Goal: Transaction & Acquisition: Subscribe to service/newsletter

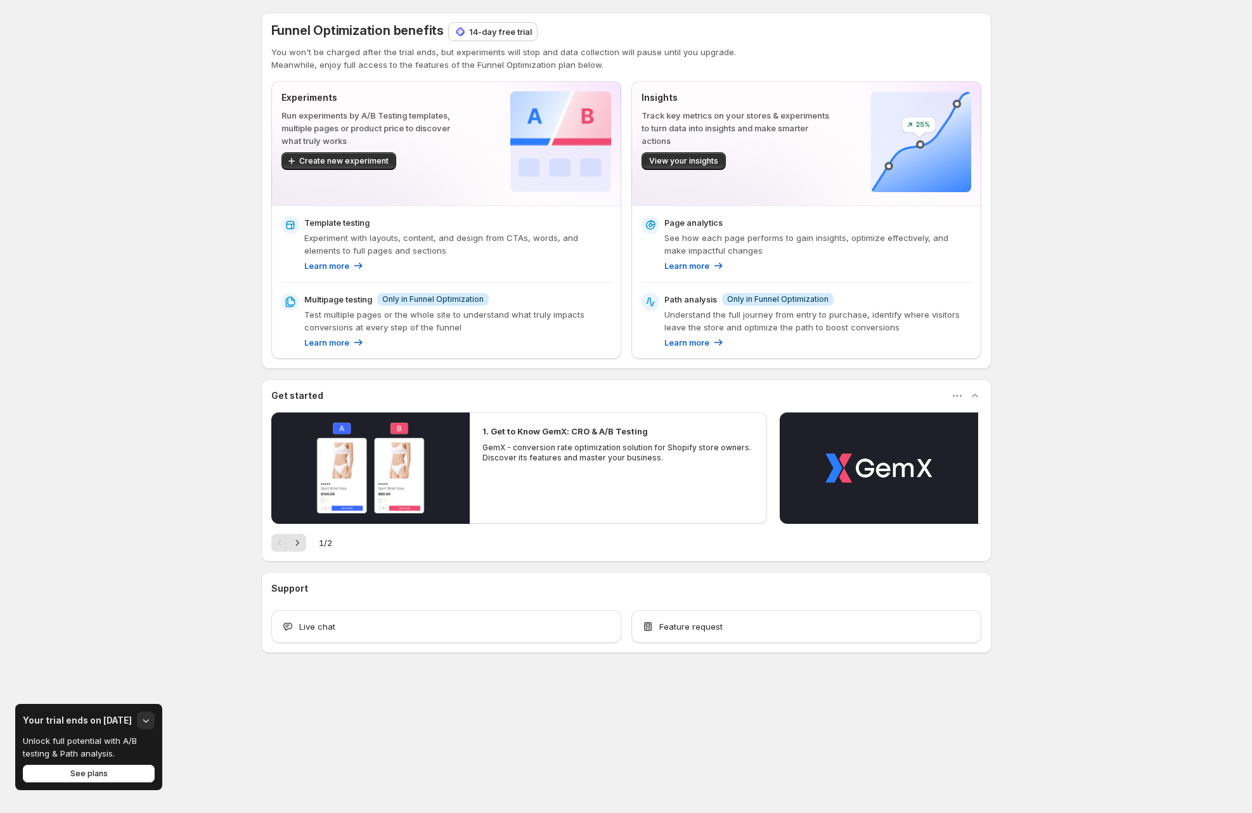
click at [88, 717] on h3 "Your trial ends on [DATE]" at bounding box center [77, 720] width 109 height 13
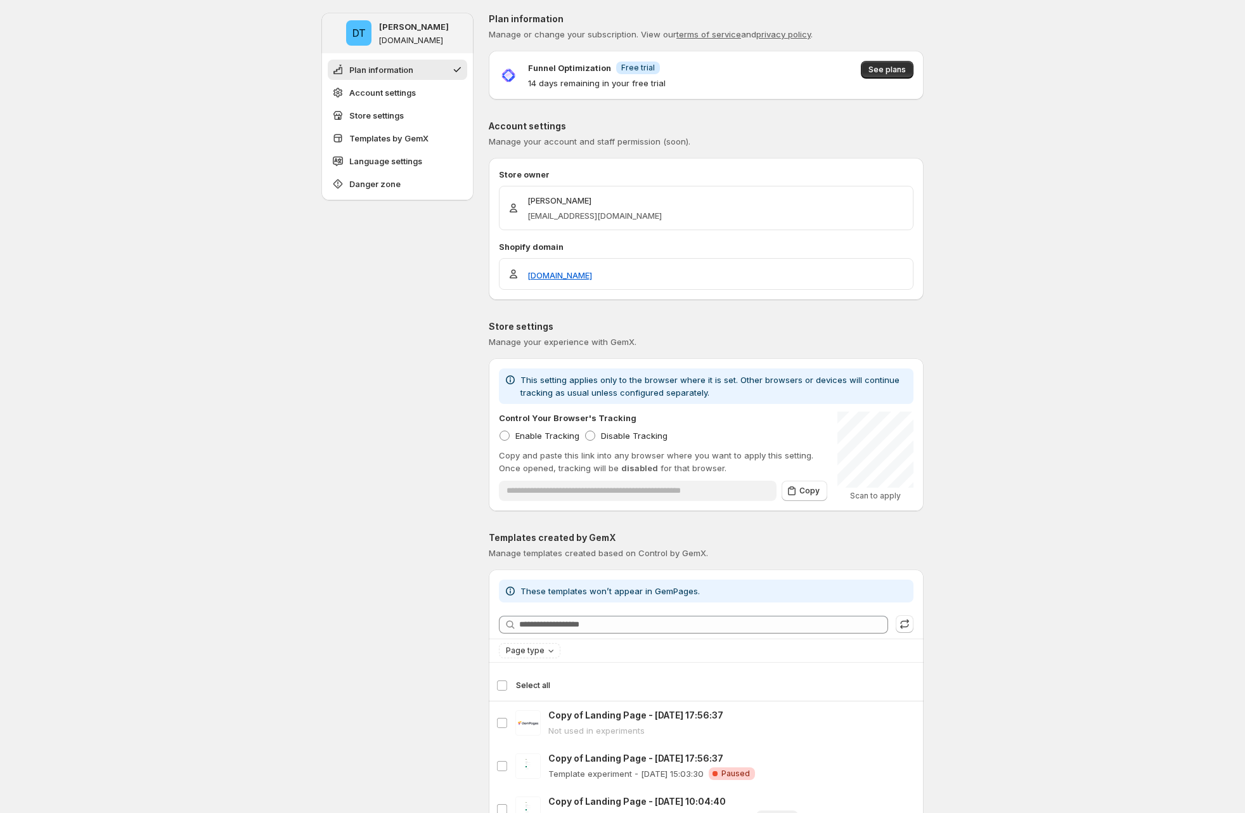
click at [544, 80] on p "14 days remaining in your free trial" at bounding box center [597, 83] width 138 height 13
click at [543, 82] on p "14 days remaining in your free trial" at bounding box center [597, 83] width 138 height 13
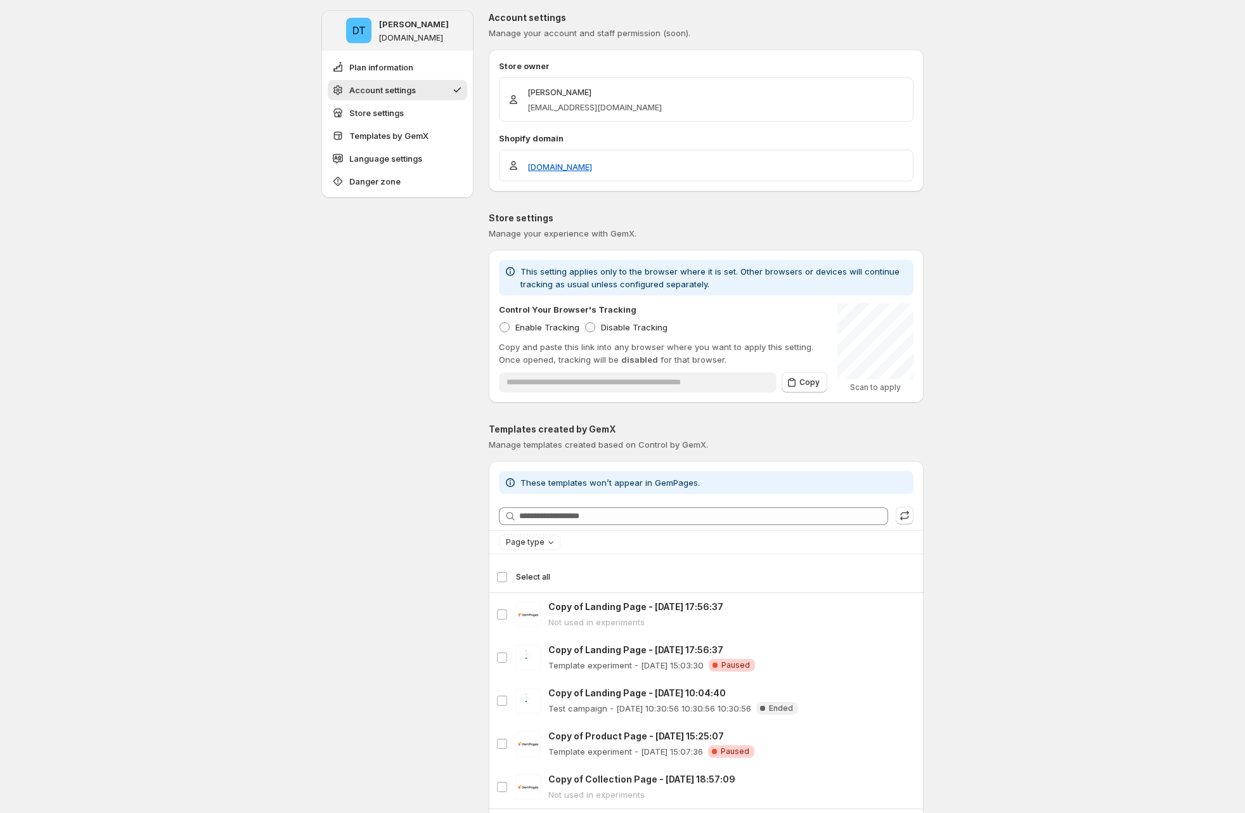
scroll to position [92, 0]
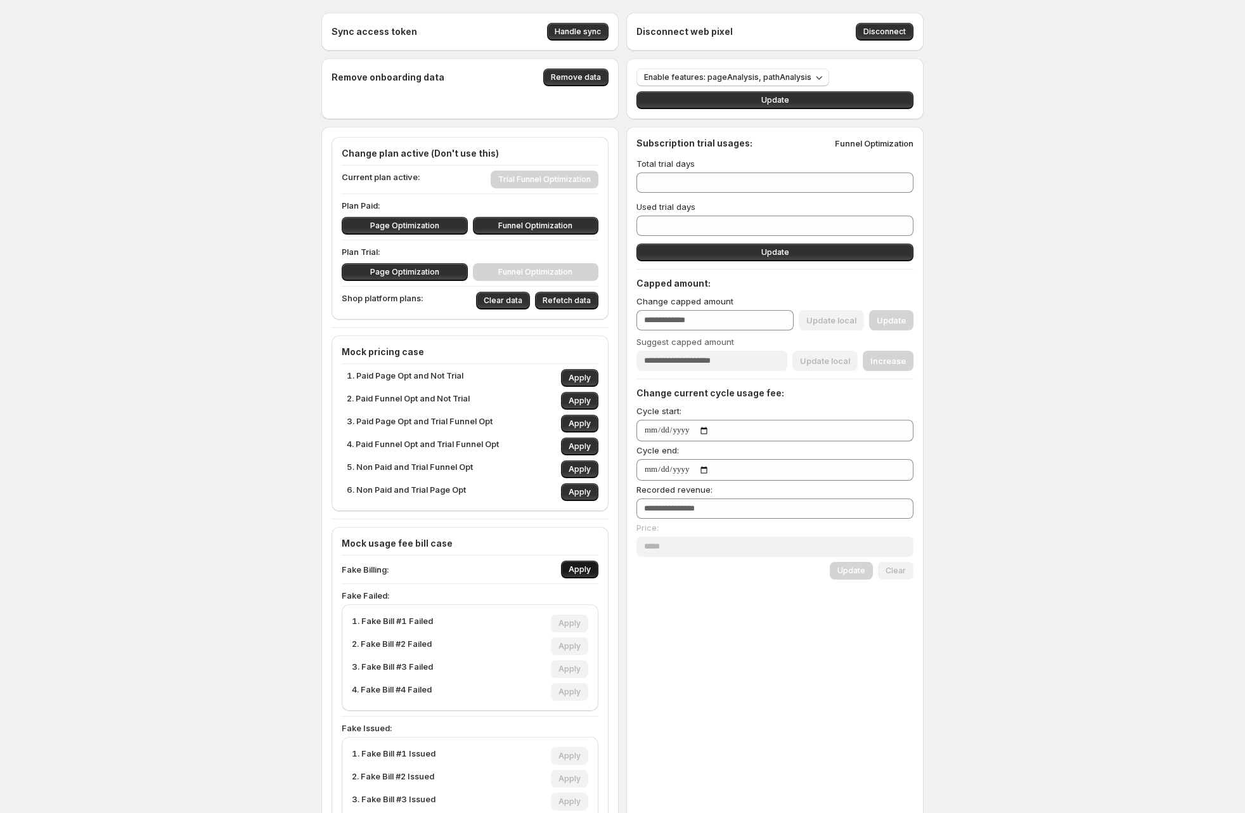
click at [583, 566] on span "Apply" at bounding box center [580, 569] width 22 height 10
click at [576, 668] on span "Apply" at bounding box center [570, 669] width 22 height 10
type input "***"
click at [576, 693] on span "Apply" at bounding box center [570, 692] width 22 height 10
type input "***"
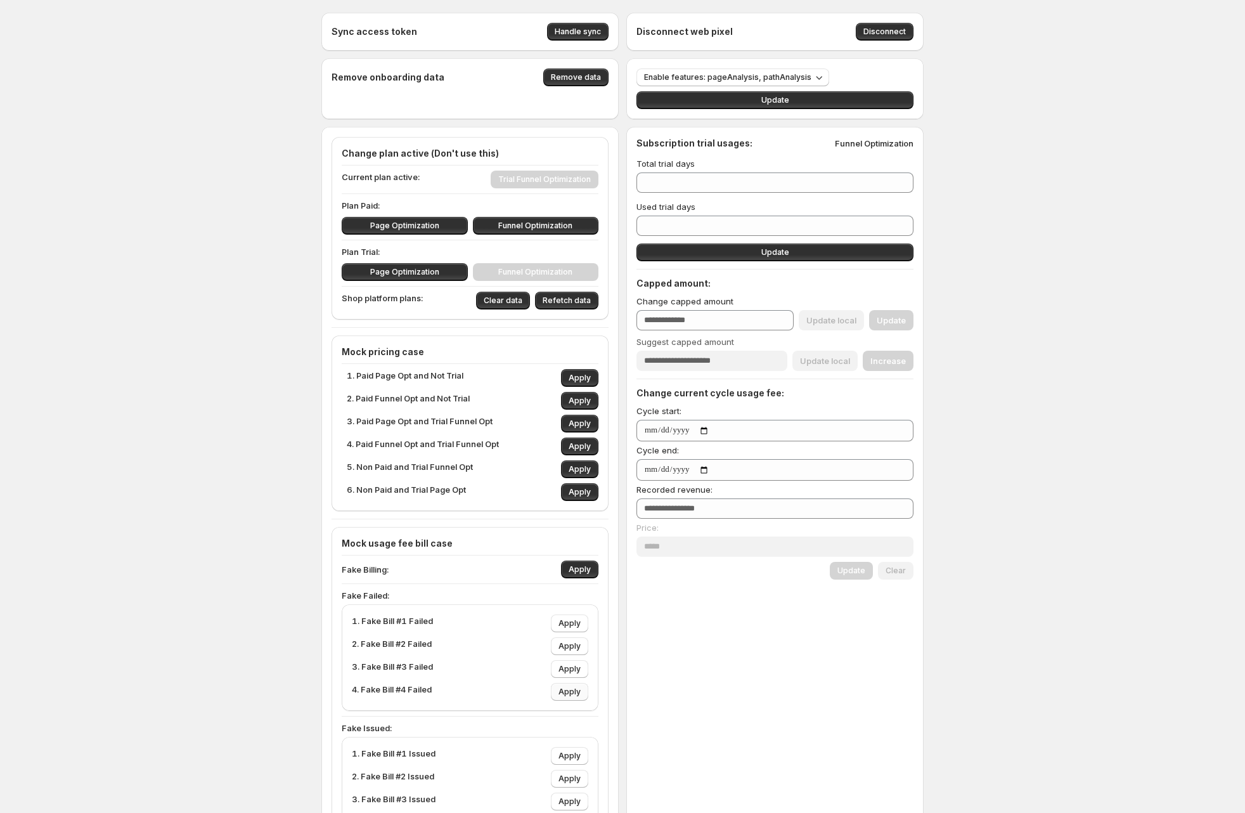
click at [576, 692] on span "Apply" at bounding box center [570, 692] width 22 height 10
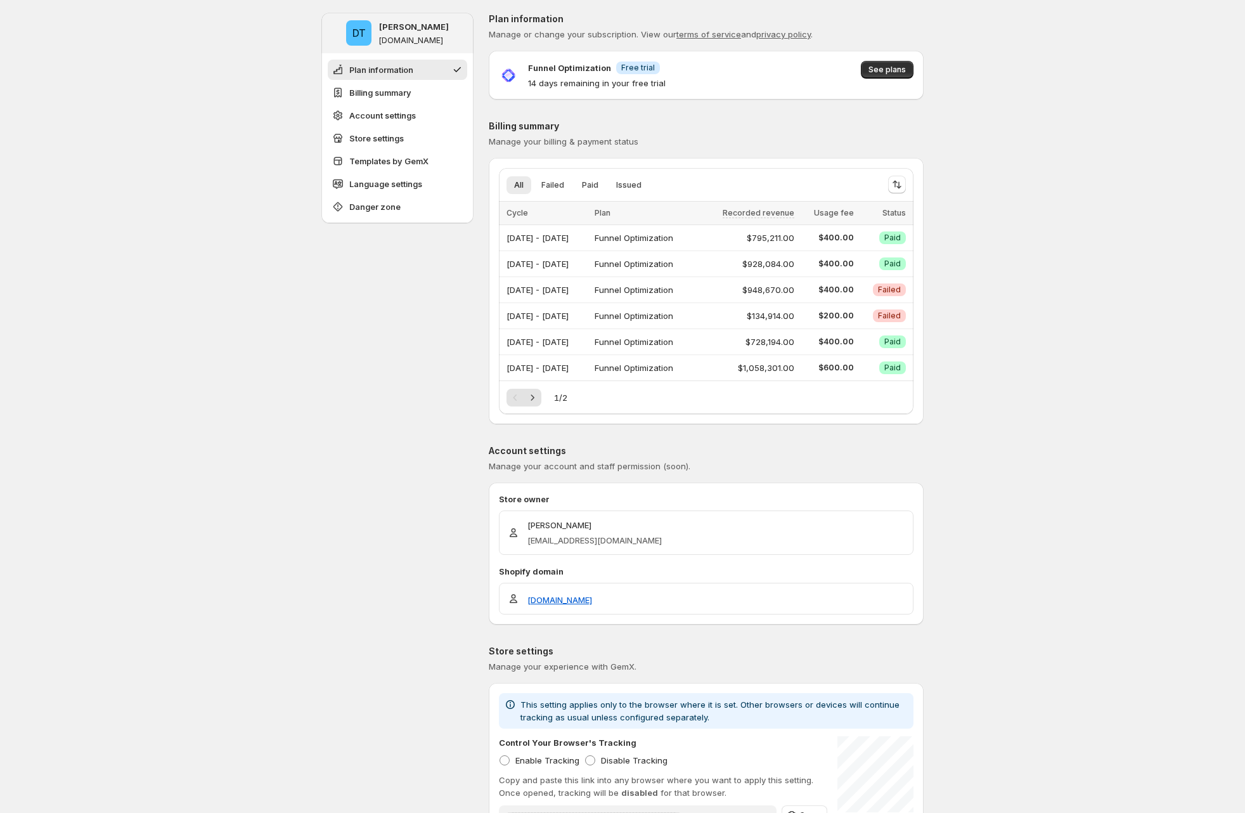
scroll to position [8, 0]
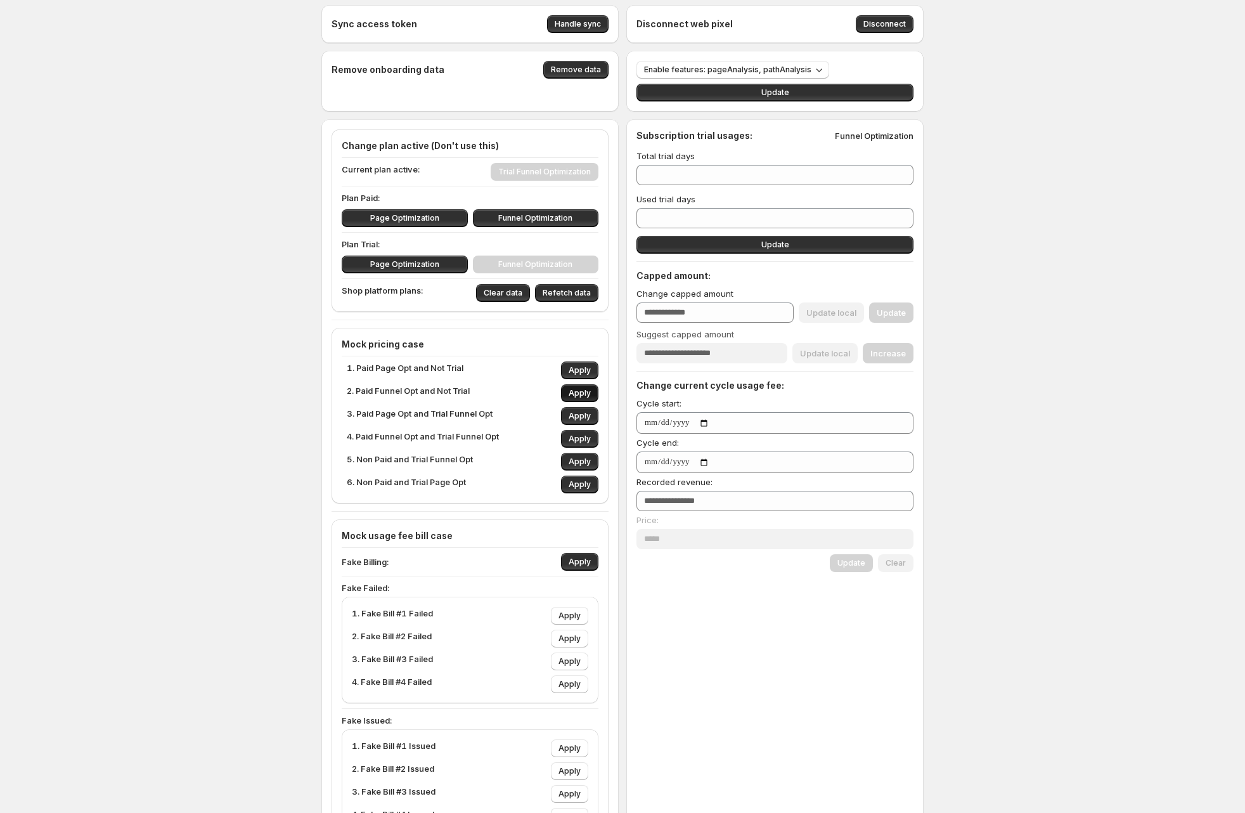
click at [588, 394] on span "Apply" at bounding box center [580, 393] width 22 height 10
type input "****"
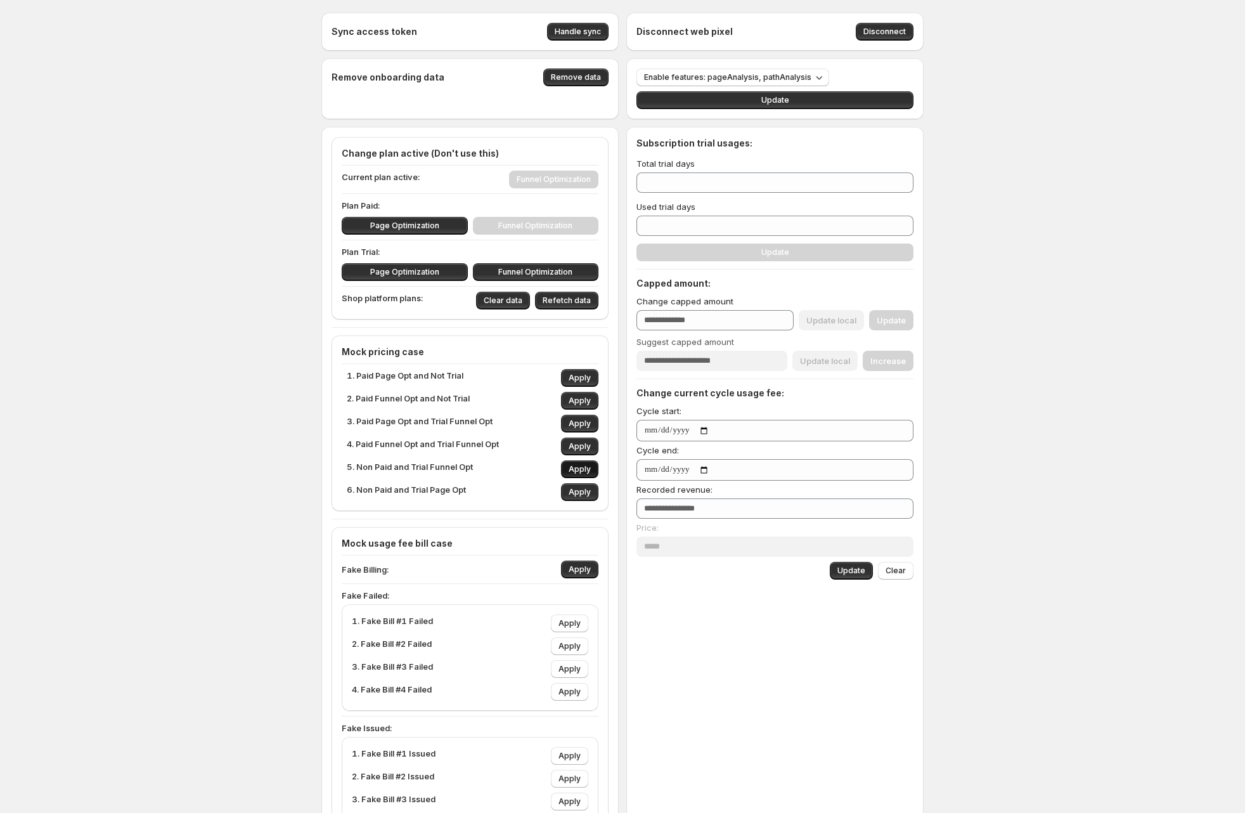
click at [588, 469] on span "Apply" at bounding box center [580, 469] width 22 height 10
type input "**"
type input "***"
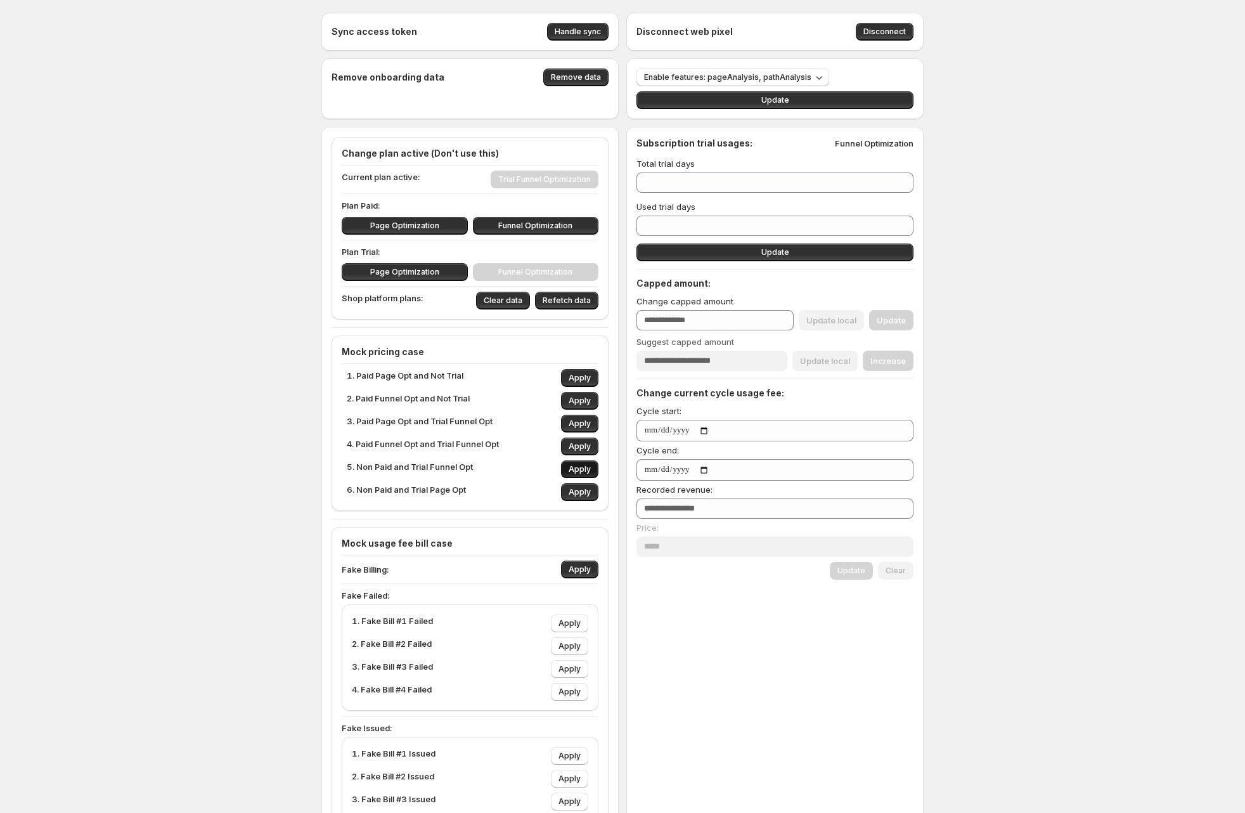
click at [588, 469] on span "Apply" at bounding box center [580, 469] width 22 height 10
click at [648, 185] on input "**" at bounding box center [766, 182] width 258 height 20
click at [649, 185] on input "**" at bounding box center [766, 182] width 258 height 20
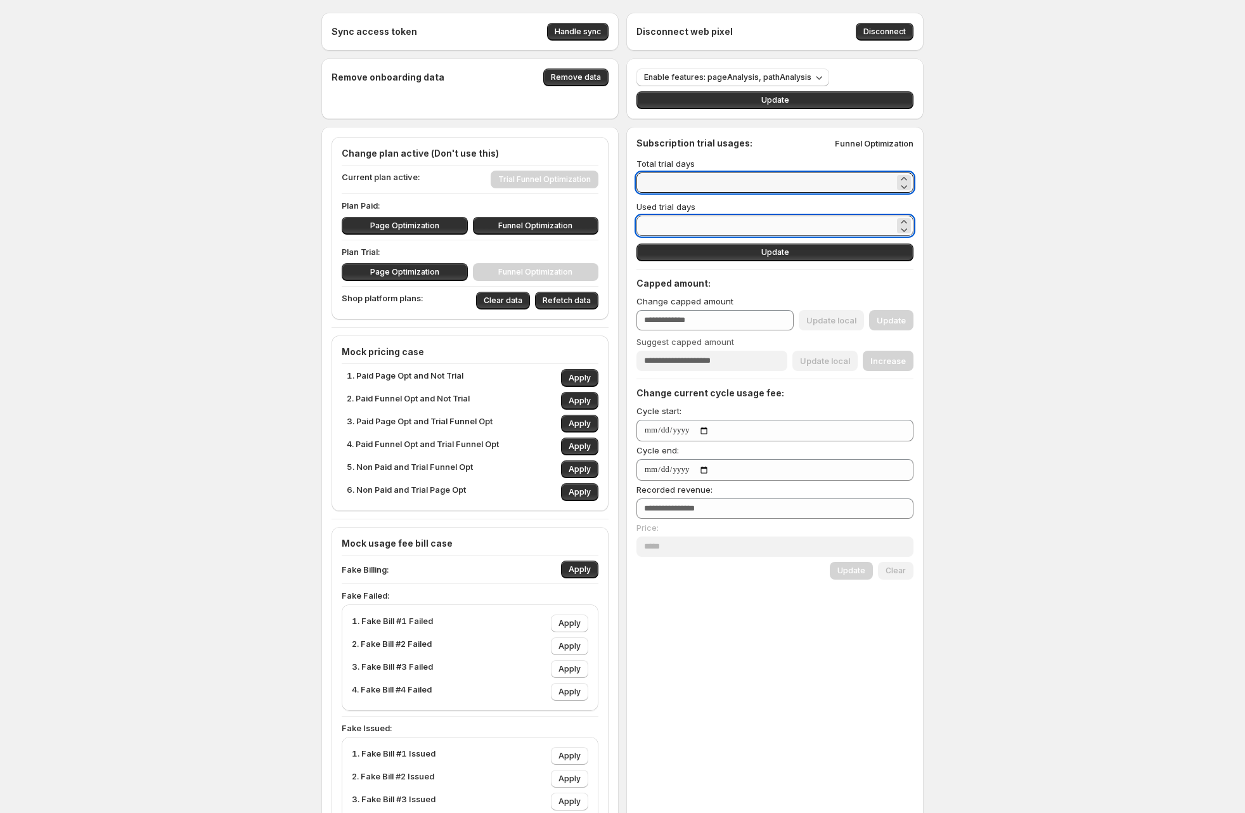
click at [650, 230] on input "*" at bounding box center [766, 226] width 258 height 20
click at [650, 228] on input "*" at bounding box center [766, 226] width 258 height 20
paste input "**"
type input "***"
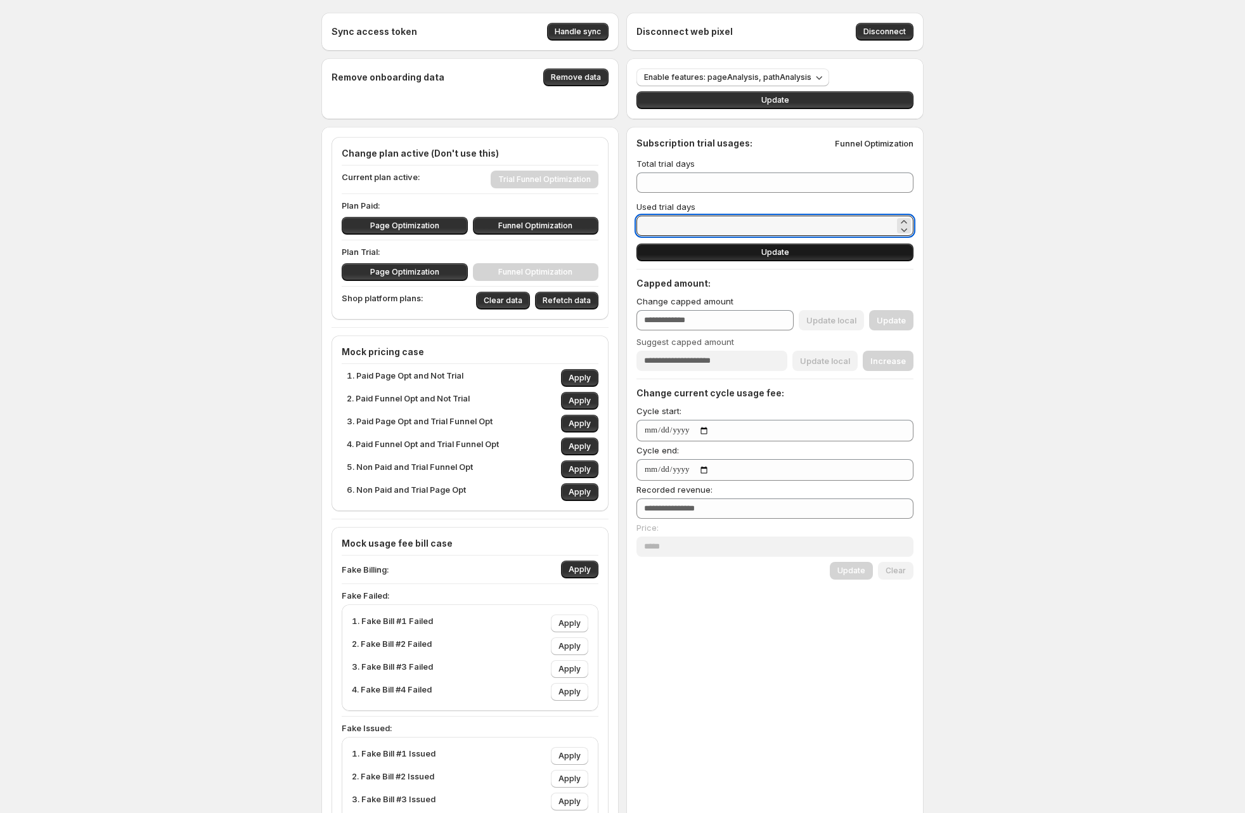
type input "***"
click at [693, 246] on button "Update" at bounding box center [775, 252] width 277 height 18
click at [668, 223] on input "***" at bounding box center [766, 226] width 258 height 20
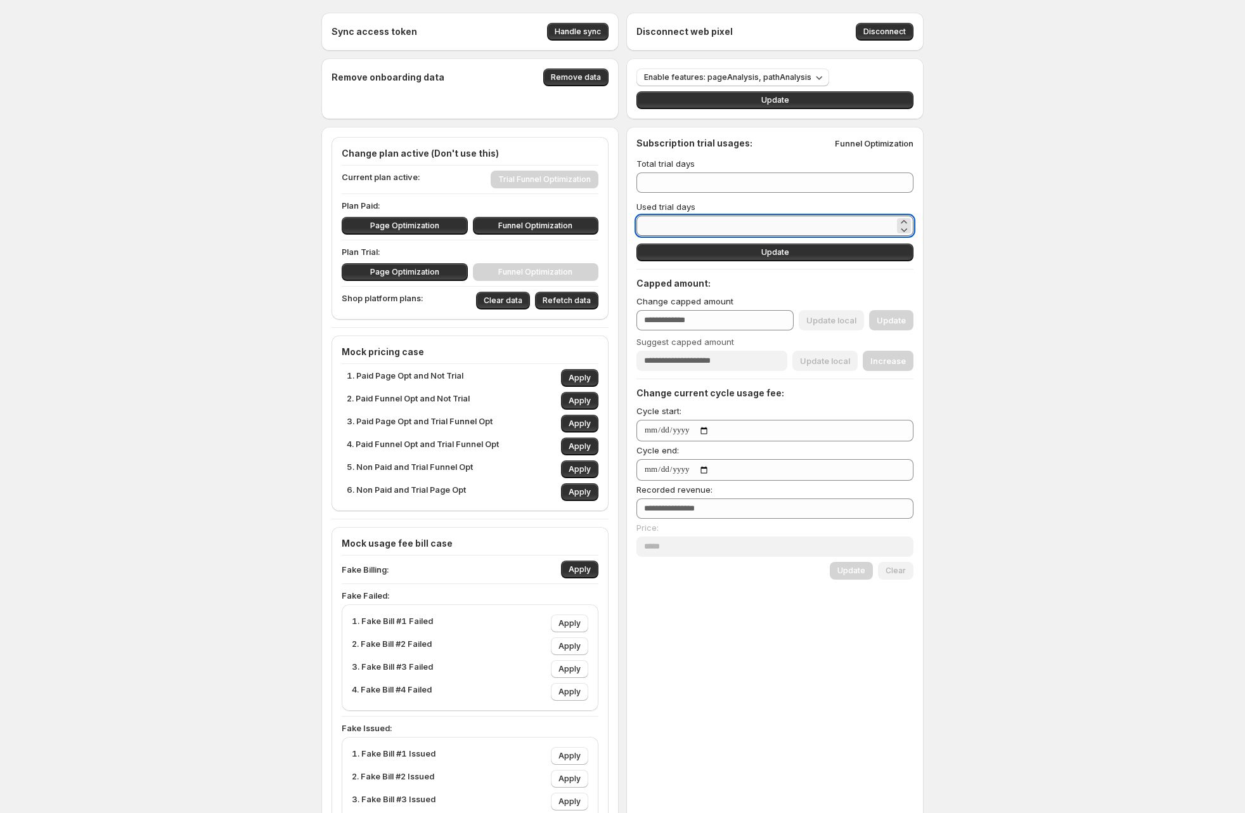
click at [655, 224] on input "***" at bounding box center [766, 226] width 258 height 20
paste input "number"
type input "**"
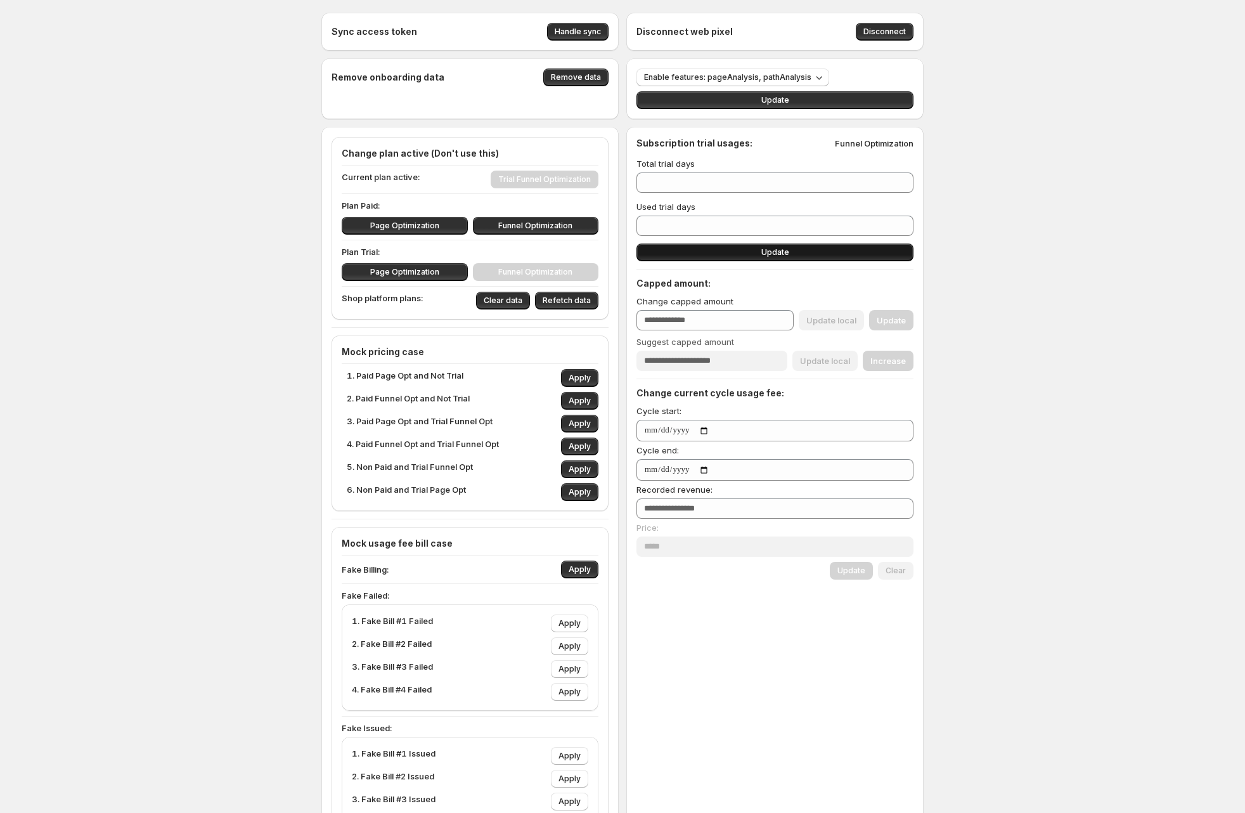
click at [737, 247] on button "Update" at bounding box center [775, 252] width 277 height 18
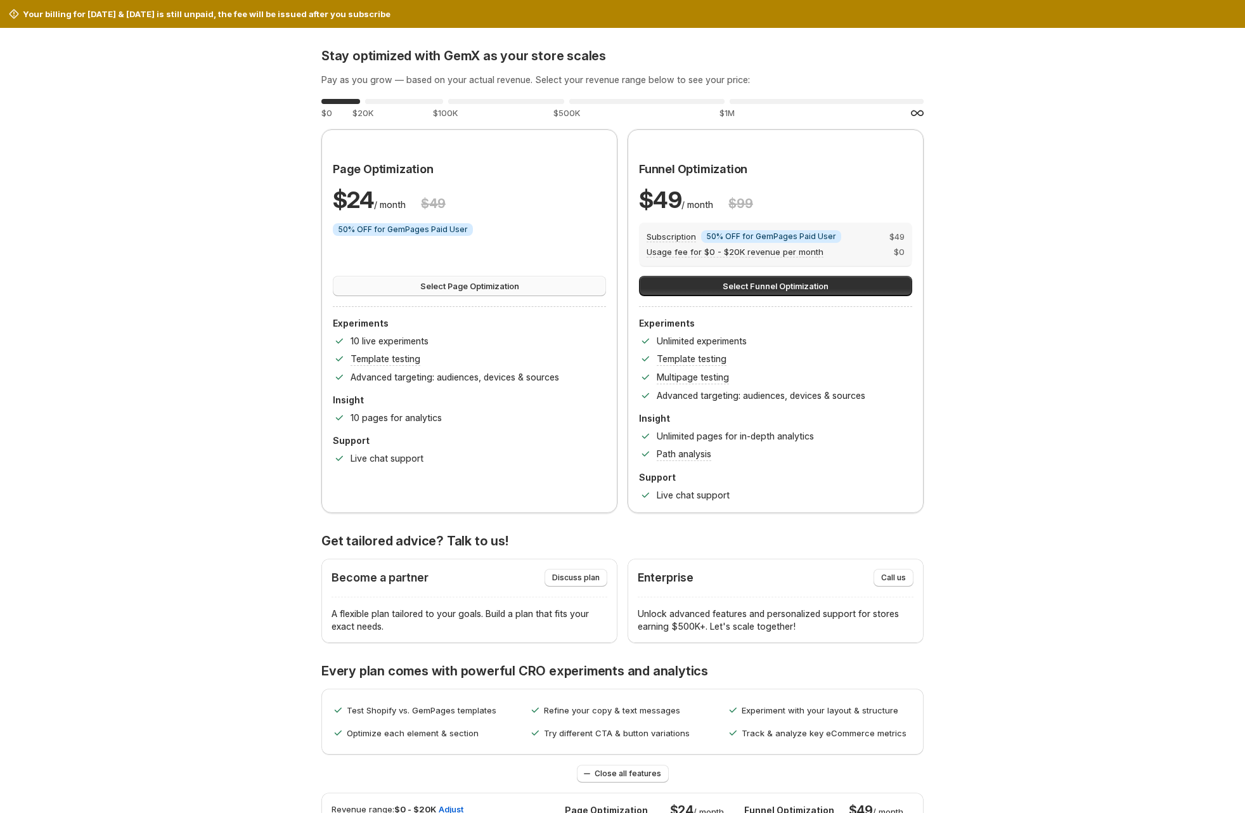
click at [483, 285] on span "Select Page Optimization" at bounding box center [469, 286] width 99 height 13
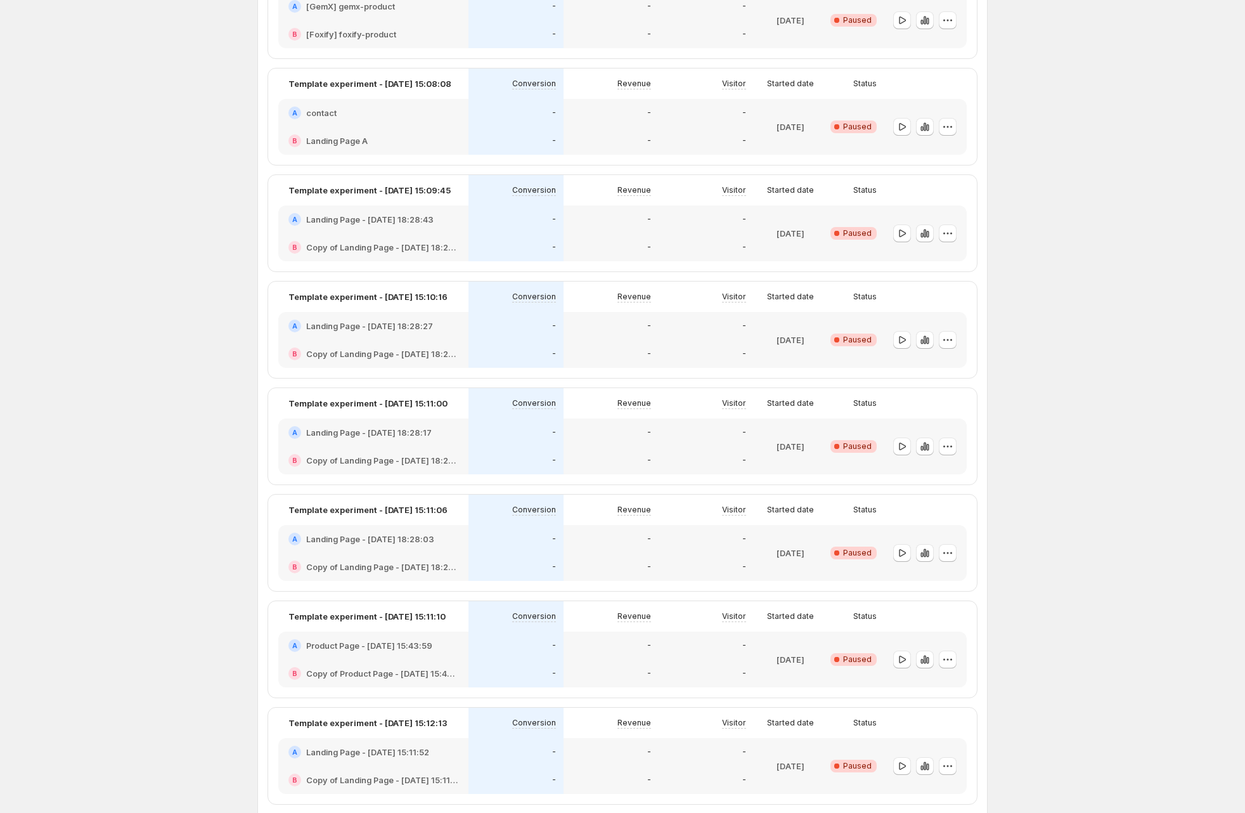
scroll to position [1502, 0]
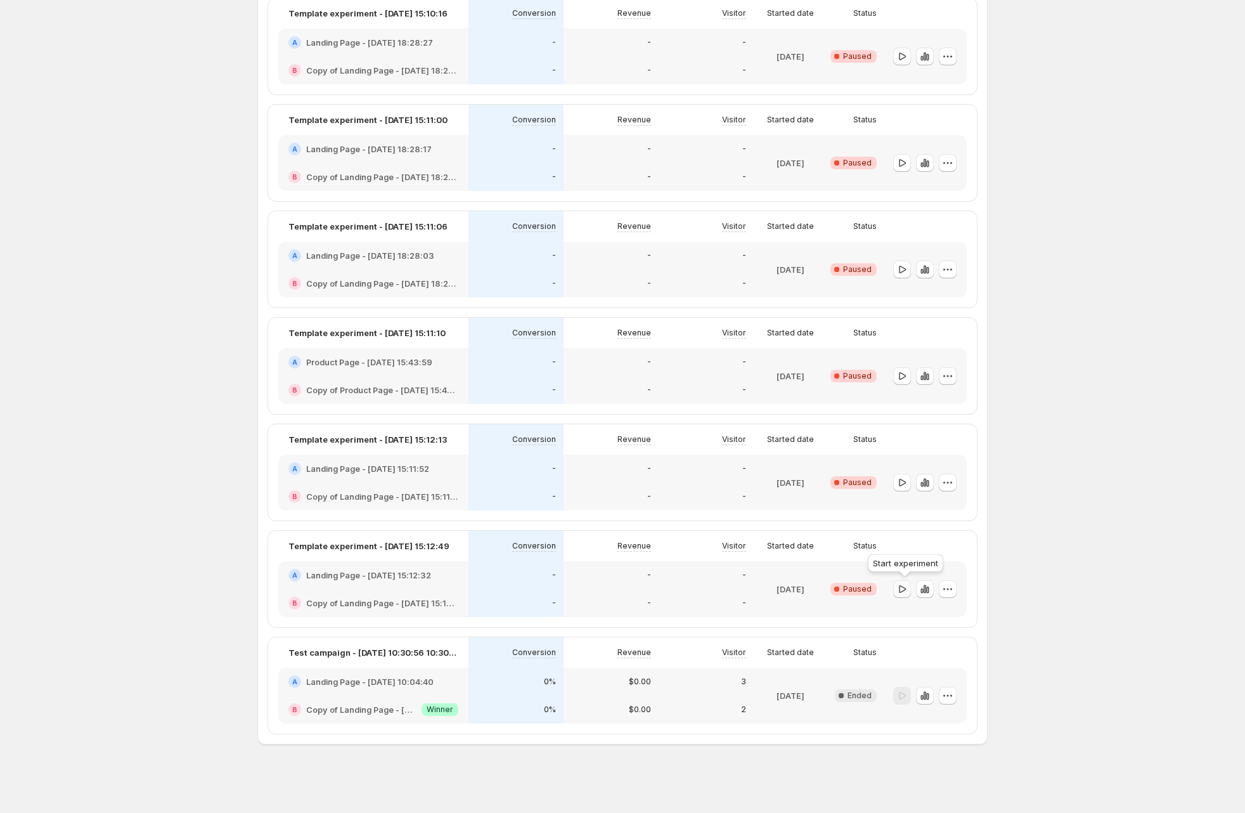
click at [907, 583] on icon "button" at bounding box center [902, 589] width 13 height 13
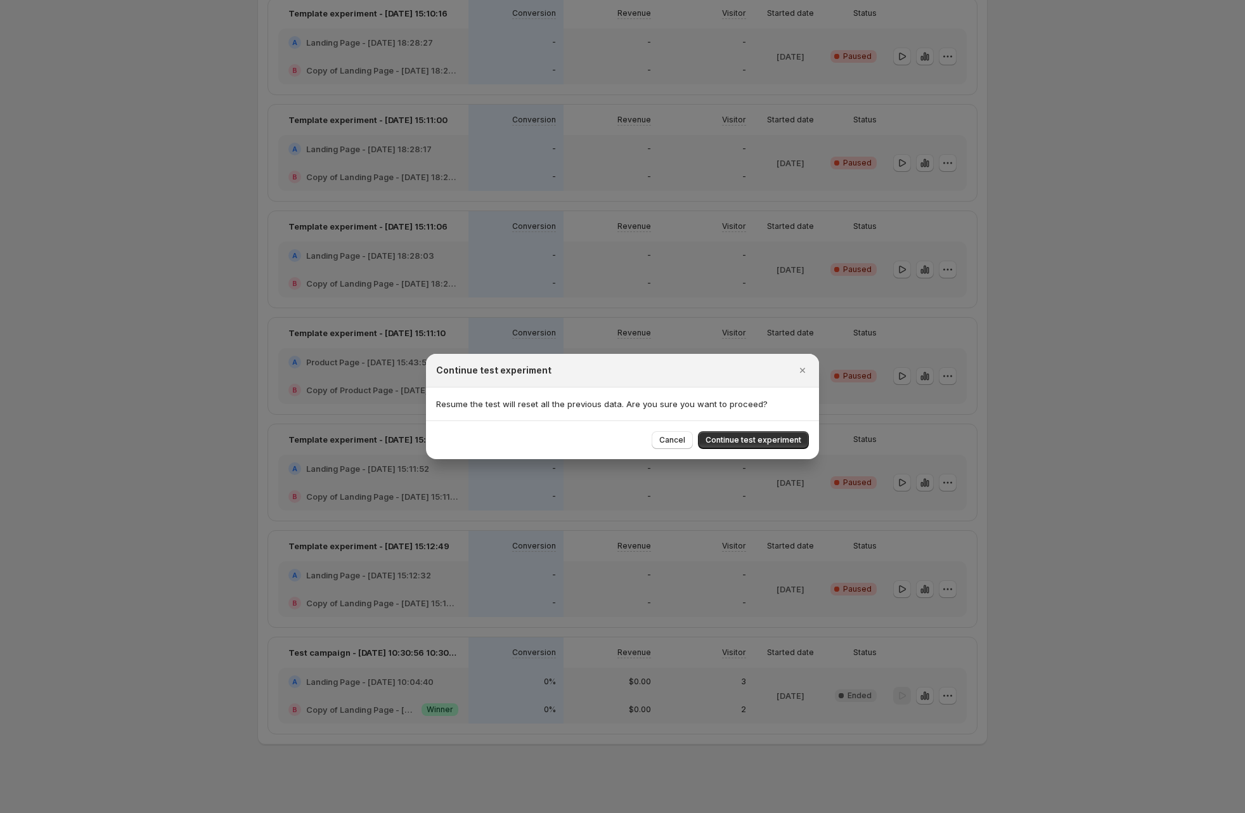
click at [800, 446] on button "Continue test experiment" at bounding box center [753, 440] width 111 height 18
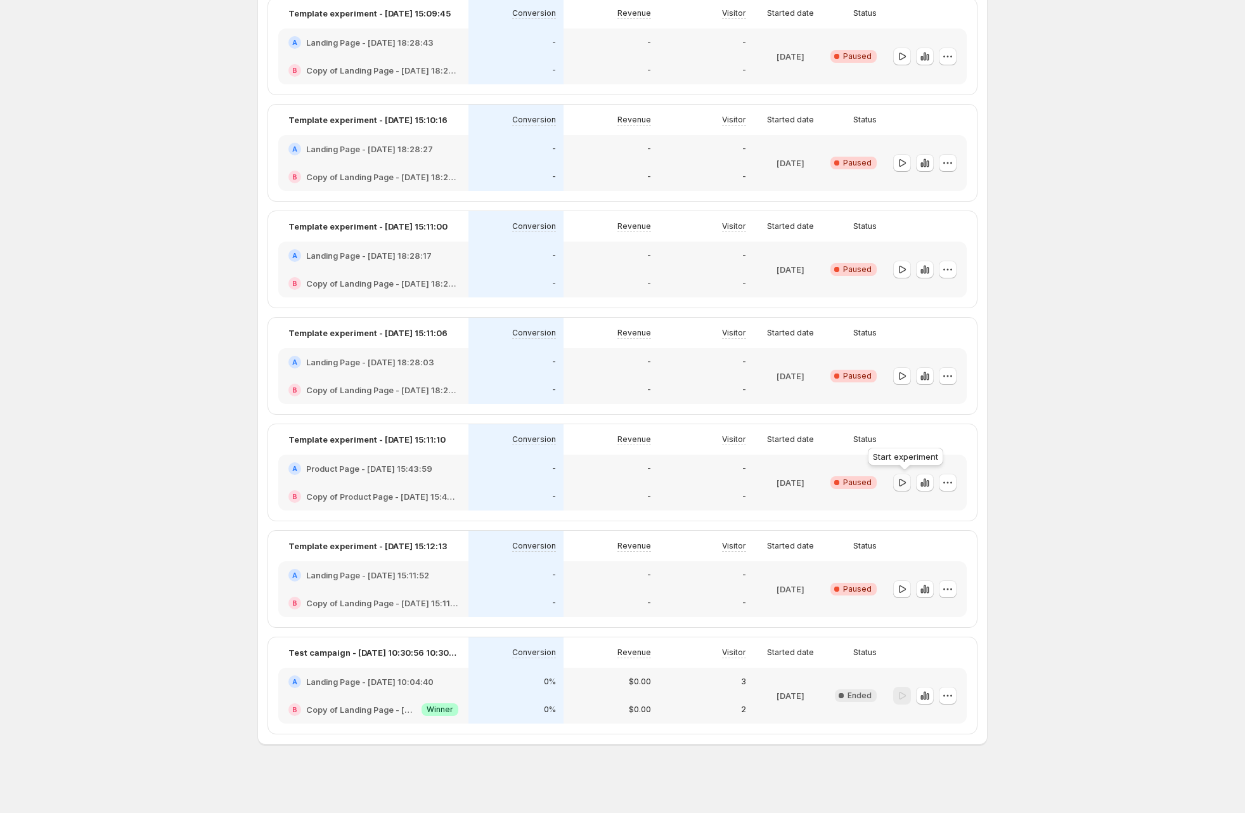
click at [909, 481] on icon "button" at bounding box center [902, 482] width 13 height 13
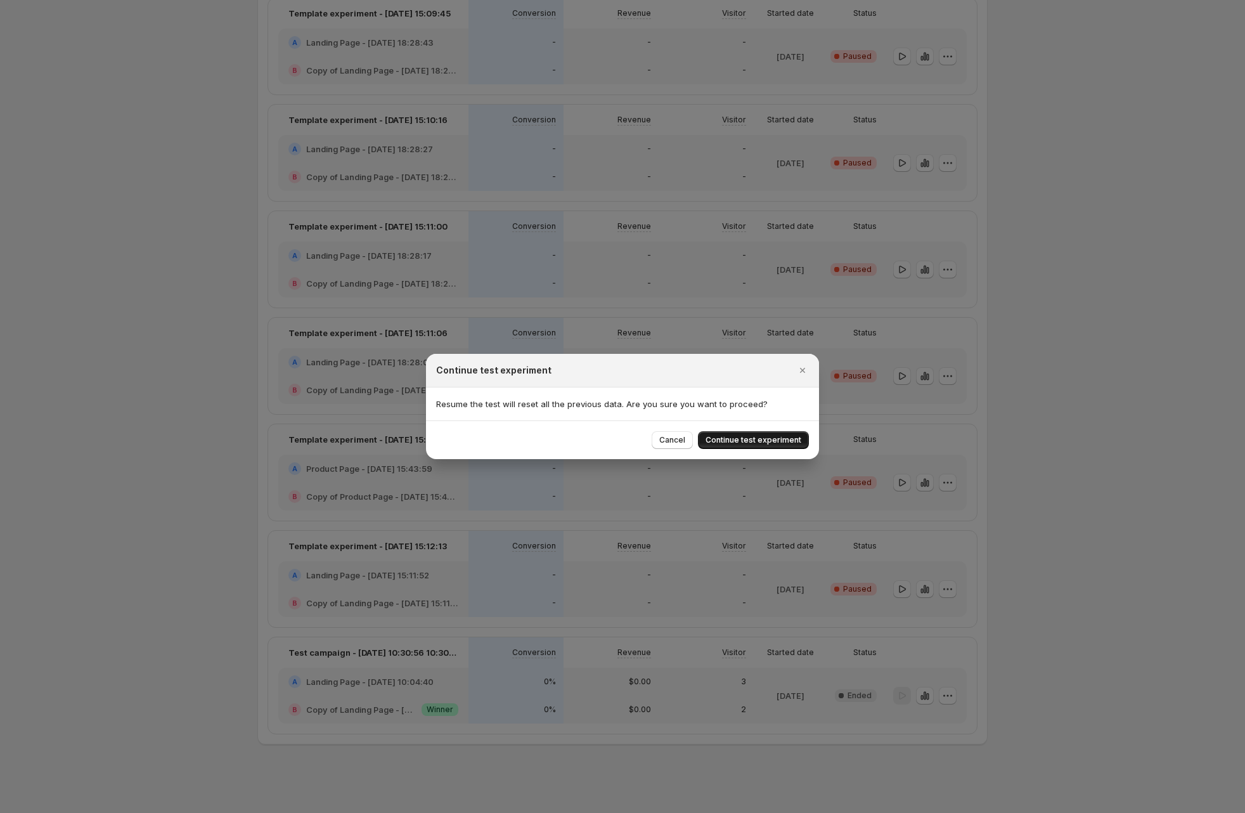
click at [784, 439] on span "Continue test experiment" at bounding box center [754, 440] width 96 height 10
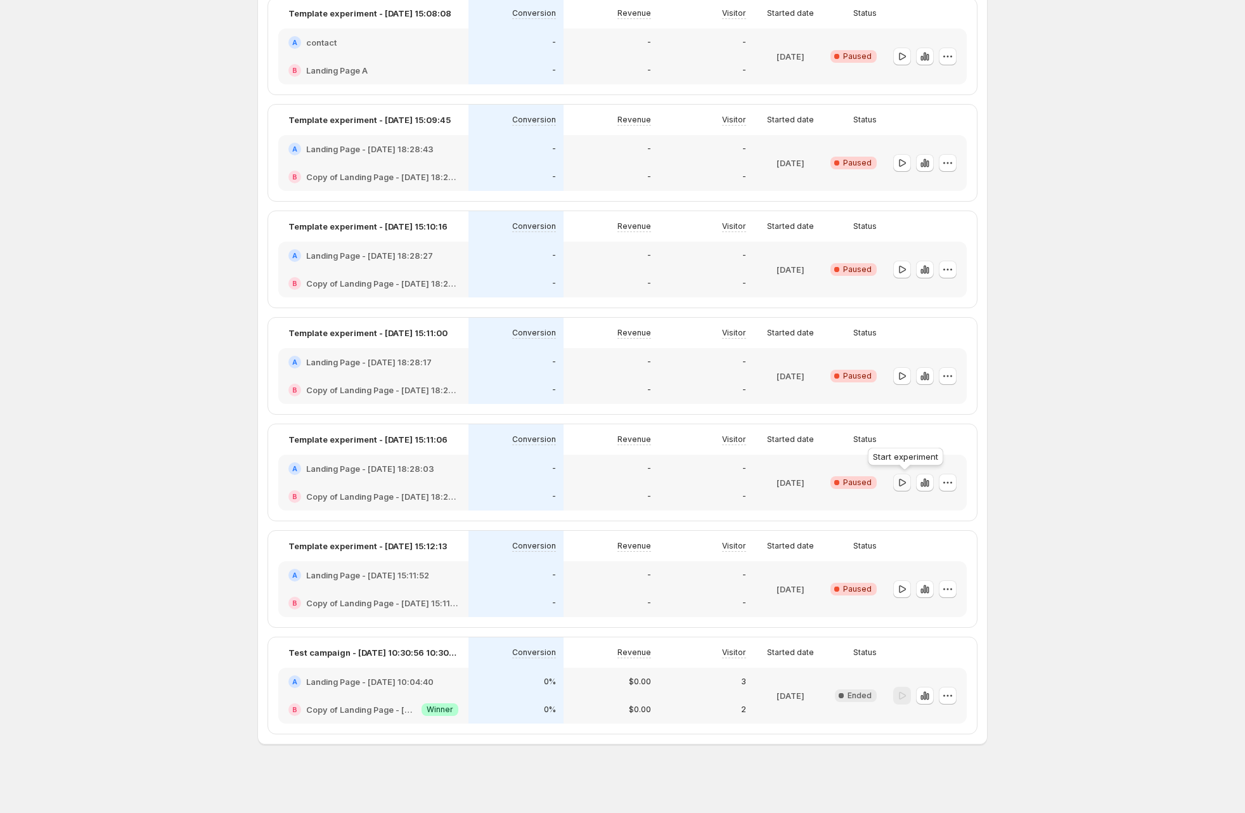
click at [907, 481] on icon "button" at bounding box center [902, 482] width 13 height 13
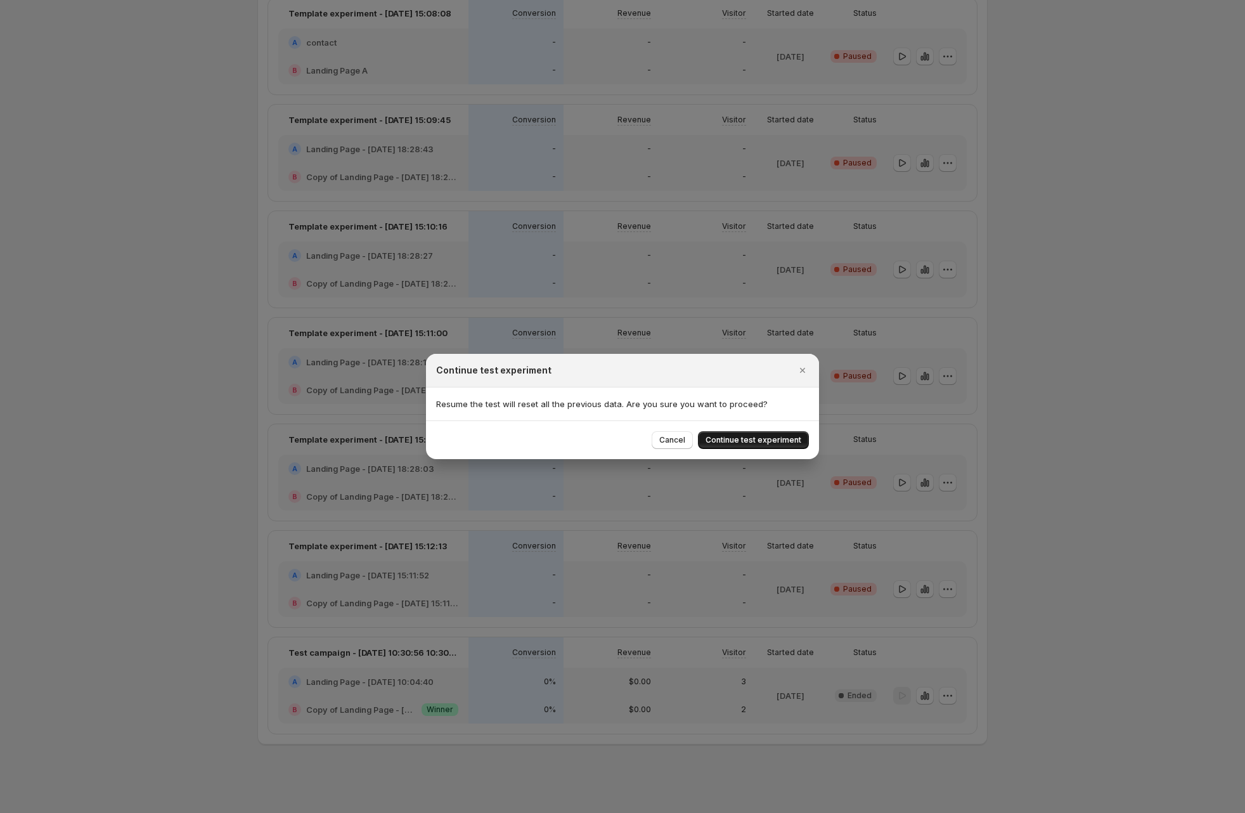
click at [788, 441] on span "Continue test experiment" at bounding box center [754, 440] width 96 height 10
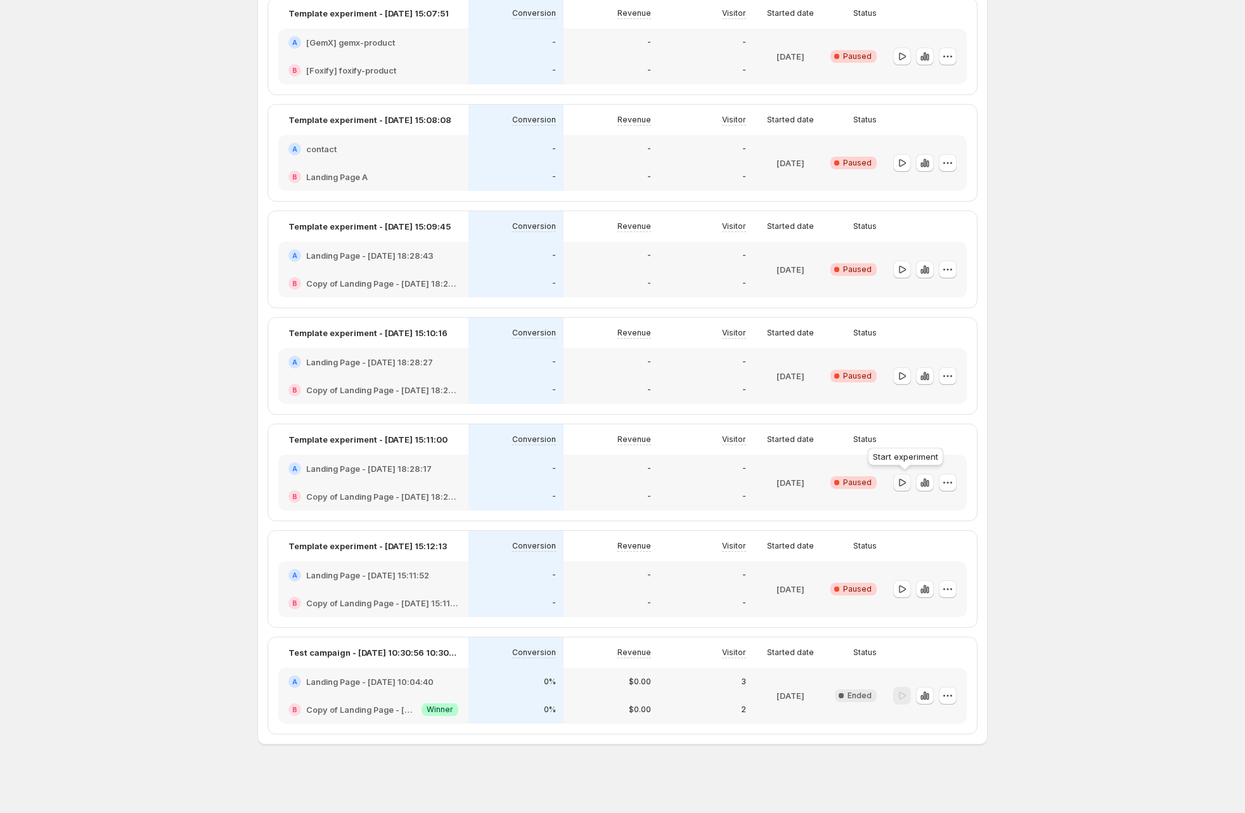
click at [906, 483] on icon "button" at bounding box center [902, 482] width 7 height 8
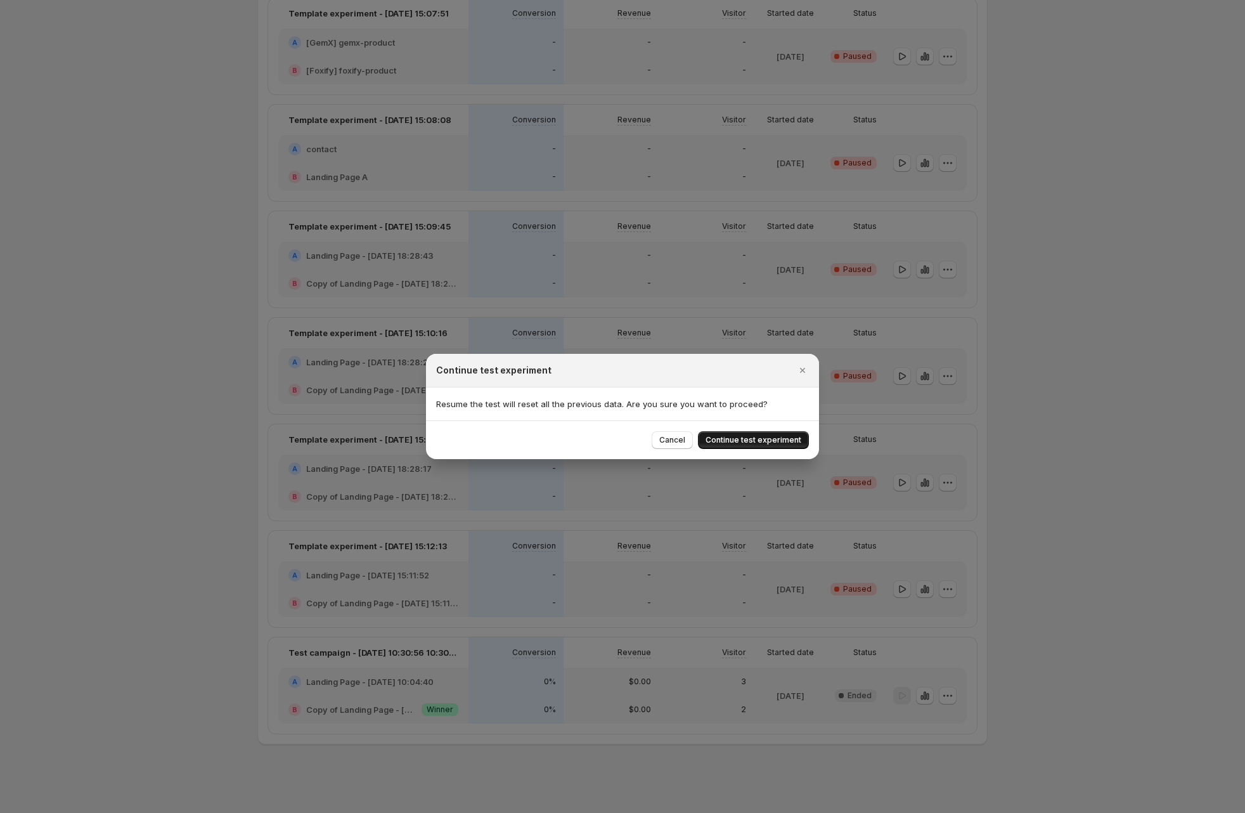
click at [752, 441] on span "Continue test experiment" at bounding box center [754, 440] width 96 height 10
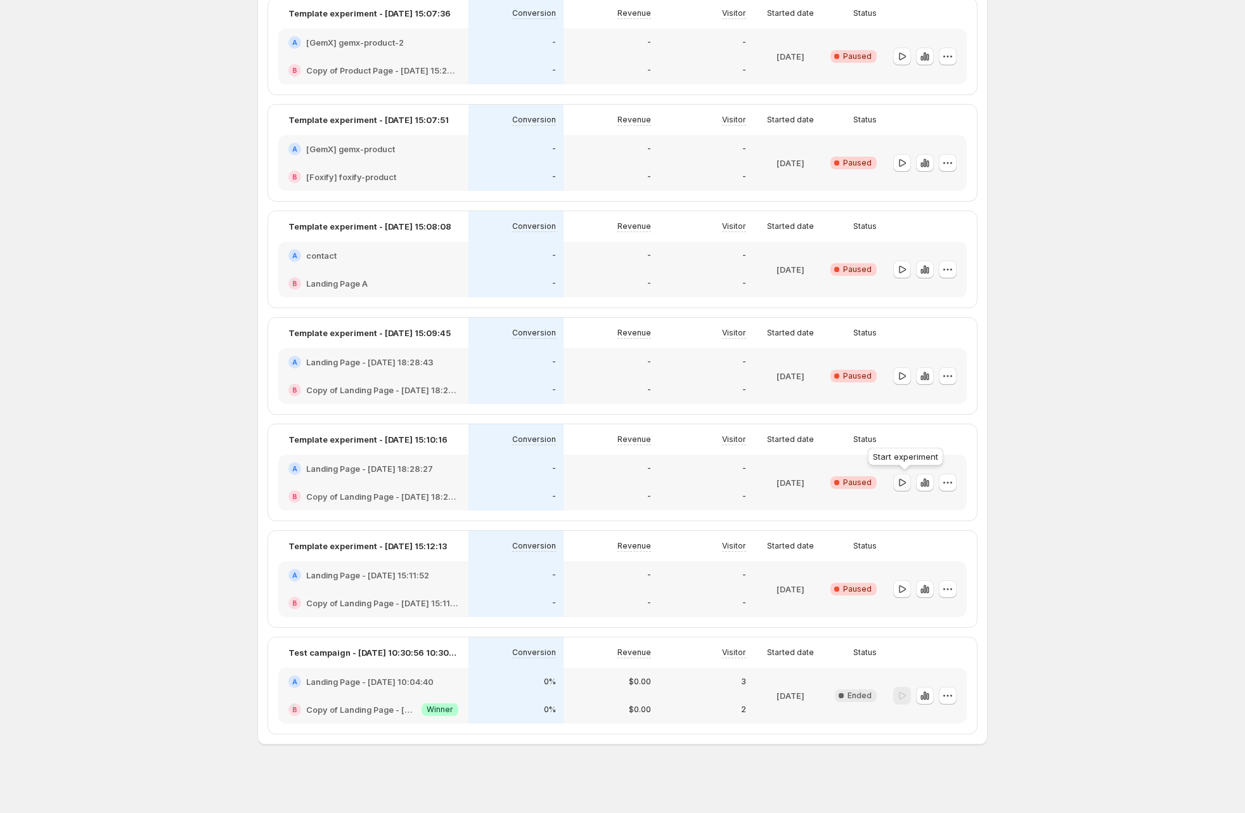
click at [907, 482] on icon "button" at bounding box center [902, 482] width 13 height 13
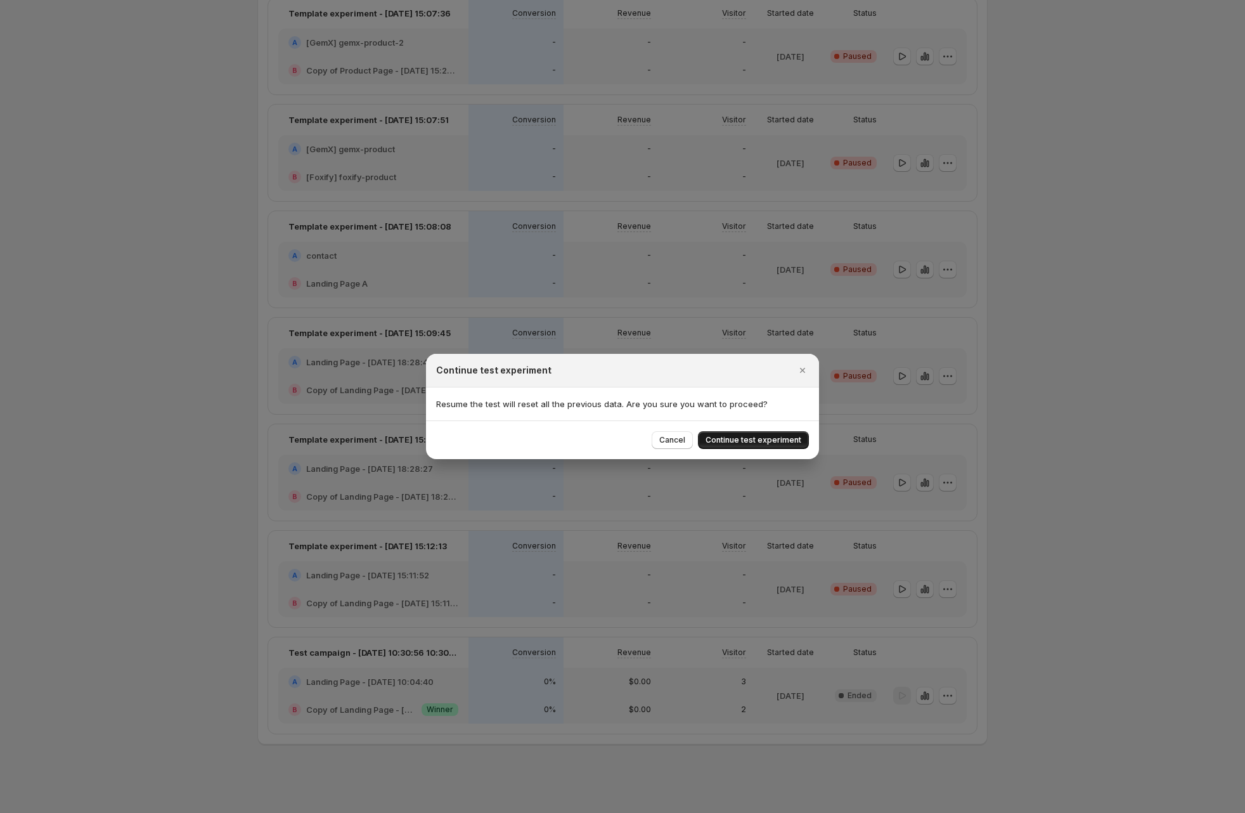
click at [774, 440] on span "Continue test experiment" at bounding box center [754, 440] width 96 height 10
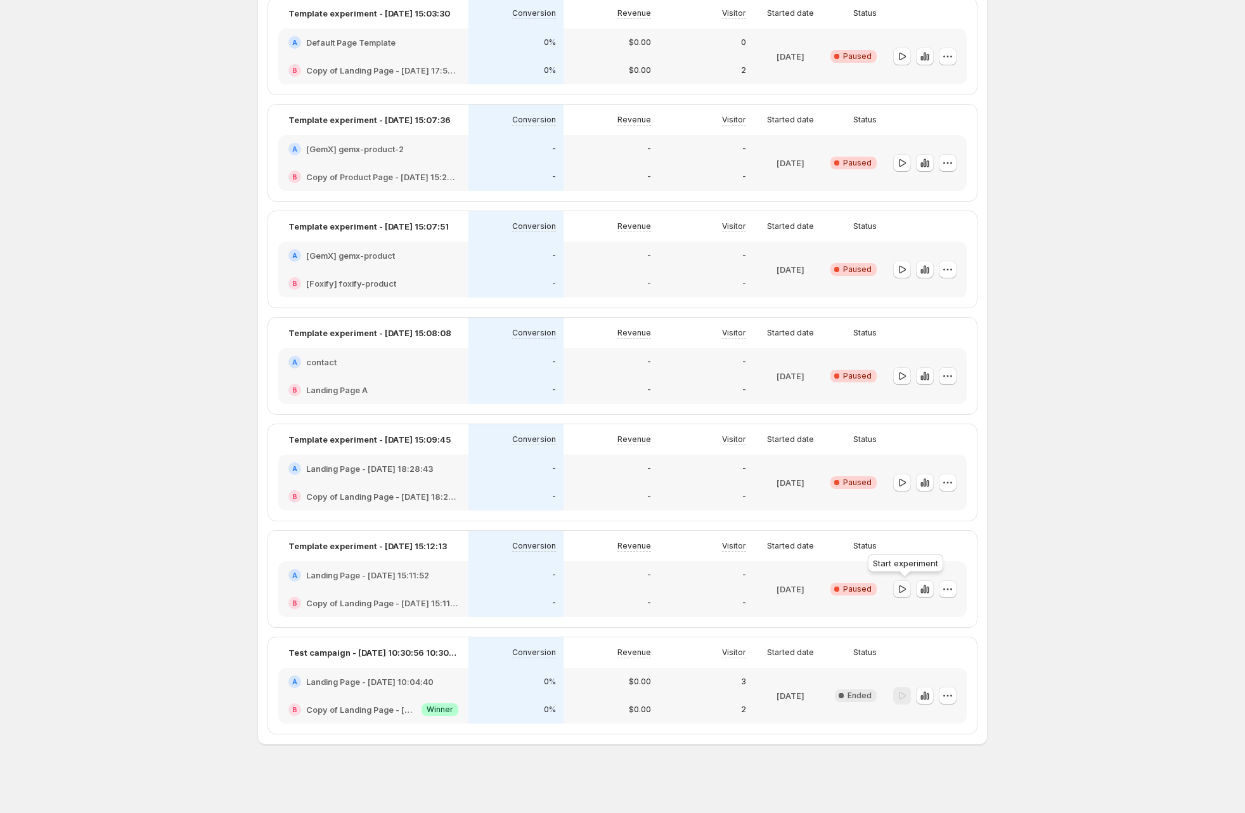
click at [906, 587] on icon "button" at bounding box center [902, 589] width 7 height 8
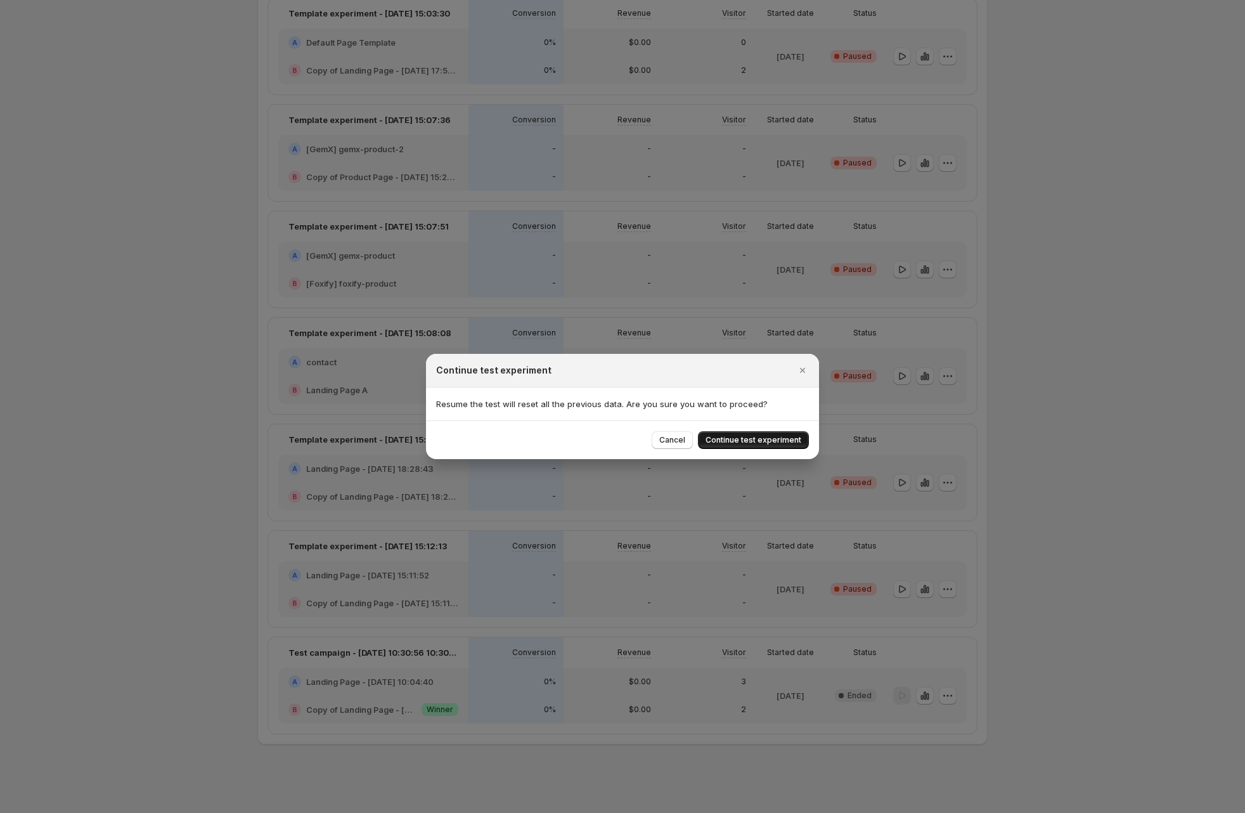
click at [769, 444] on span "Continue test experiment" at bounding box center [754, 440] width 96 height 10
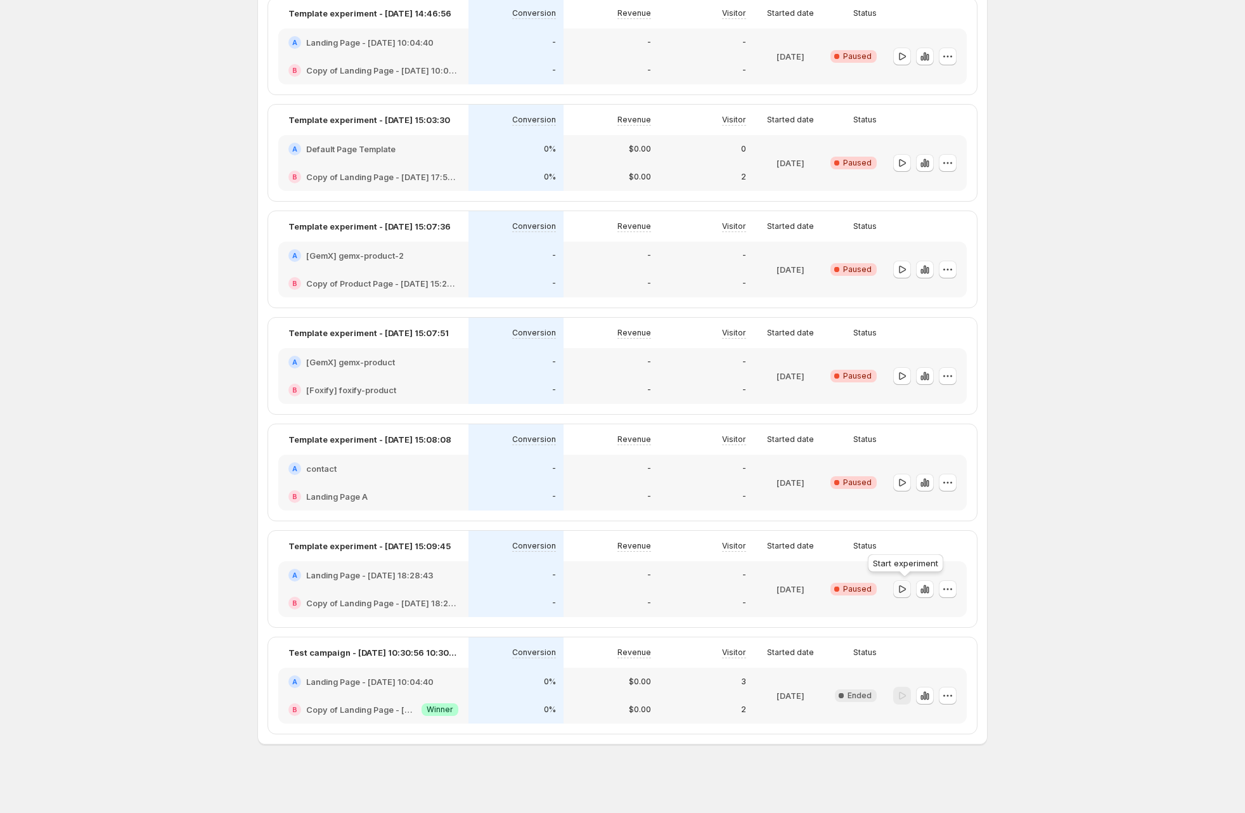
click at [907, 584] on icon "button" at bounding box center [902, 589] width 13 height 13
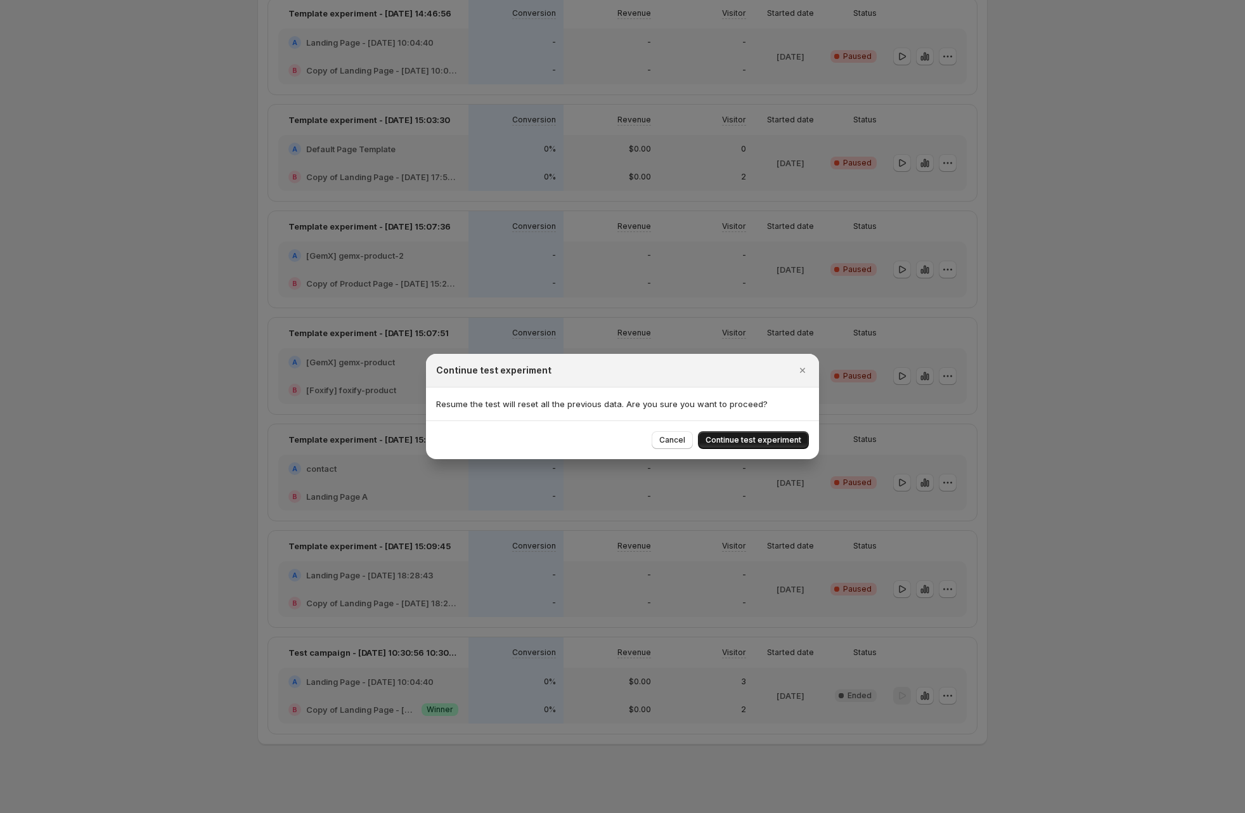
click at [773, 445] on button "Continue test experiment" at bounding box center [753, 440] width 111 height 18
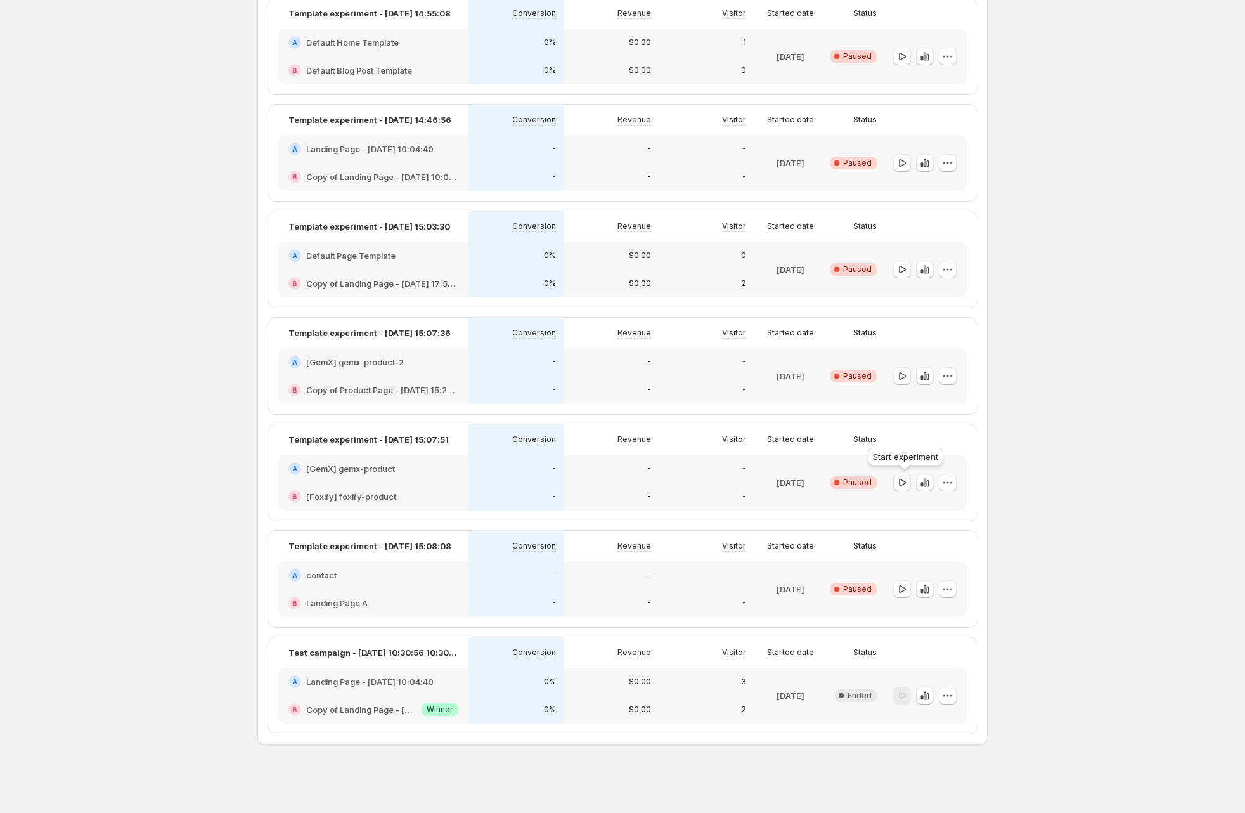
click at [909, 479] on icon "button" at bounding box center [902, 482] width 13 height 13
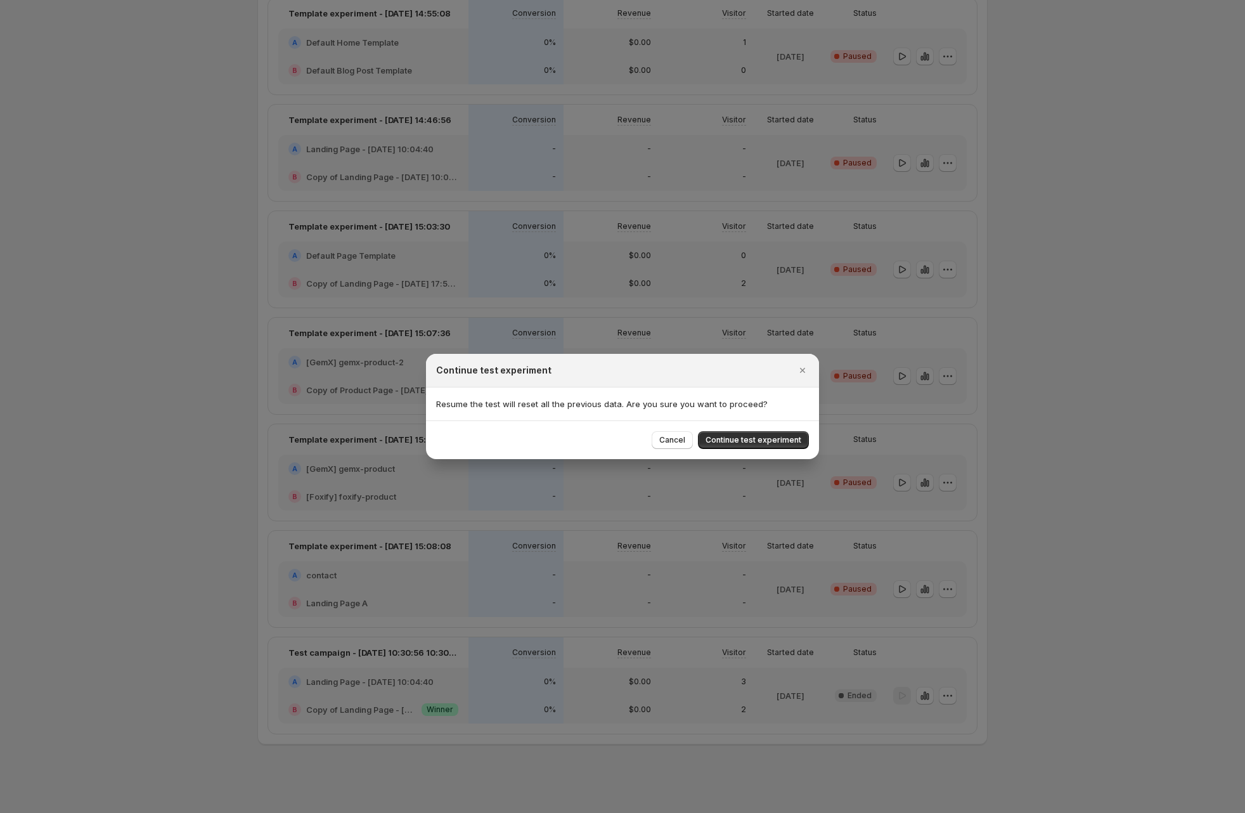
click at [769, 439] on span "Continue test experiment" at bounding box center [754, 440] width 96 height 10
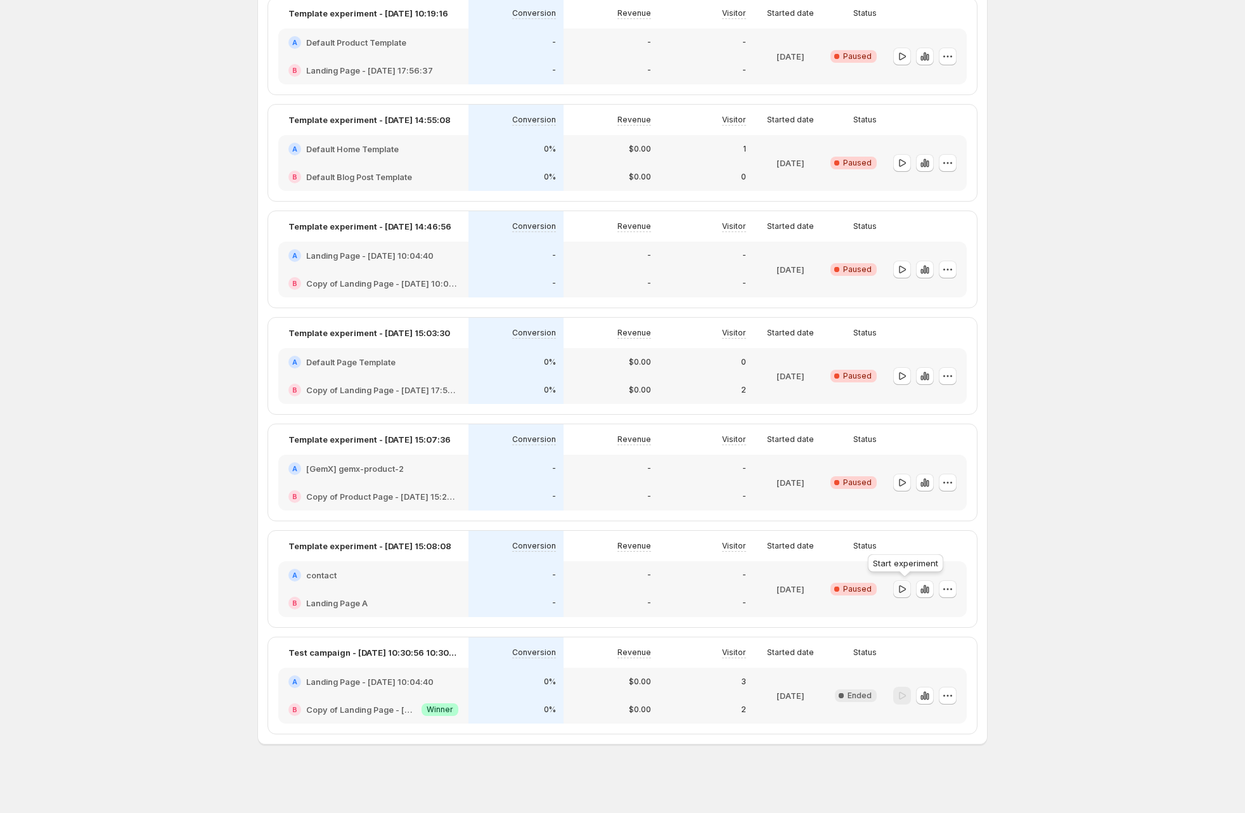
click at [905, 587] on icon "button" at bounding box center [902, 589] width 13 height 13
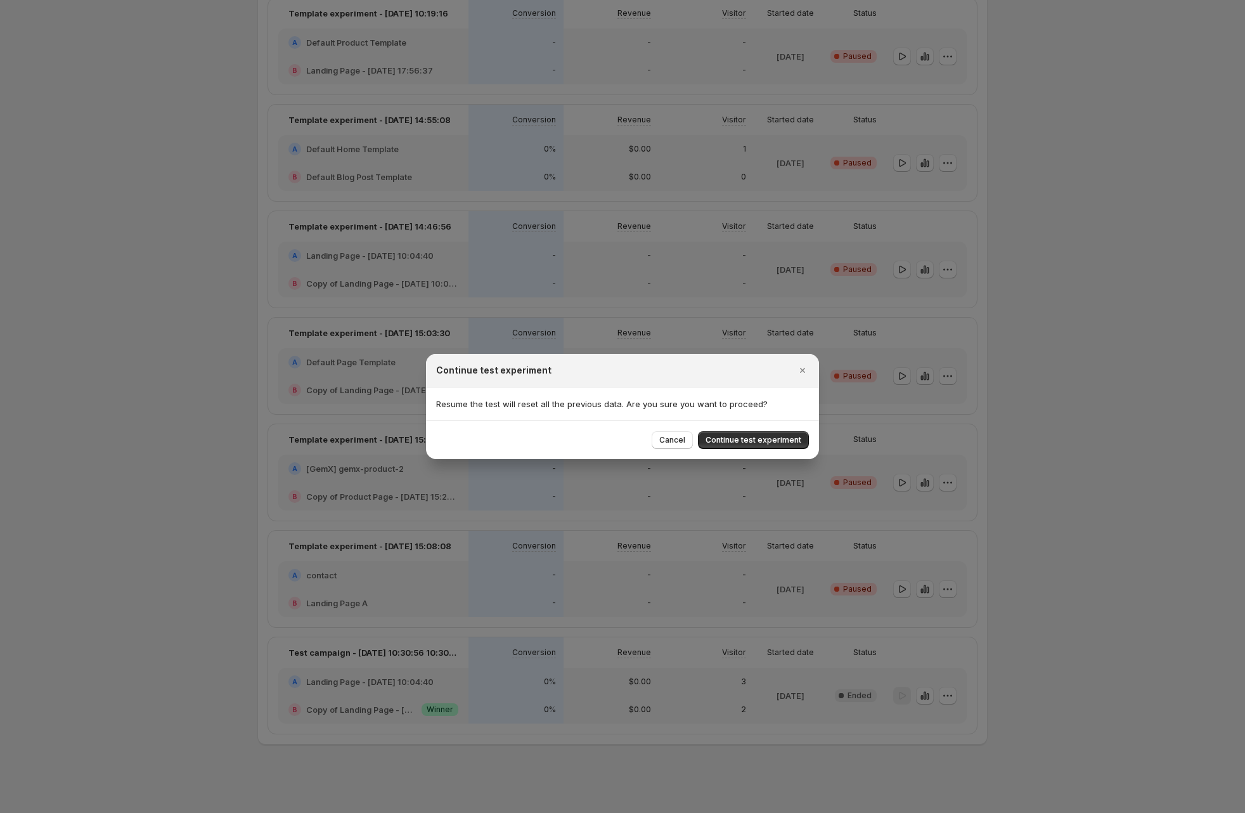
click at [773, 441] on span "Continue test experiment" at bounding box center [754, 440] width 96 height 10
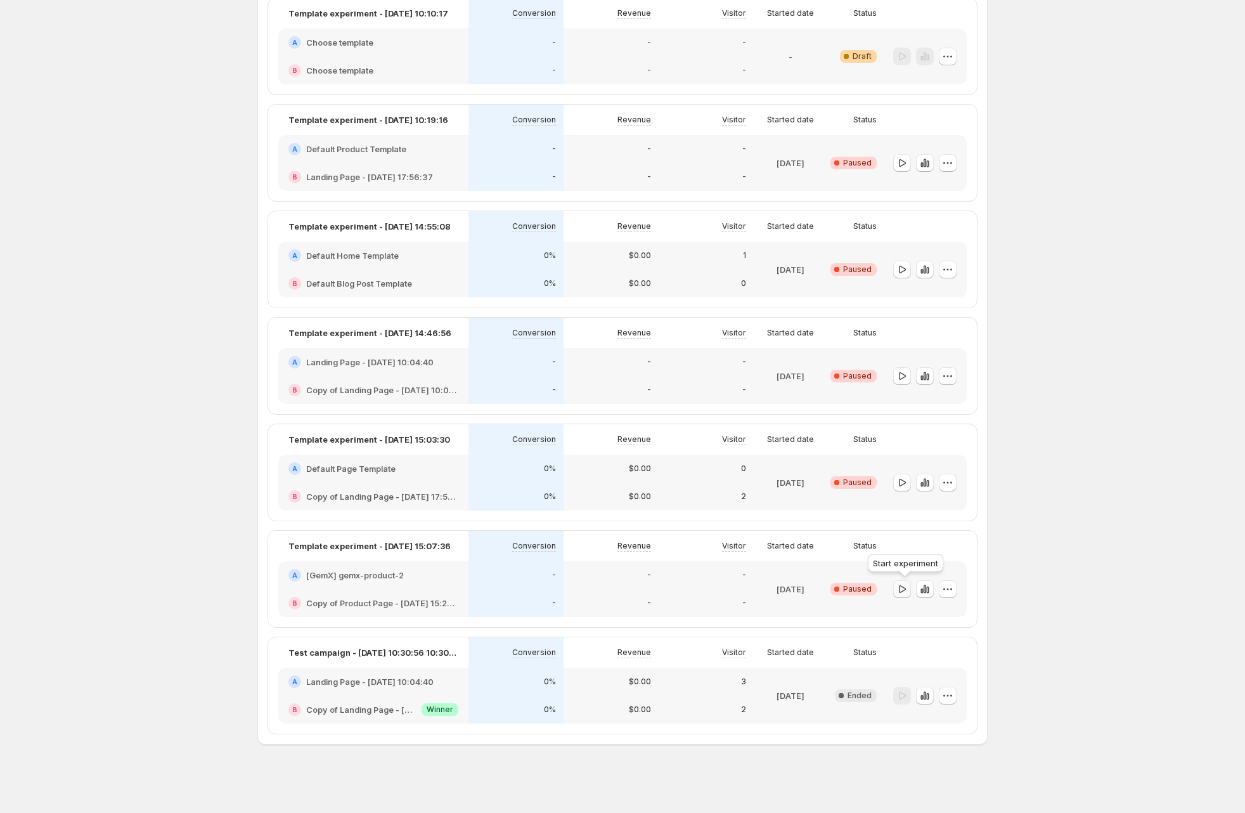
click at [904, 591] on icon "button" at bounding box center [902, 589] width 13 height 13
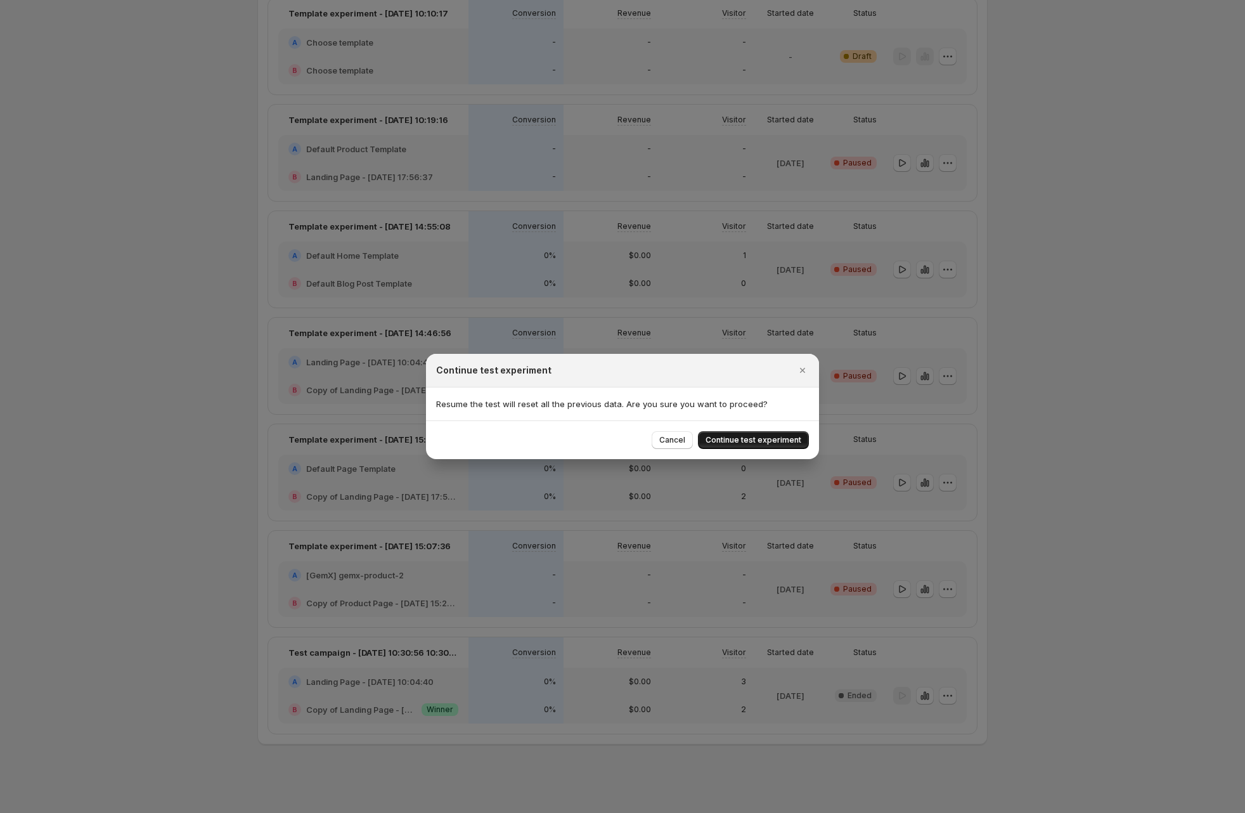
click at [771, 443] on span "Continue test experiment" at bounding box center [754, 440] width 96 height 10
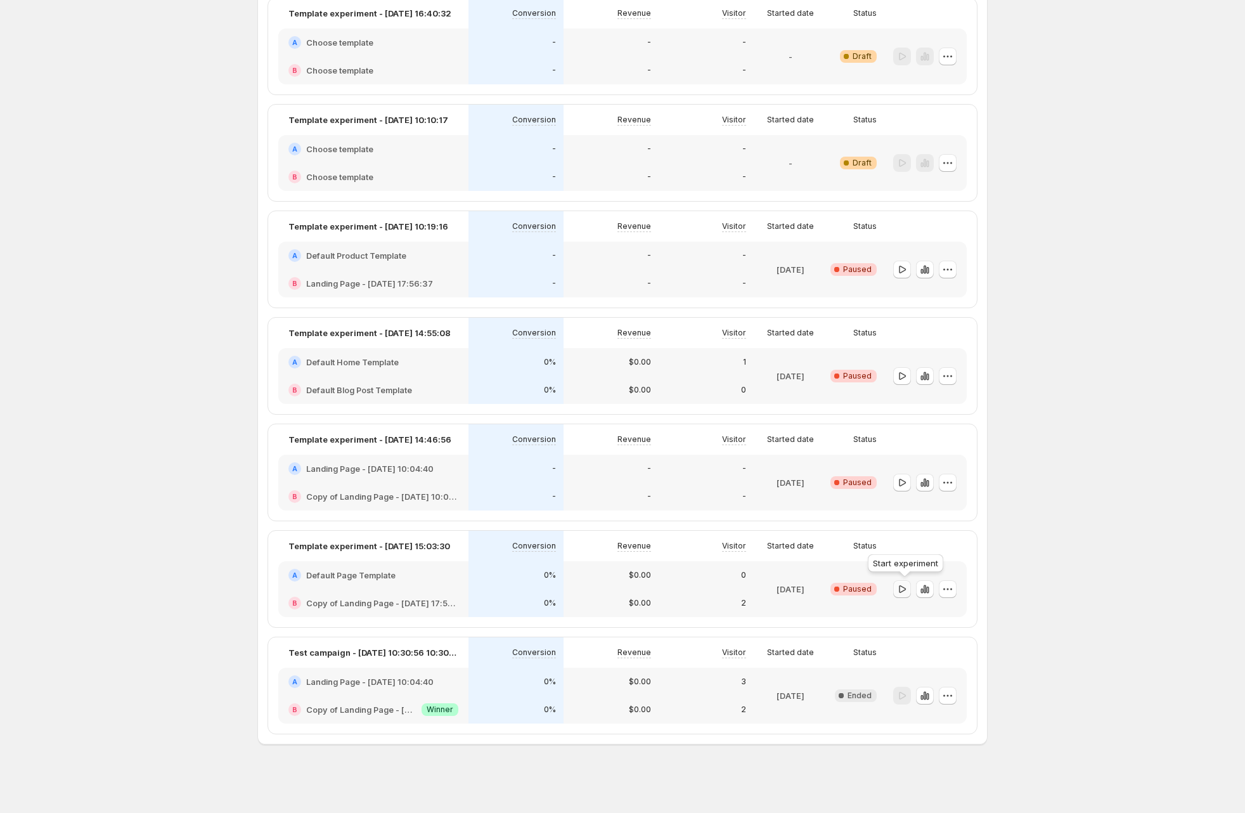
click at [909, 583] on icon "button" at bounding box center [902, 589] width 13 height 13
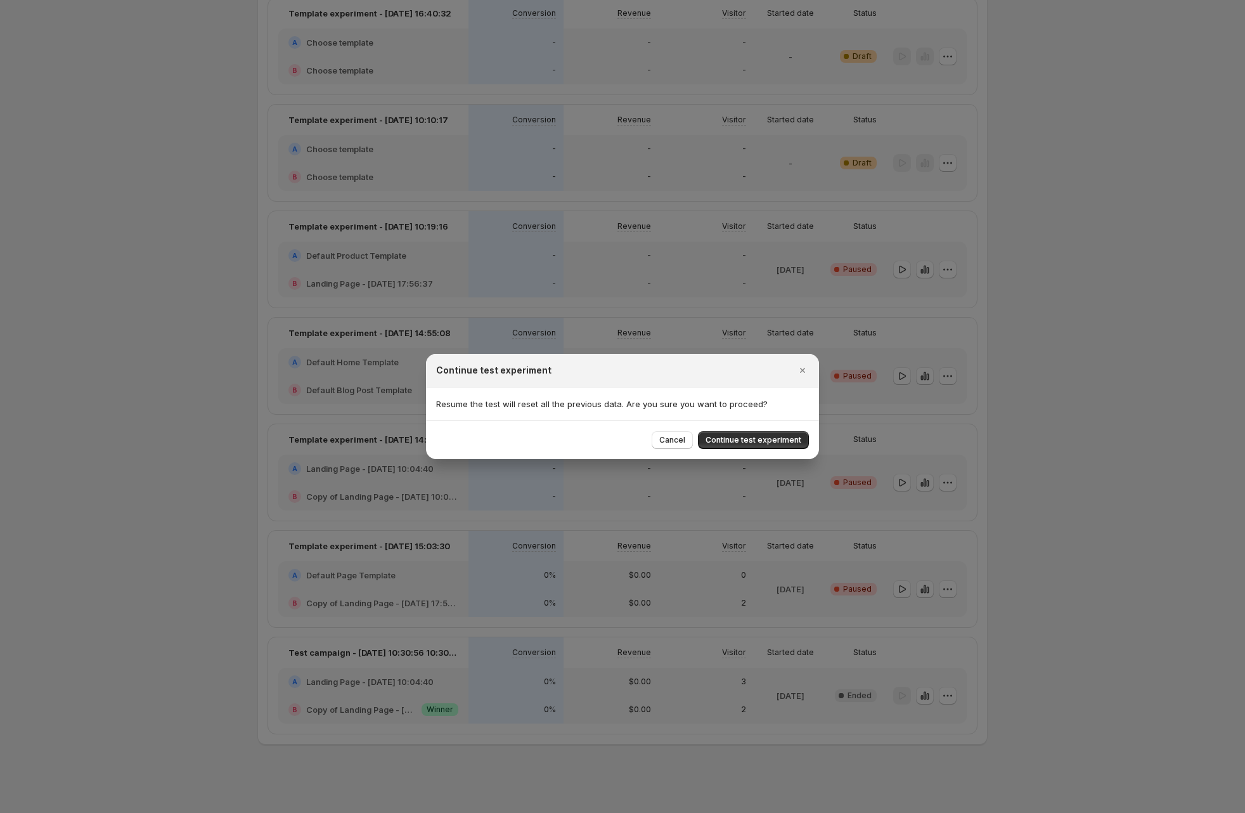
click at [770, 440] on span "Continue test experiment" at bounding box center [754, 440] width 96 height 10
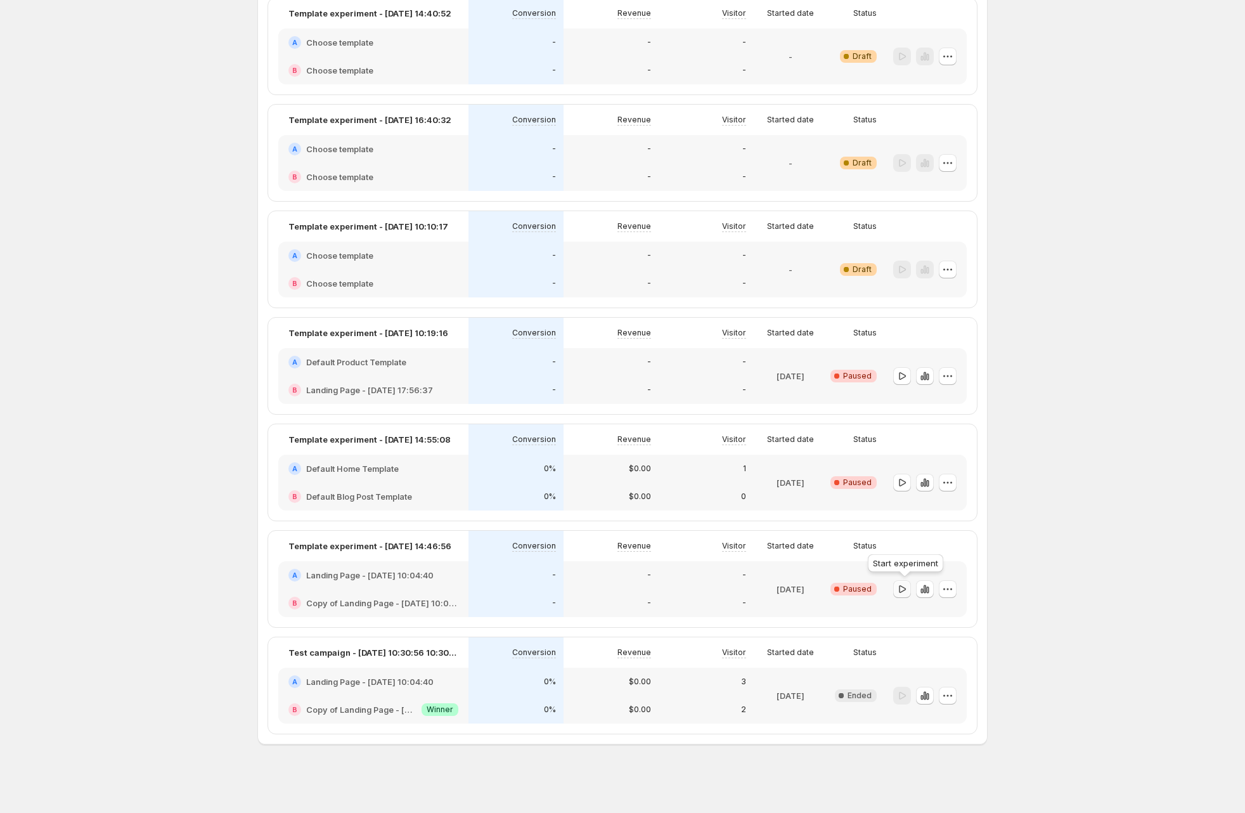
click at [905, 590] on icon "button" at bounding box center [902, 589] width 13 height 13
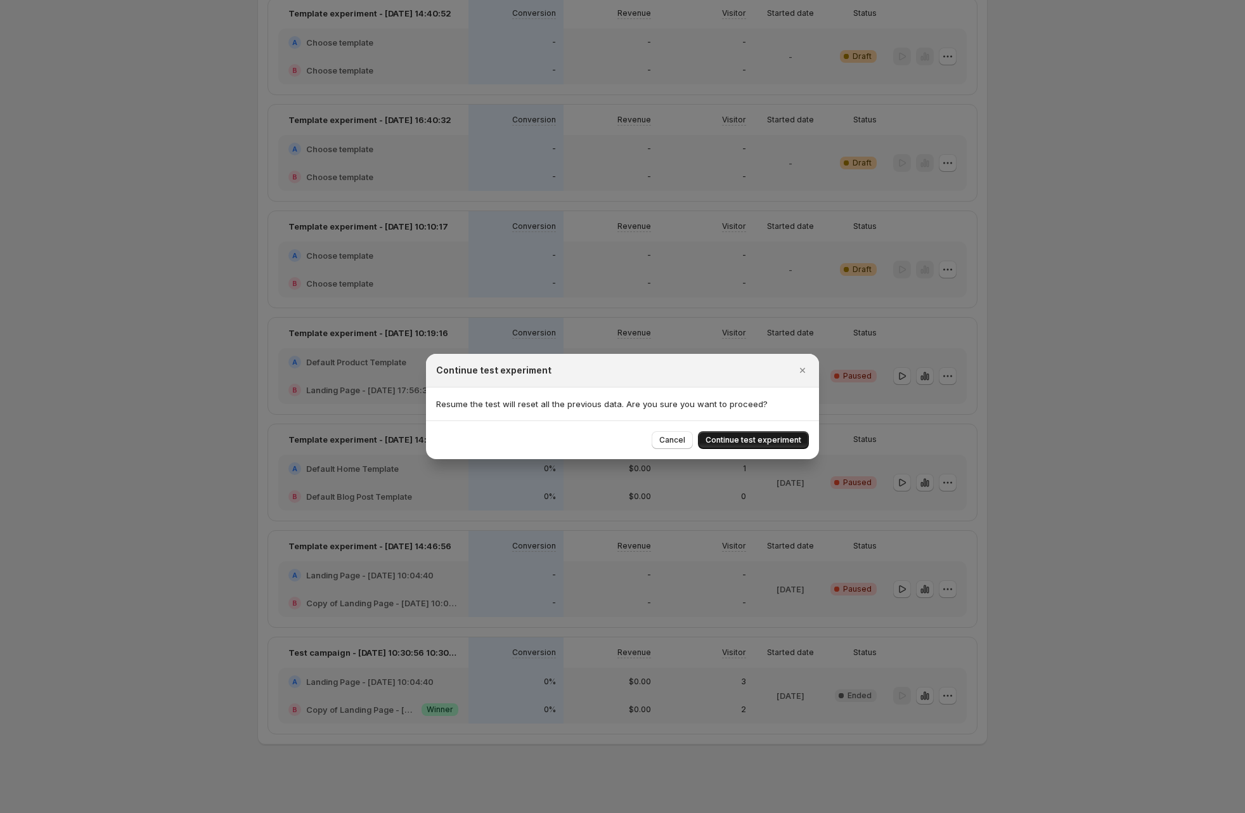
click at [748, 439] on span "Continue test experiment" at bounding box center [754, 440] width 96 height 10
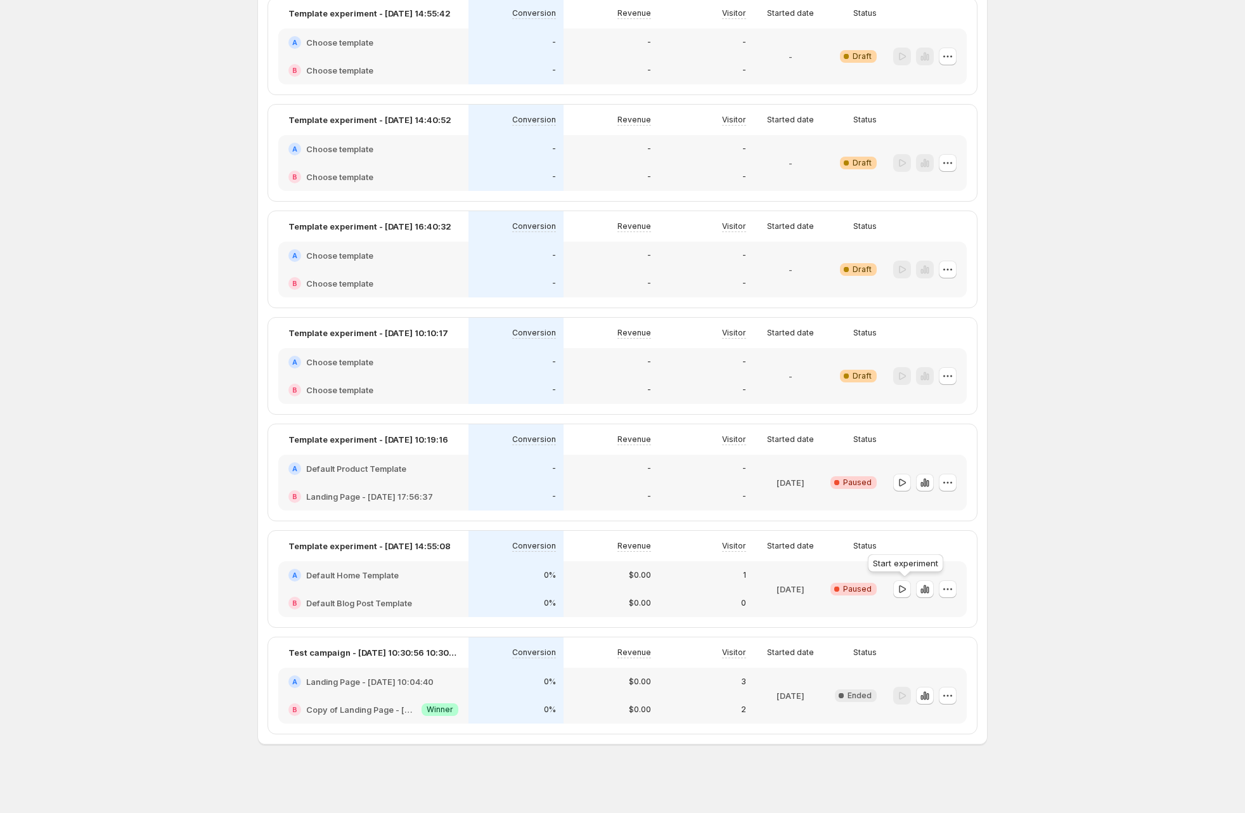
click at [909, 587] on icon "button" at bounding box center [902, 589] width 13 height 13
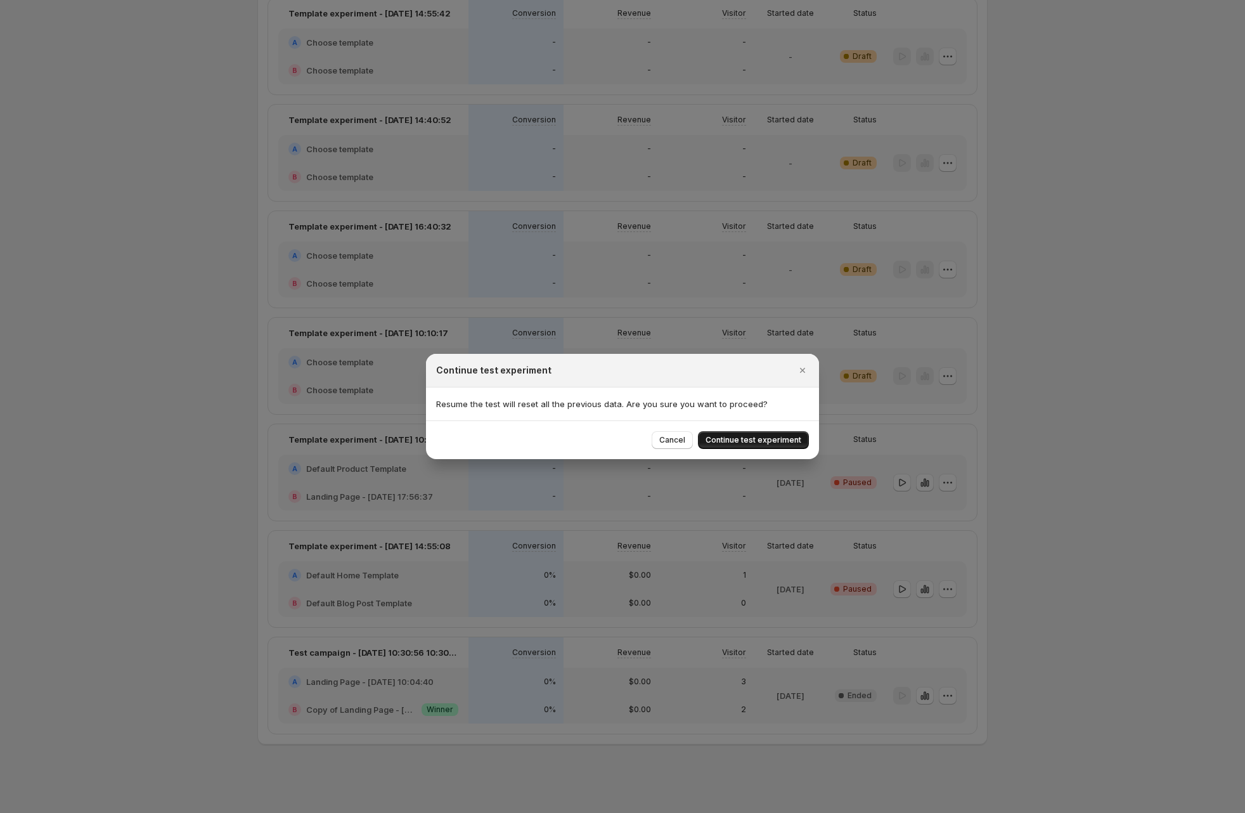
click at [774, 436] on span "Continue test experiment" at bounding box center [754, 440] width 96 height 10
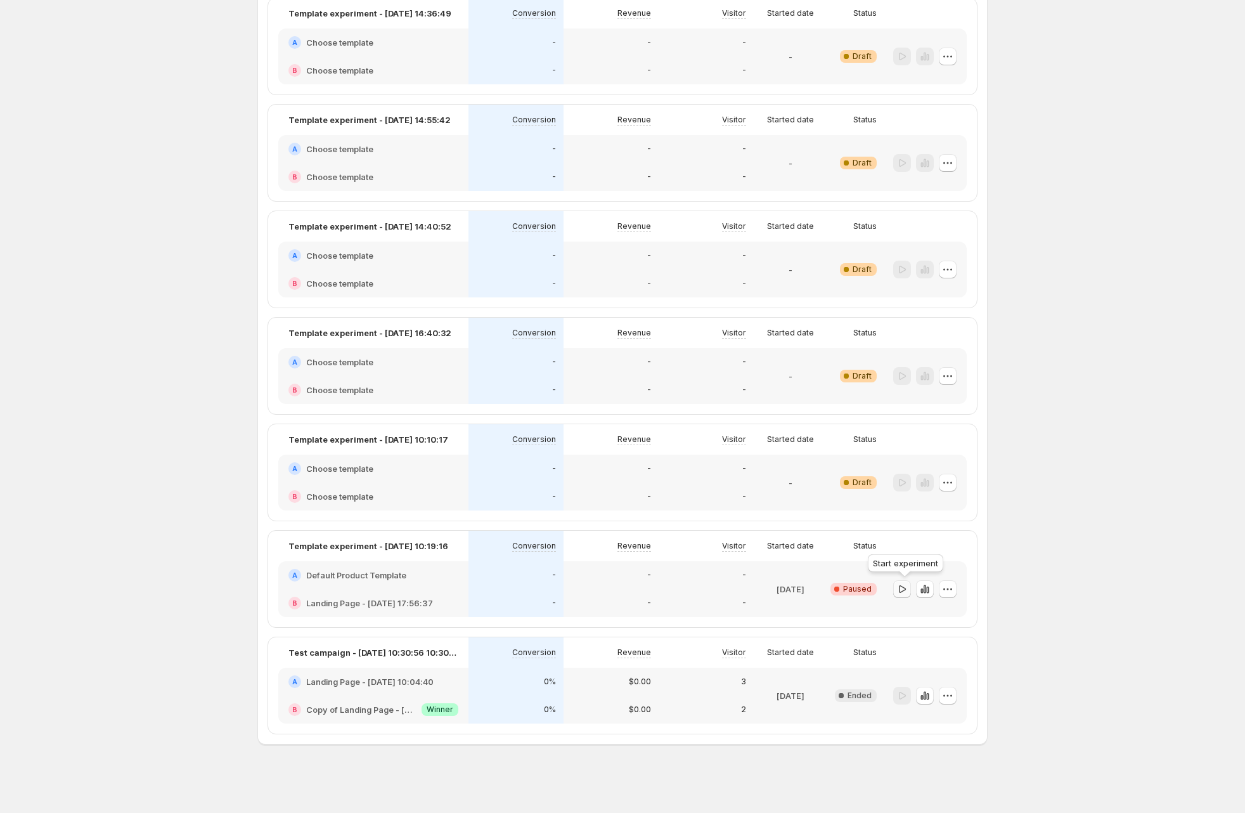
click at [908, 585] on icon "button" at bounding box center [902, 589] width 13 height 13
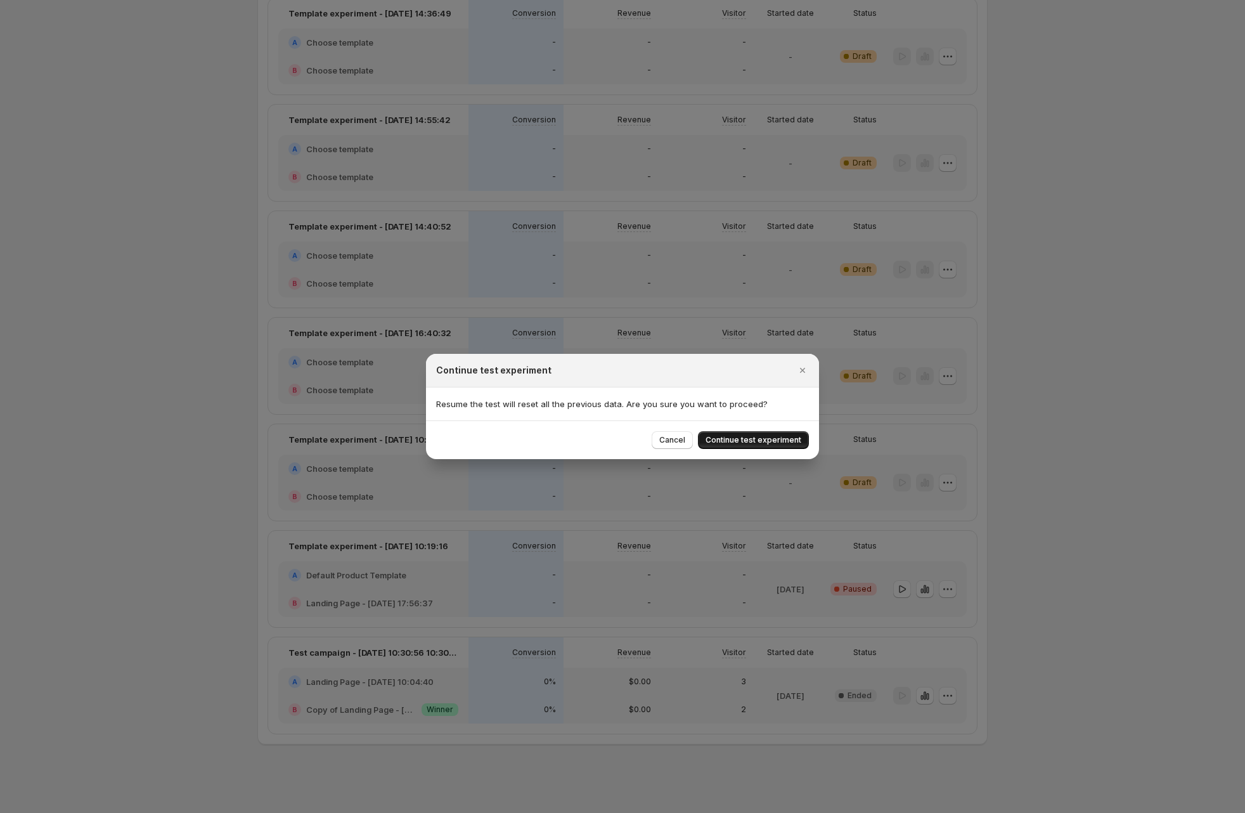
click at [769, 441] on span "Continue test experiment" at bounding box center [754, 440] width 96 height 10
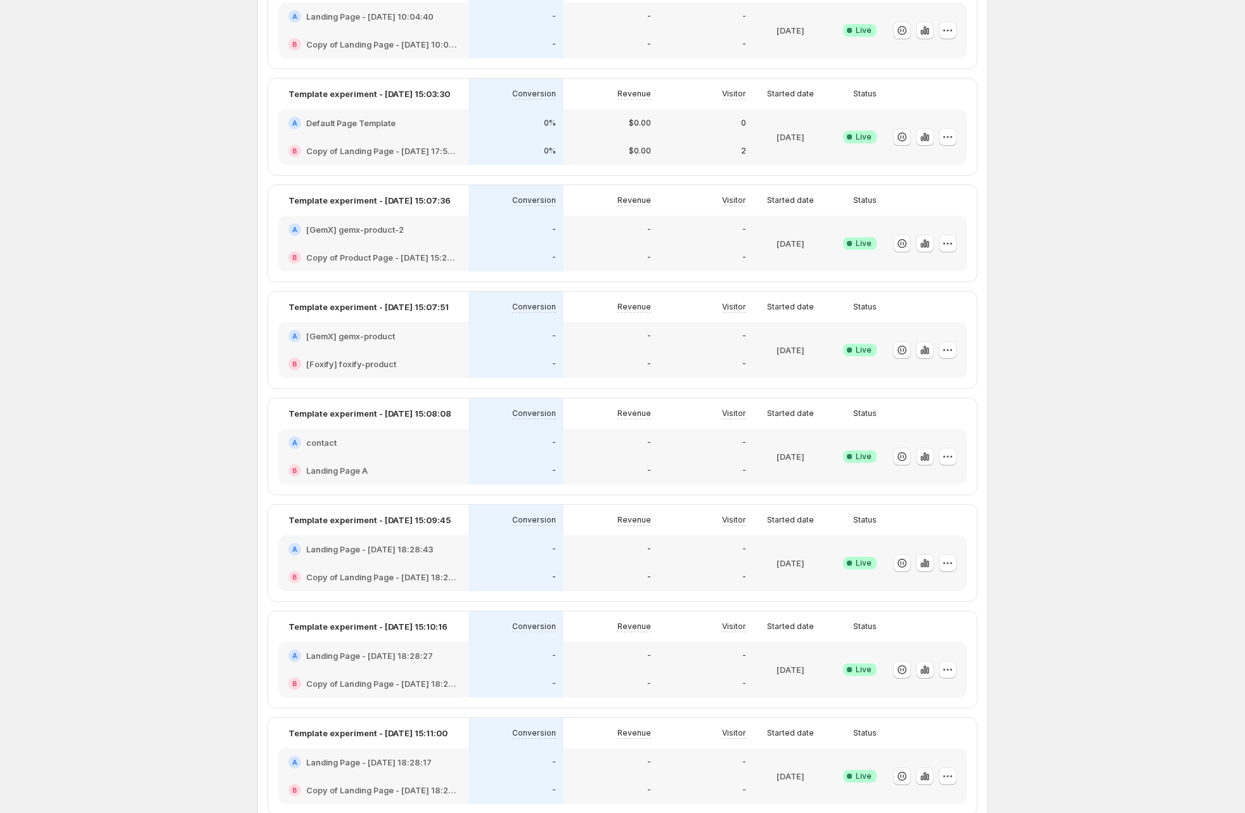
scroll to position [70, 0]
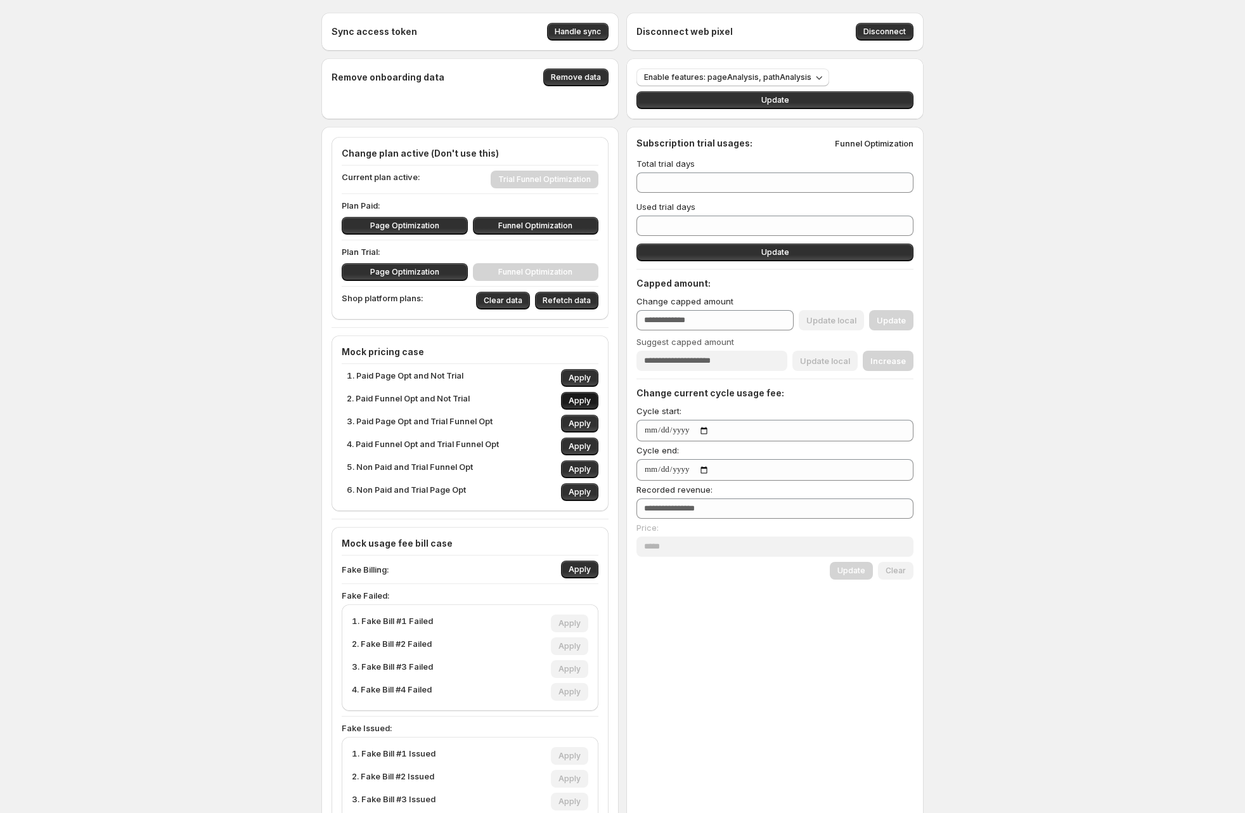
click at [591, 401] on span "Apply" at bounding box center [580, 401] width 22 height 10
type input "***"
click at [591, 401] on span "Apply" at bounding box center [580, 401] width 22 height 10
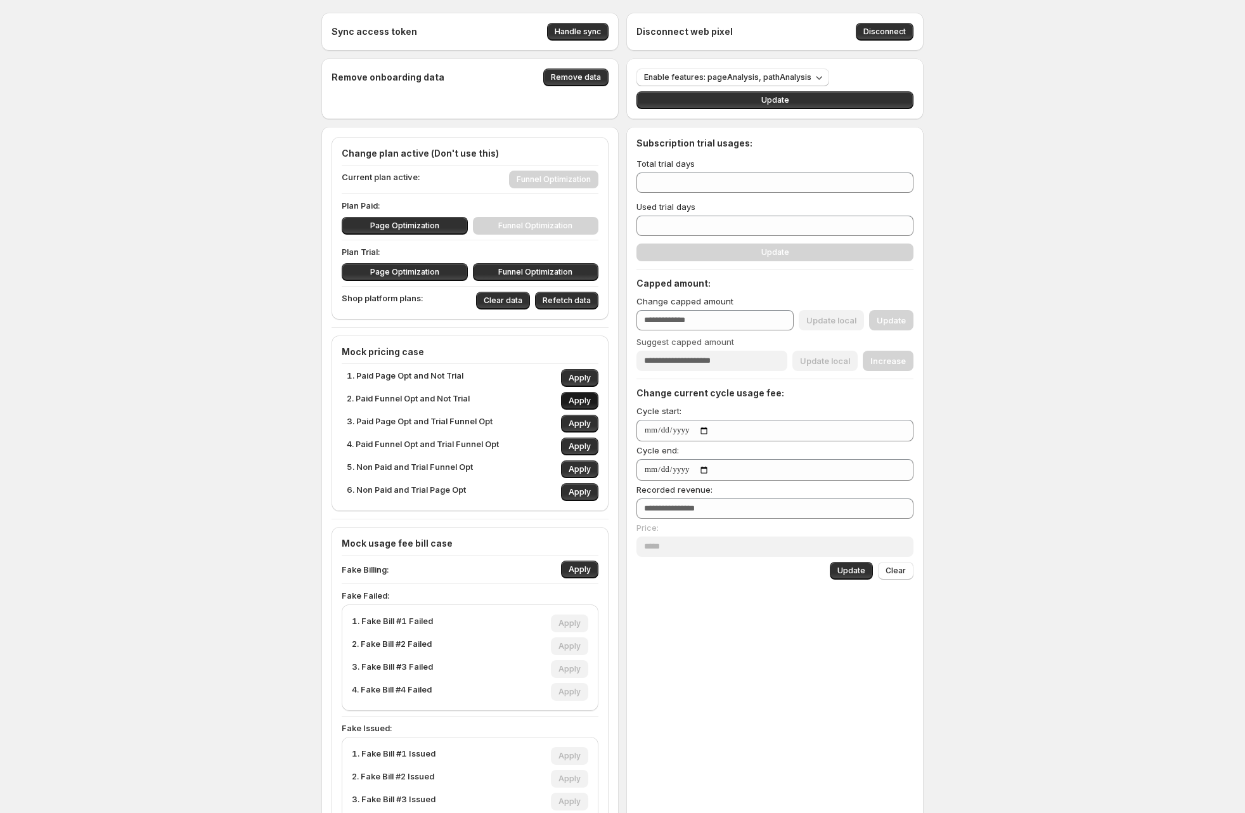
click at [591, 401] on span "Apply" at bounding box center [580, 401] width 22 height 10
click at [583, 467] on span "Apply" at bounding box center [580, 469] width 22 height 10
type input "*"
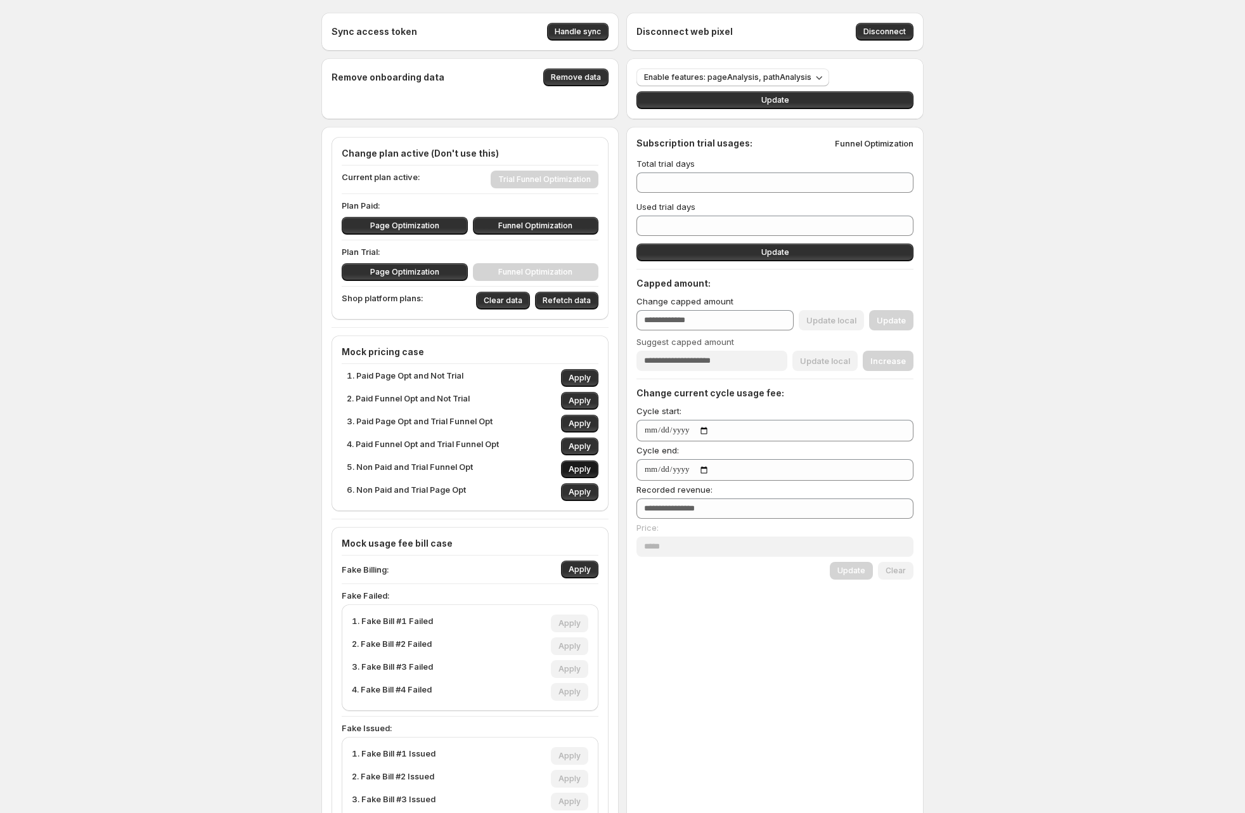
click at [583, 467] on span "Apply" at bounding box center [580, 469] width 22 height 10
click at [585, 467] on span "Apply" at bounding box center [580, 469] width 22 height 10
click at [651, 182] on input "**" at bounding box center [766, 182] width 258 height 20
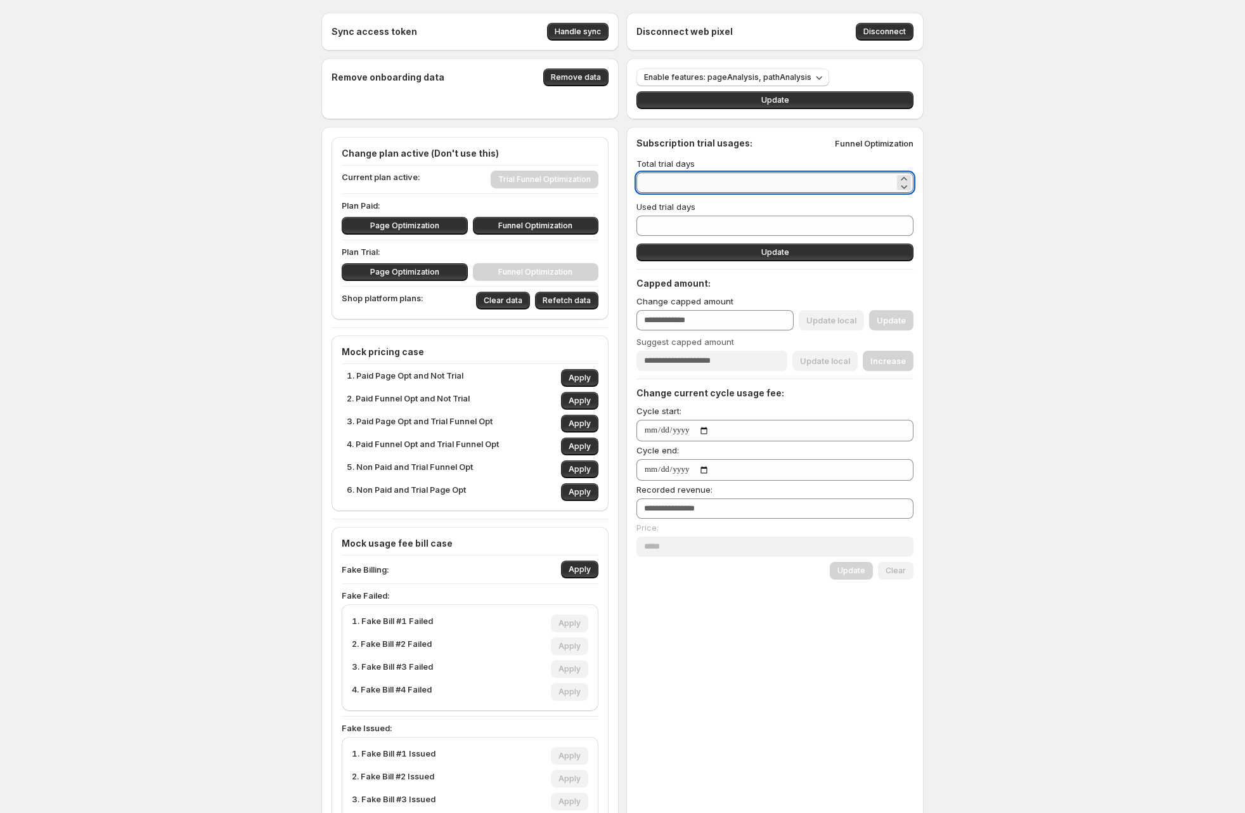
click at [651, 182] on input "**" at bounding box center [766, 182] width 258 height 20
click at [670, 225] on input "*" at bounding box center [766, 226] width 258 height 20
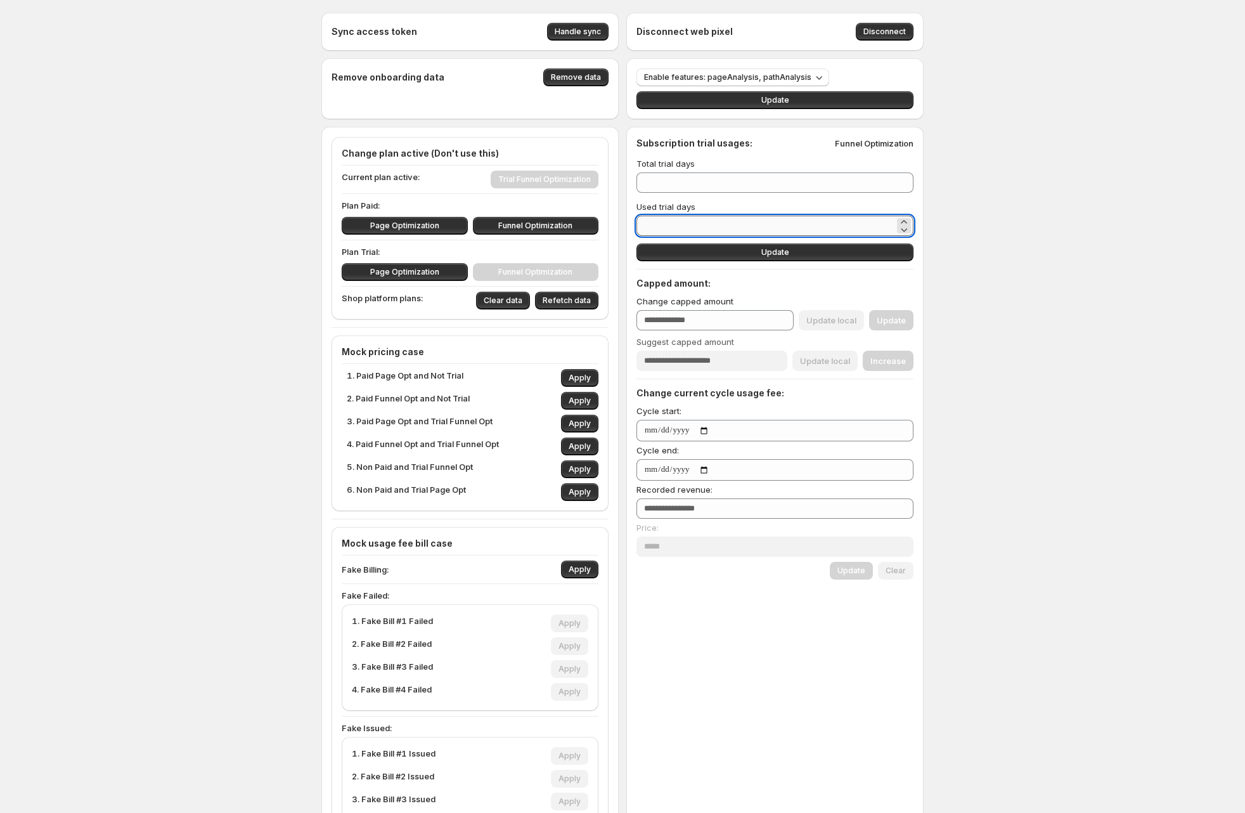
click at [670, 225] on input "*" at bounding box center [766, 226] width 258 height 20
paste input "*"
type input "**"
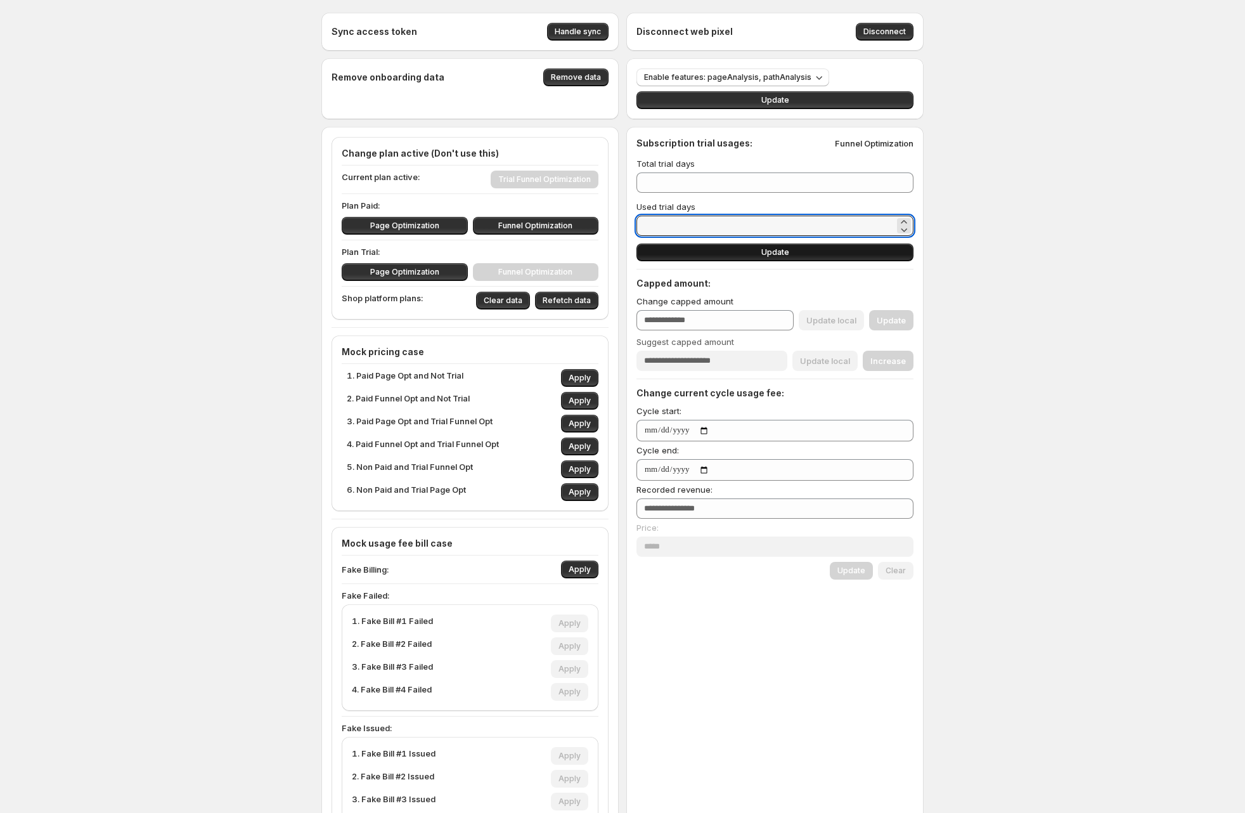
click at [723, 251] on button "Update" at bounding box center [775, 252] width 277 height 18
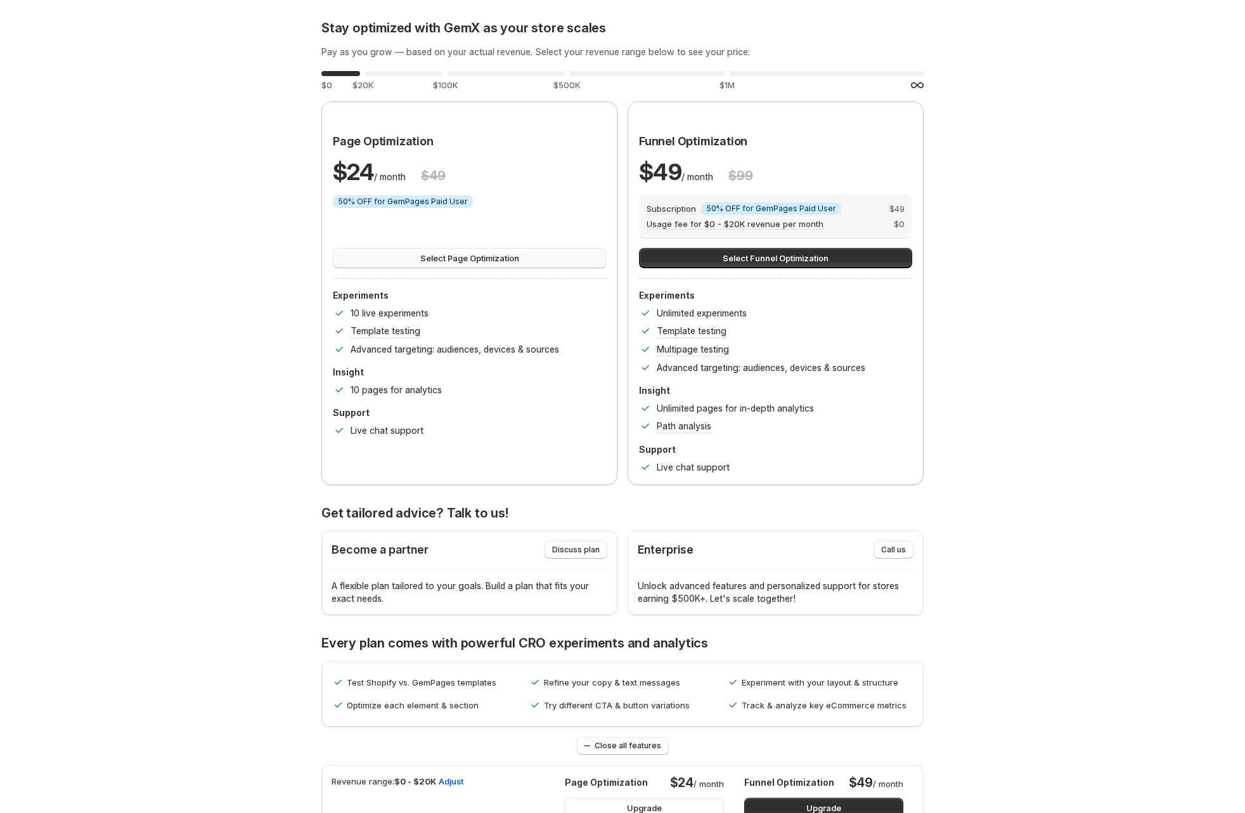
click at [479, 257] on span "Select Page Optimization" at bounding box center [469, 258] width 99 height 13
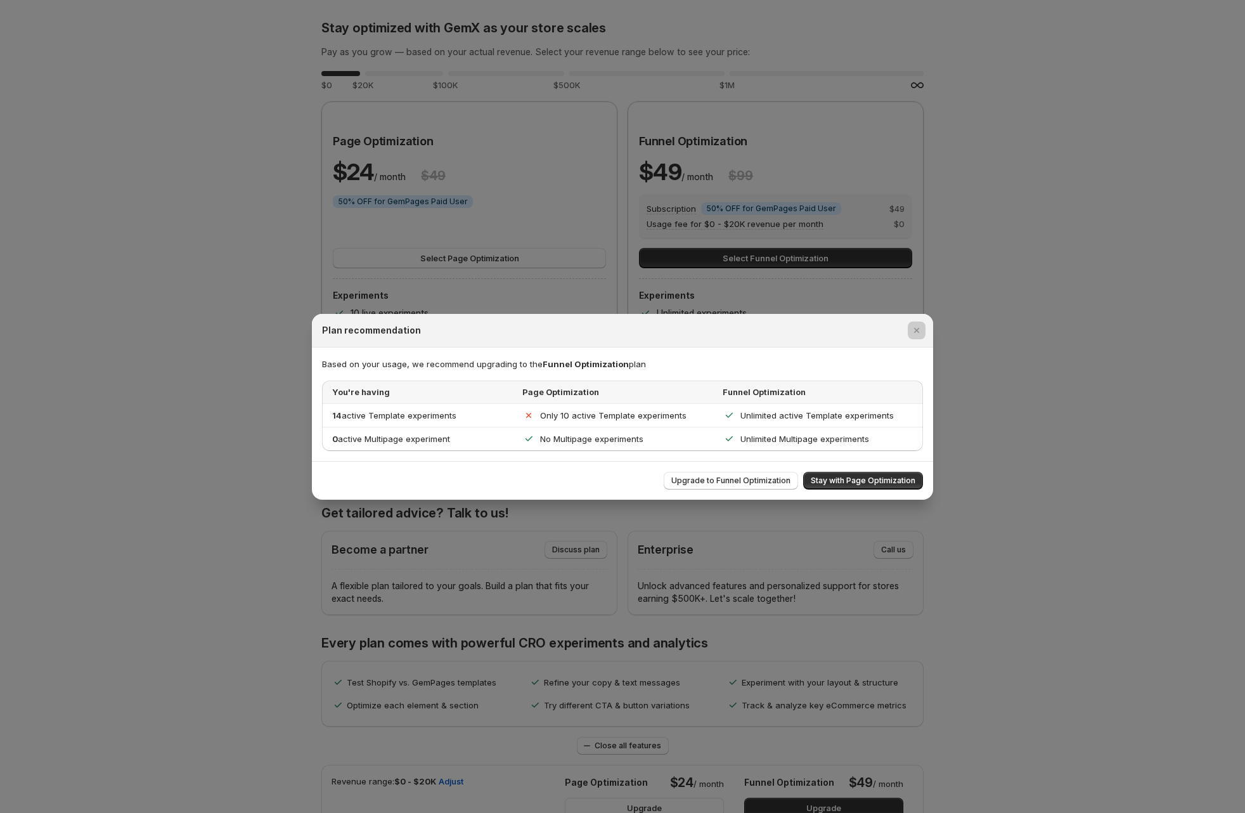
click at [499, 201] on div at bounding box center [622, 406] width 1245 height 813
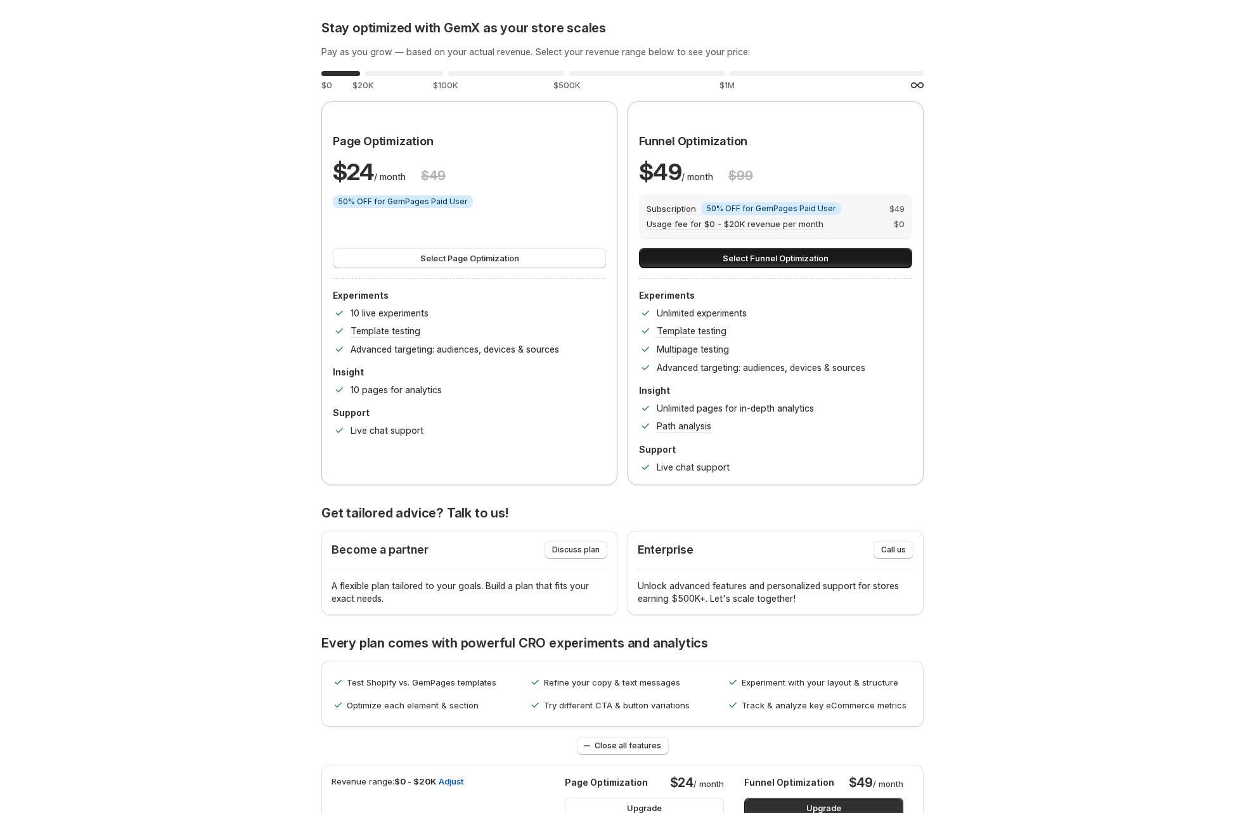
click at [903, 256] on button "Select Funnel Optimization" at bounding box center [775, 258] width 273 height 20
click at [719, 253] on button "Select Funnel Optimization" at bounding box center [775, 258] width 273 height 20
click at [710, 252] on button "Select Funnel Optimization" at bounding box center [775, 258] width 273 height 20
click at [489, 250] on button "Select Page Optimization" at bounding box center [469, 258] width 273 height 20
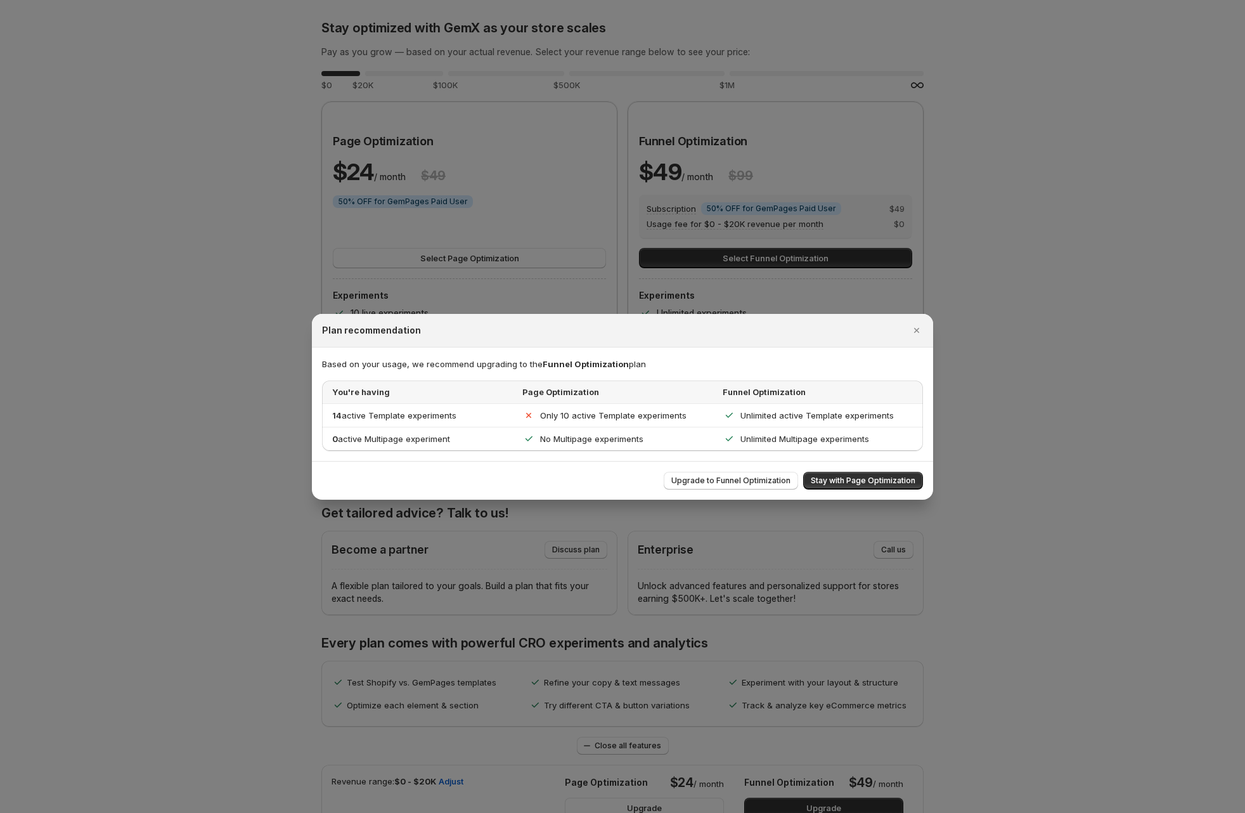
click at [509, 217] on div at bounding box center [622, 406] width 1245 height 813
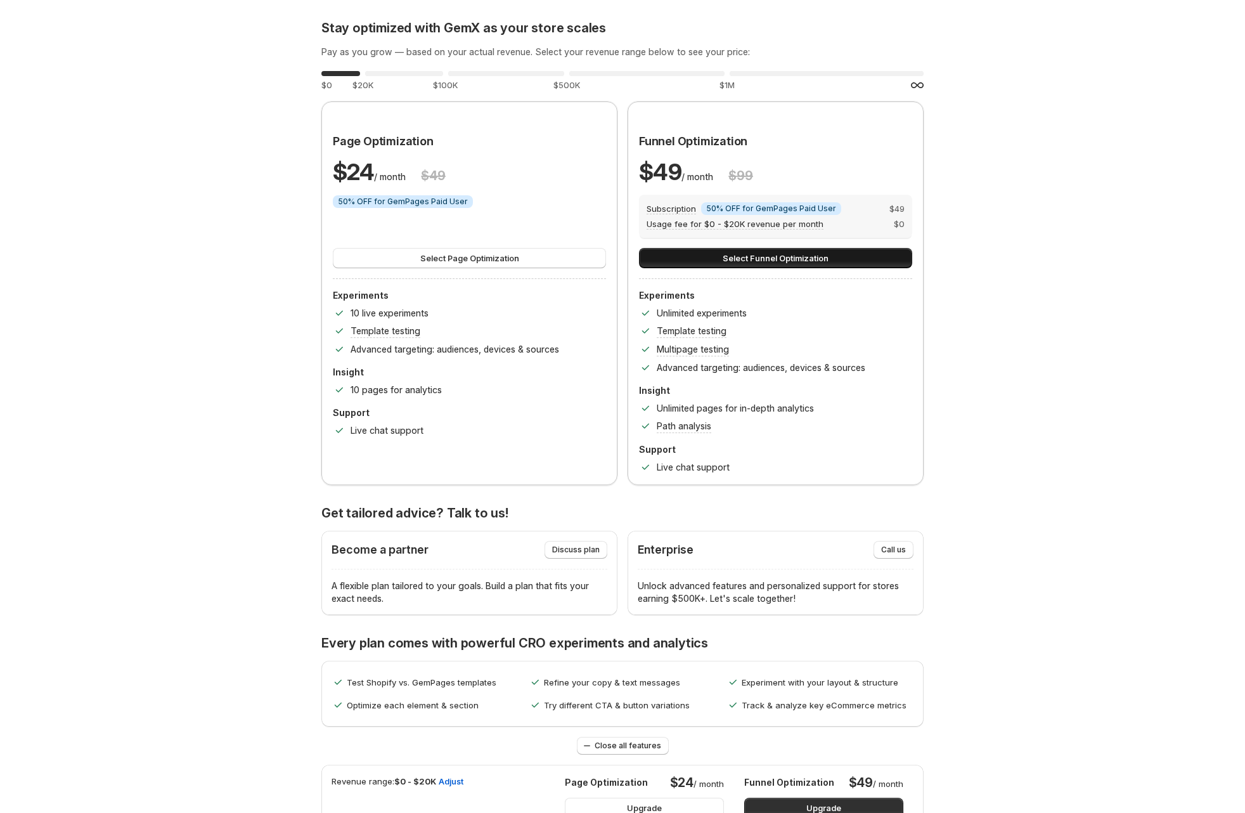
click at [684, 254] on button "Select Funnel Optimization" at bounding box center [775, 258] width 273 height 20
click at [529, 267] on button "Select Page Optimization" at bounding box center [469, 258] width 273 height 20
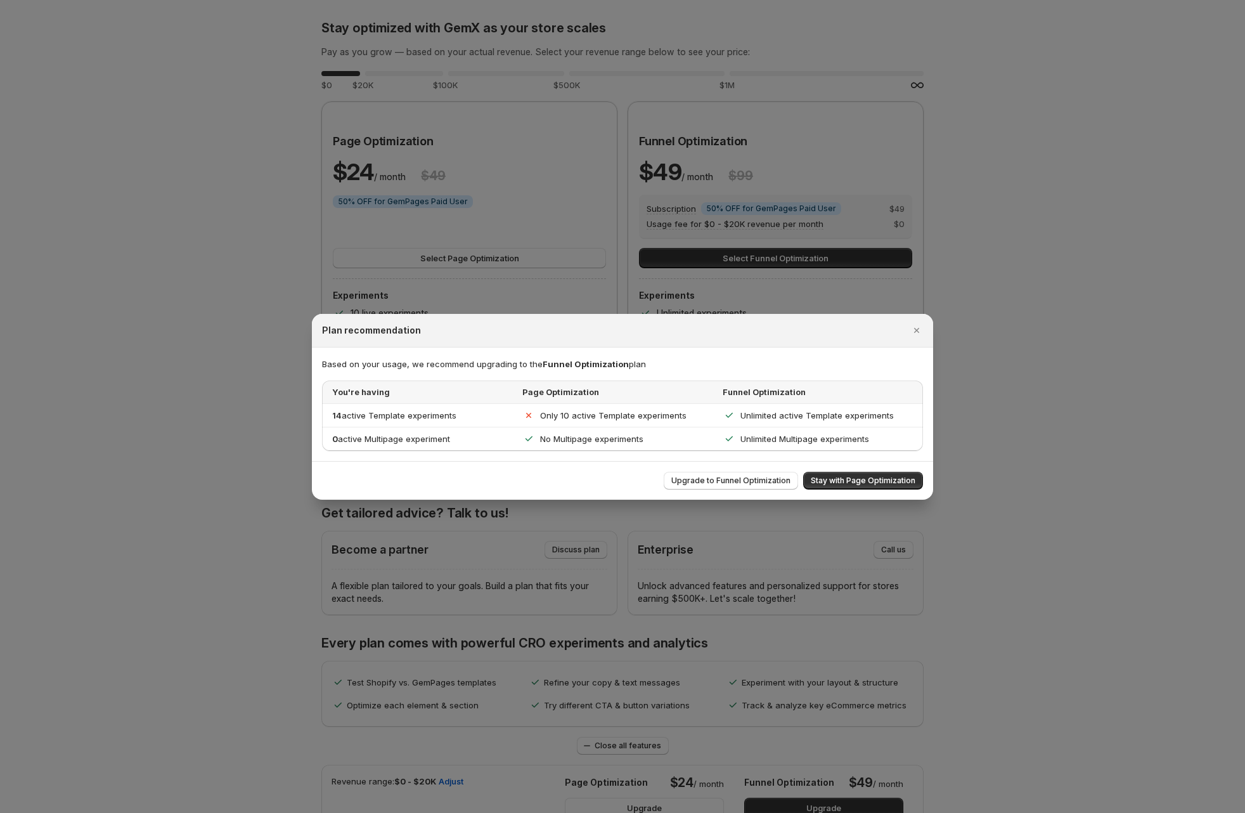
click at [543, 241] on div at bounding box center [622, 406] width 1245 height 813
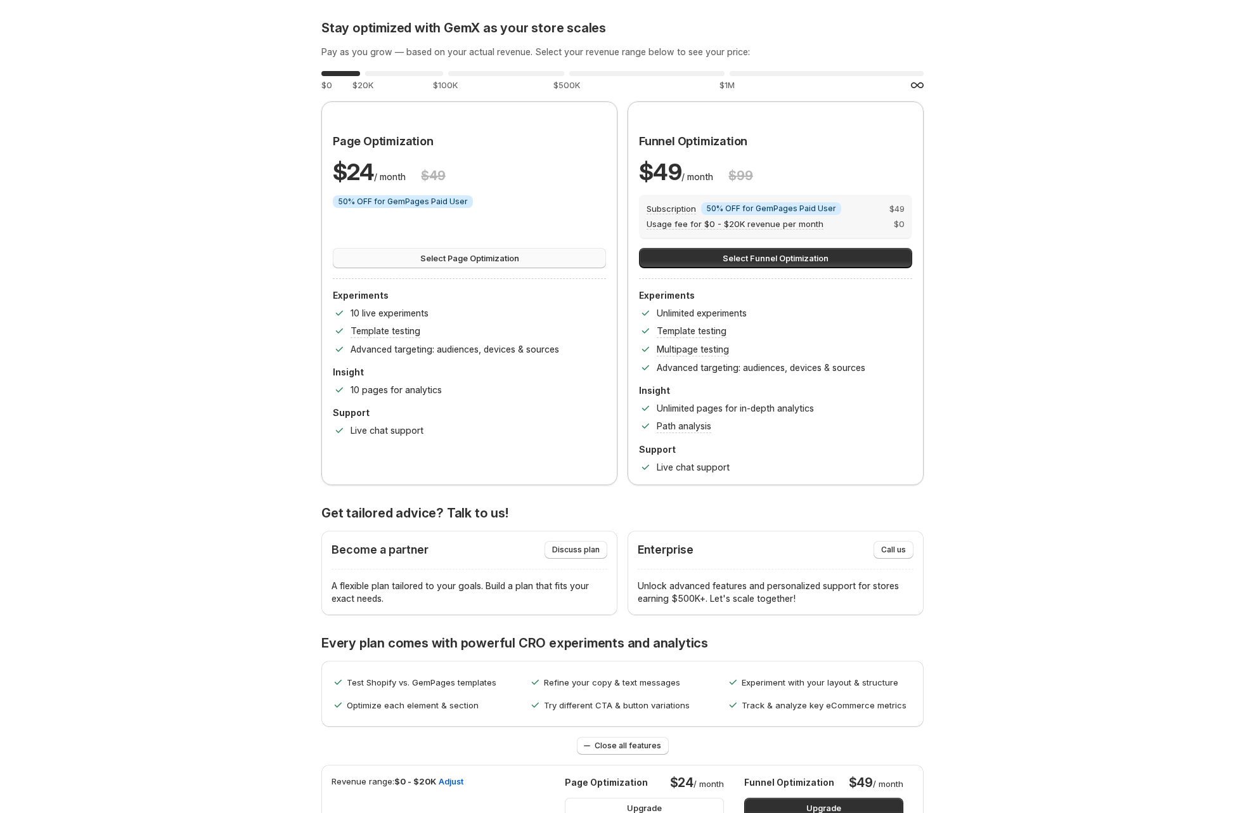
click at [517, 256] on span "Select Page Optimization" at bounding box center [469, 258] width 99 height 13
click at [506, 259] on span "Select Page Optimization" at bounding box center [469, 258] width 99 height 13
click at [509, 257] on span "Select Page Optimization" at bounding box center [469, 258] width 99 height 13
click at [792, 255] on span "Select Funnel Optimization" at bounding box center [776, 258] width 106 height 13
click at [546, 250] on button "Select Page Optimization" at bounding box center [469, 258] width 273 height 20
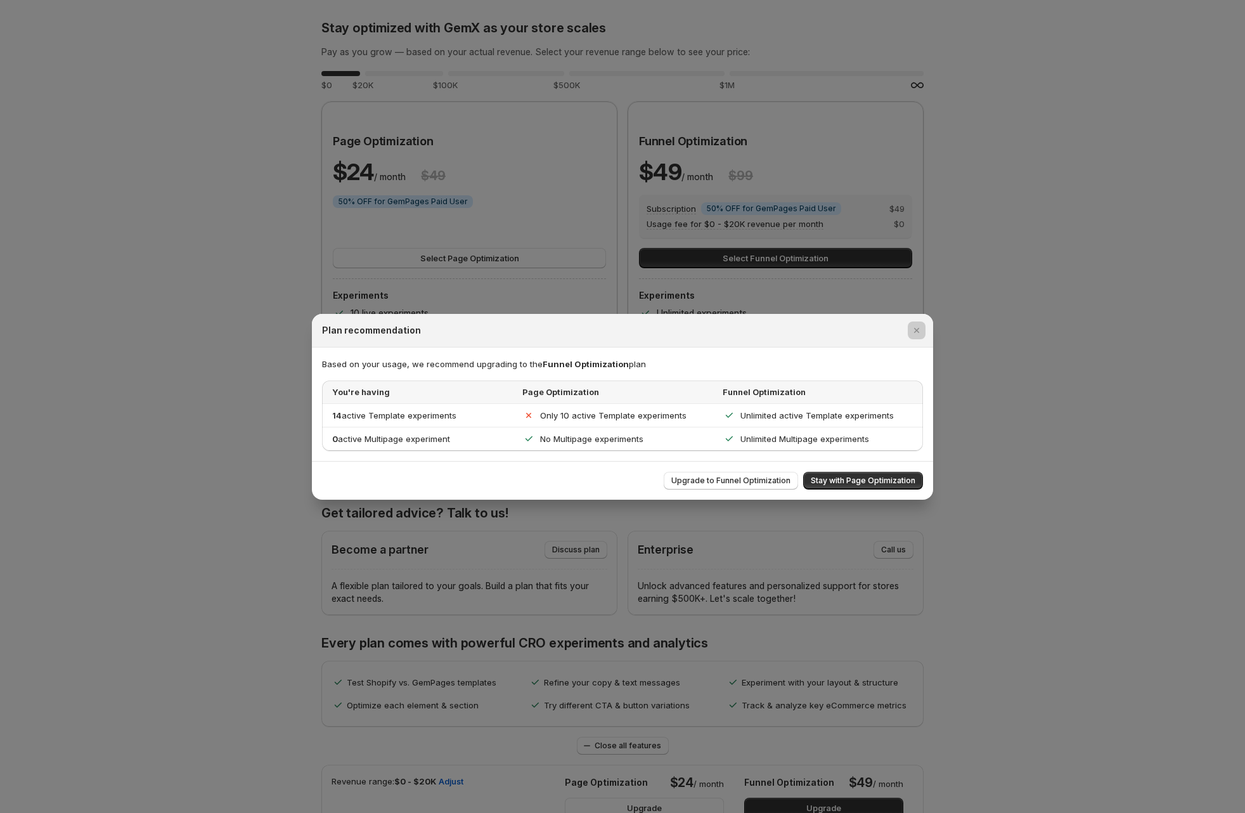
click at [555, 242] on div at bounding box center [622, 406] width 1245 height 813
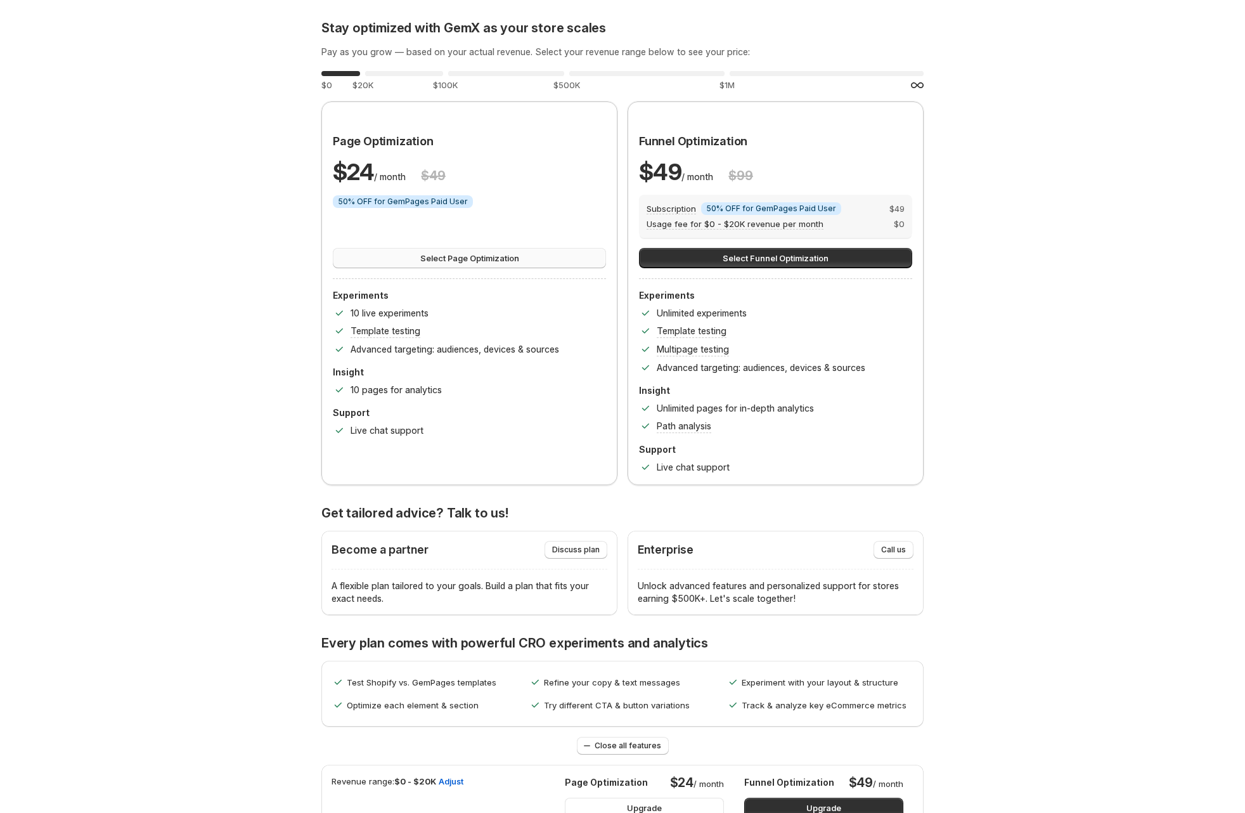
click at [559, 254] on button "Select Page Optimization" at bounding box center [469, 258] width 273 height 20
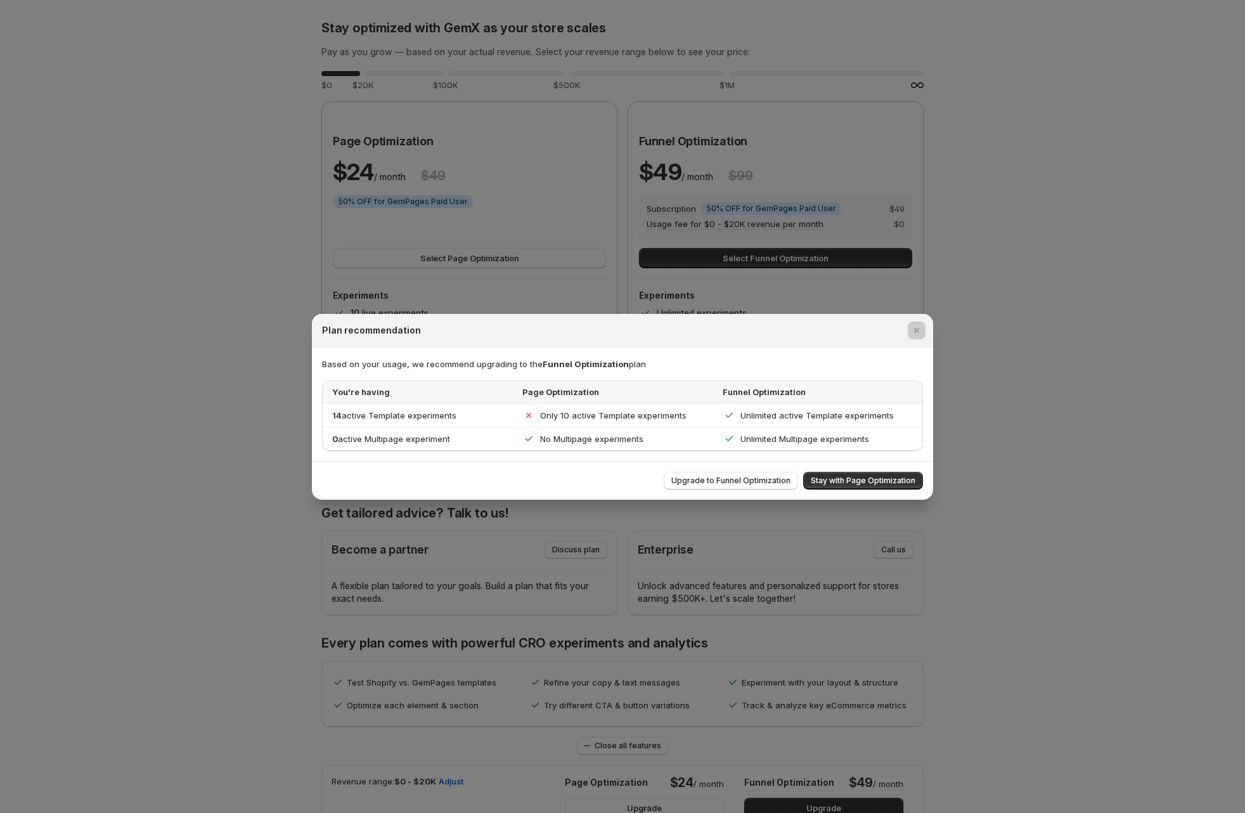
click at [763, 254] on div at bounding box center [622, 406] width 1245 height 813
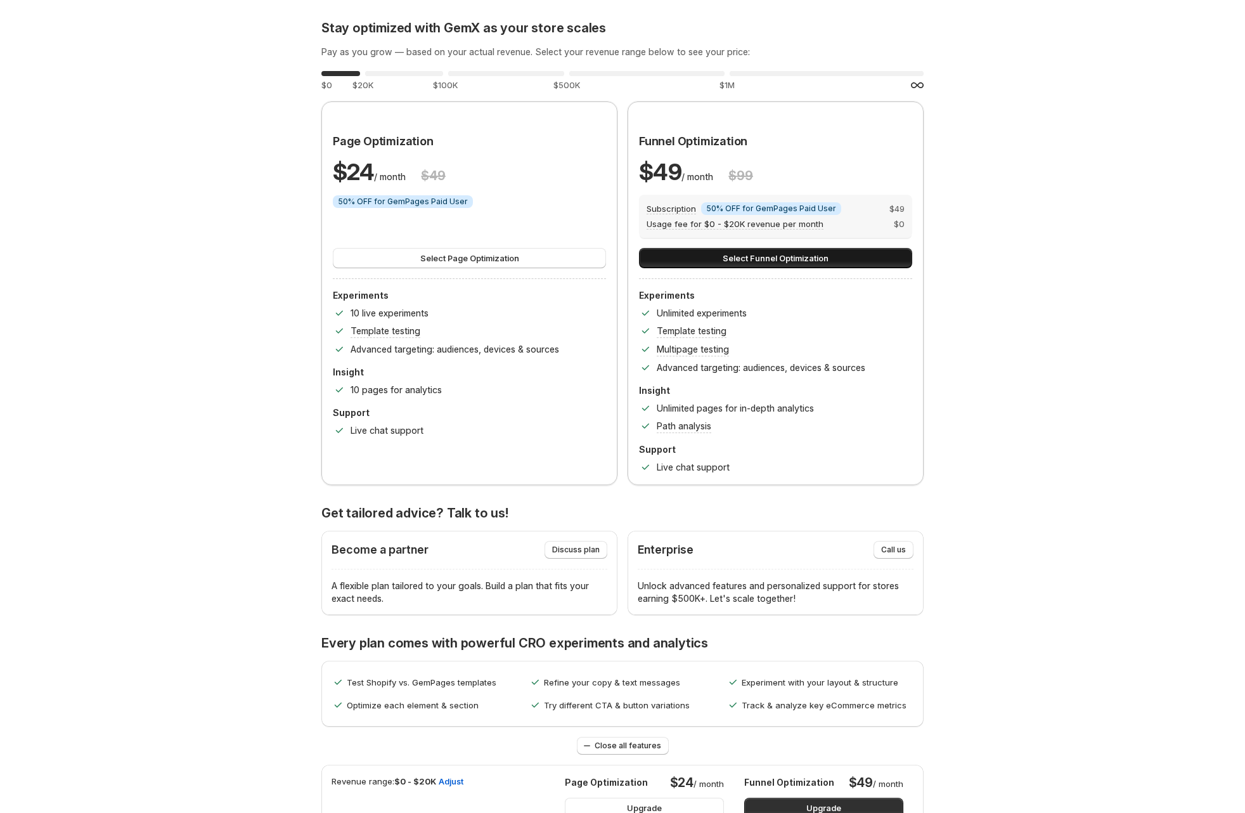
click at [764, 255] on span "Select Funnel Optimization" at bounding box center [776, 258] width 106 height 13
click at [570, 256] on button "Select Page Optimization" at bounding box center [469, 258] width 273 height 20
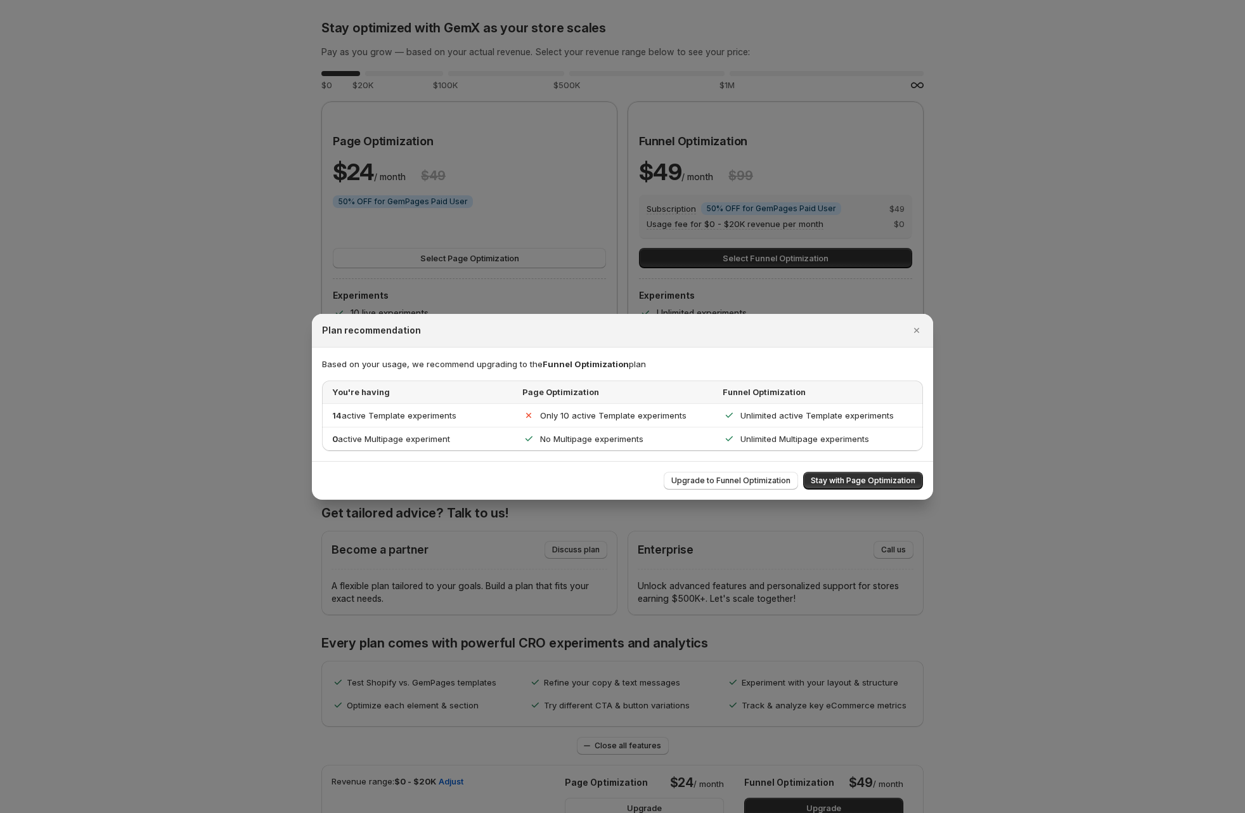
click at [580, 242] on div at bounding box center [622, 406] width 1245 height 813
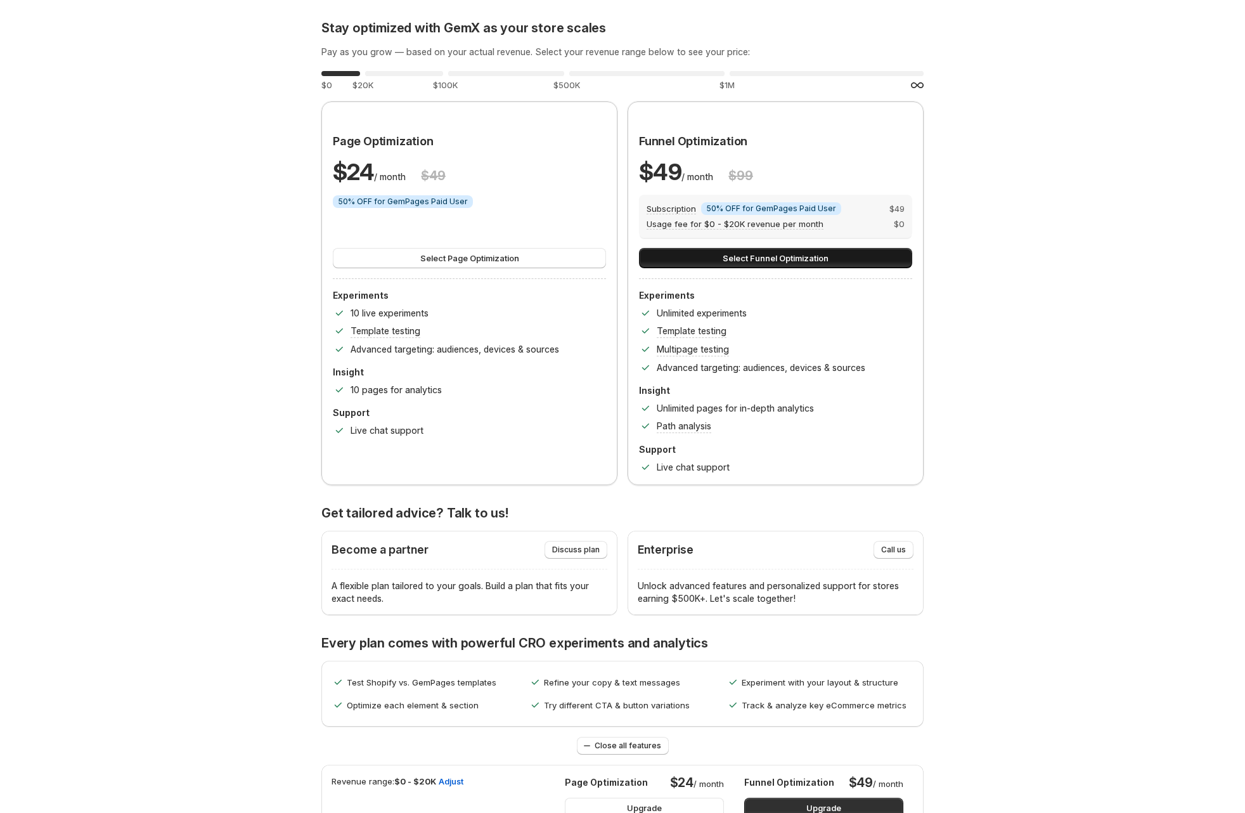
click at [727, 260] on span "Select Funnel Optimization" at bounding box center [776, 258] width 106 height 13
click at [594, 248] on button "Select Page Optimization" at bounding box center [469, 258] width 273 height 20
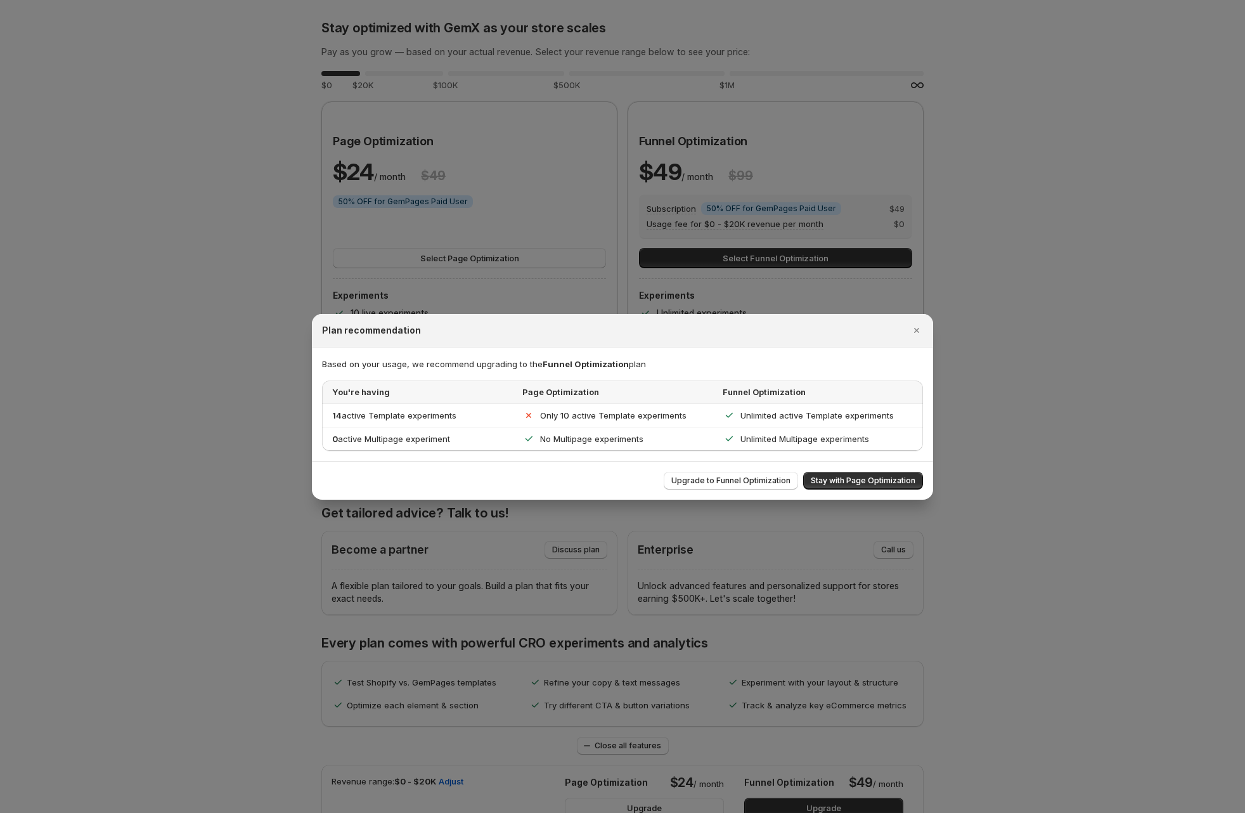
click at [597, 237] on div at bounding box center [622, 406] width 1245 height 813
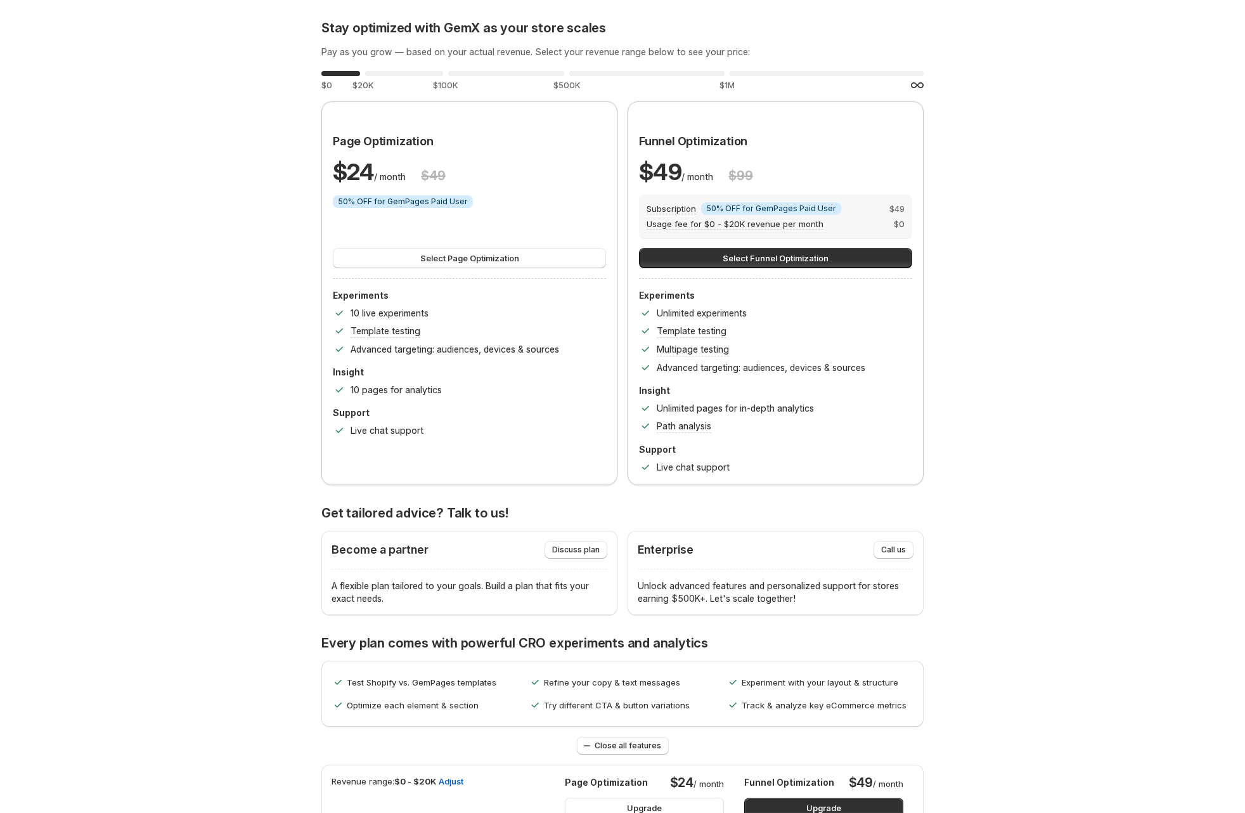
click at [760, 268] on div "Funnel Optimization $ 49 / month $ 99 Subscription Info 50% OFF for GemPages Pa…" at bounding box center [775, 303] width 273 height 341
click at [760, 264] on span "Select Funnel Optimization" at bounding box center [776, 258] width 106 height 13
click at [566, 253] on button "Select Page Optimization" at bounding box center [469, 258] width 273 height 20
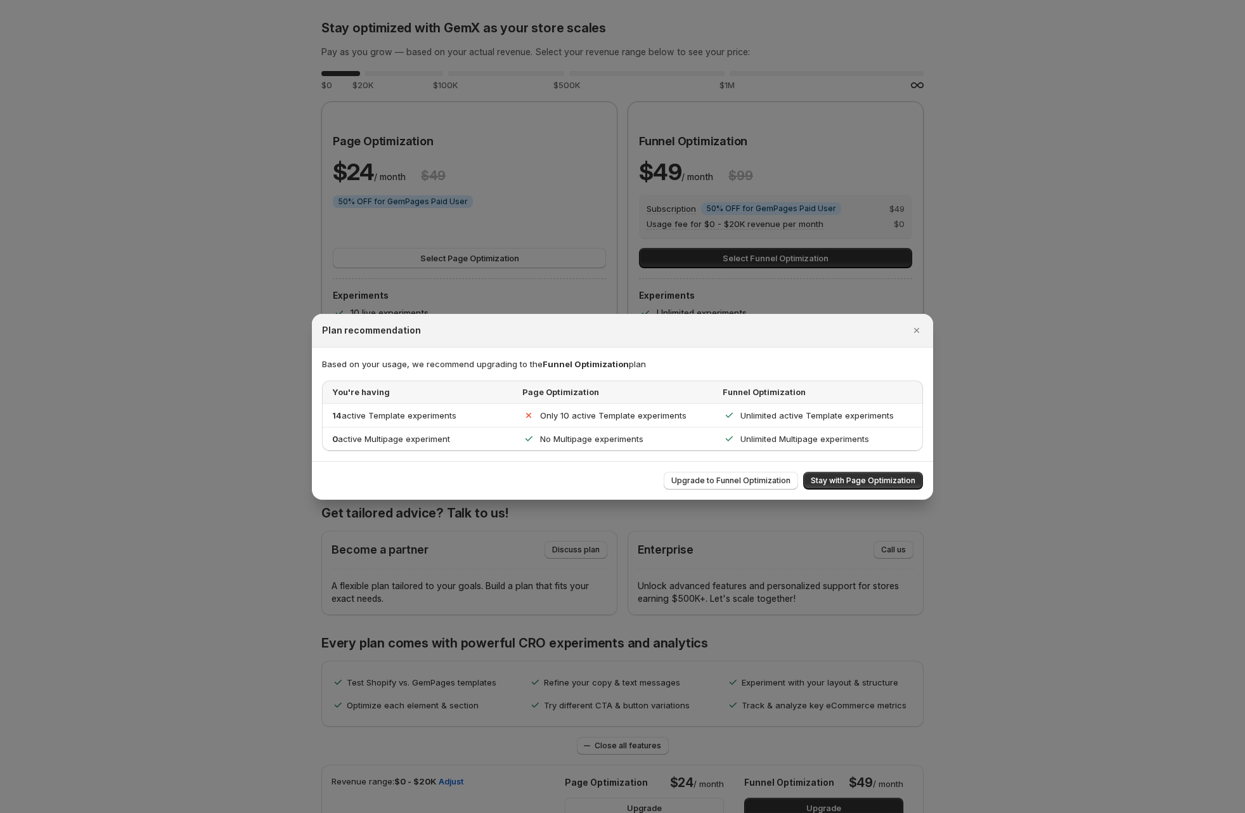
click at [394, 330] on h2 "Plan recommendation" at bounding box center [371, 330] width 99 height 13
copy div "Plan recommendation"
click at [251, 401] on div at bounding box center [622, 406] width 1245 height 813
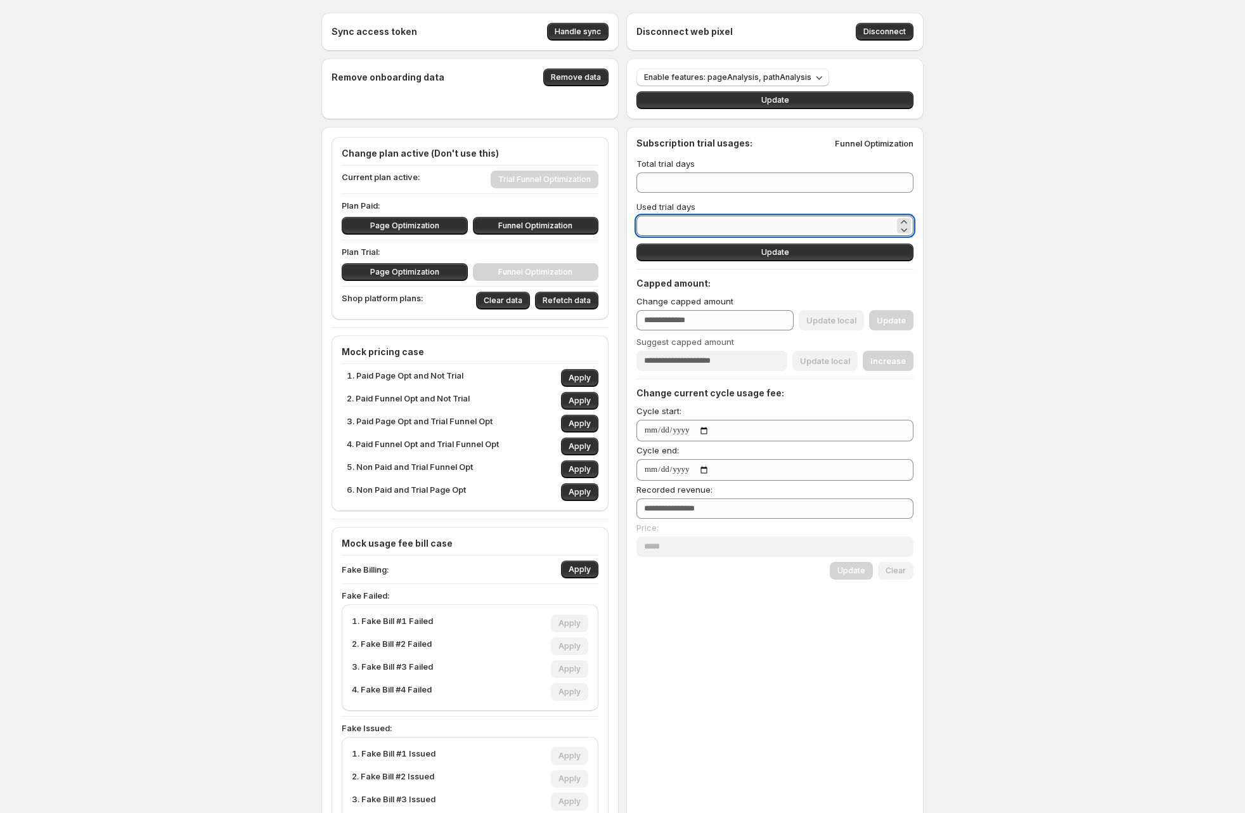
click at [672, 221] on input "**" at bounding box center [766, 226] width 258 height 20
click at [906, 228] on icon at bounding box center [904, 229] width 13 height 13
type input "**"
click at [841, 253] on button "Update" at bounding box center [775, 252] width 277 height 18
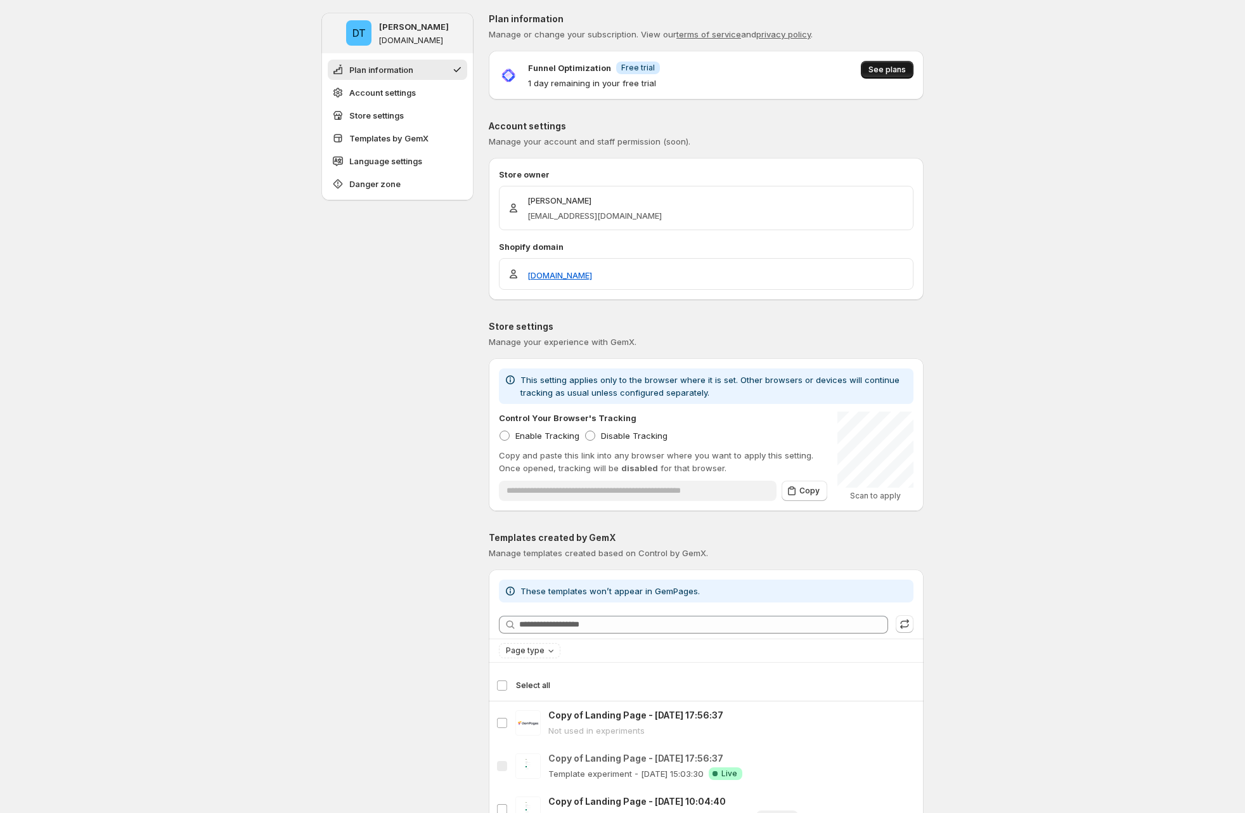
click at [900, 72] on span "See plans" at bounding box center [887, 70] width 37 height 10
